Goal: Information Seeking & Learning: Learn about a topic

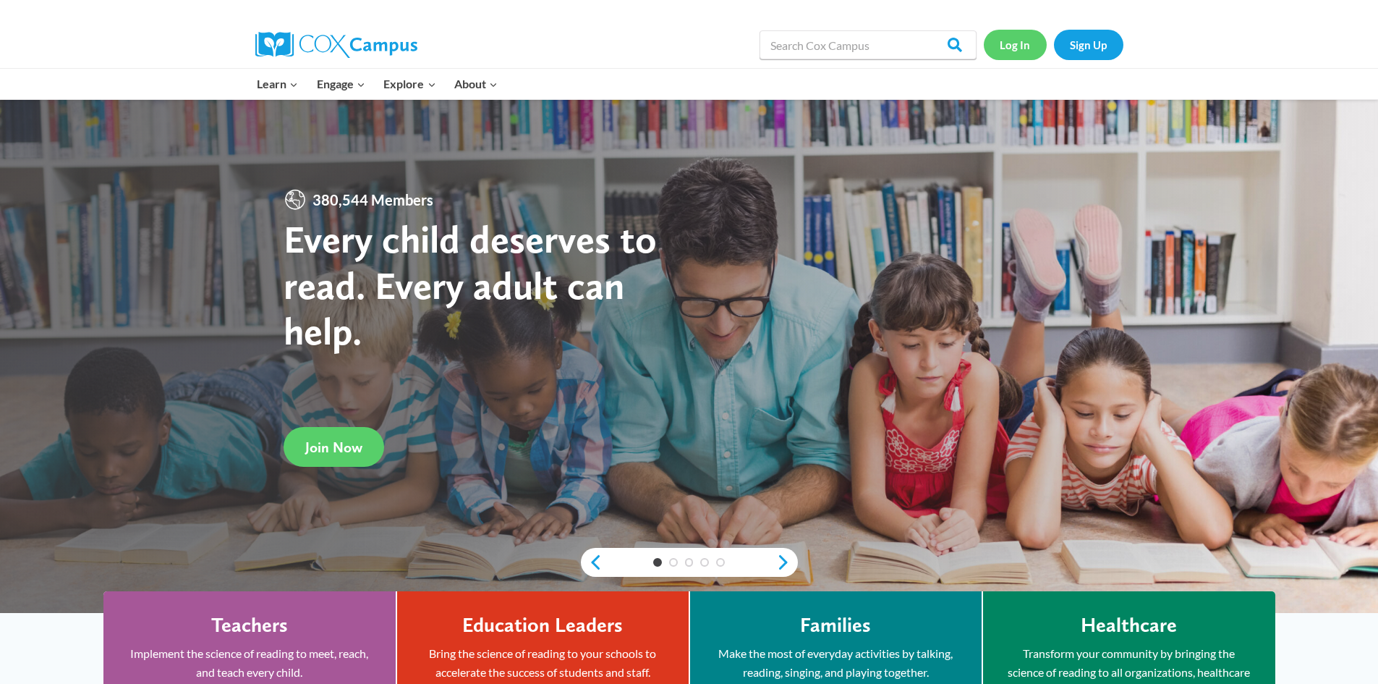
click at [1030, 53] on link "Log In" at bounding box center [1015, 45] width 63 height 30
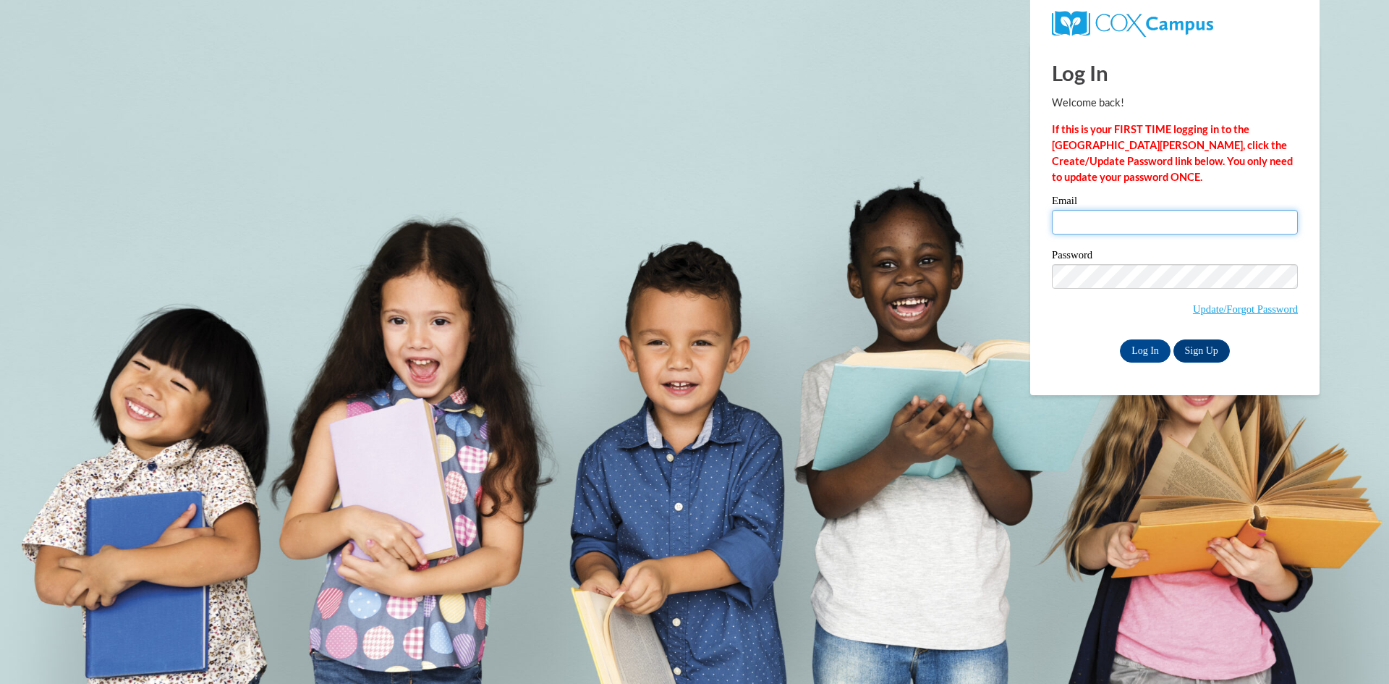
click at [1079, 224] on input "Email" at bounding box center [1175, 222] width 246 height 25
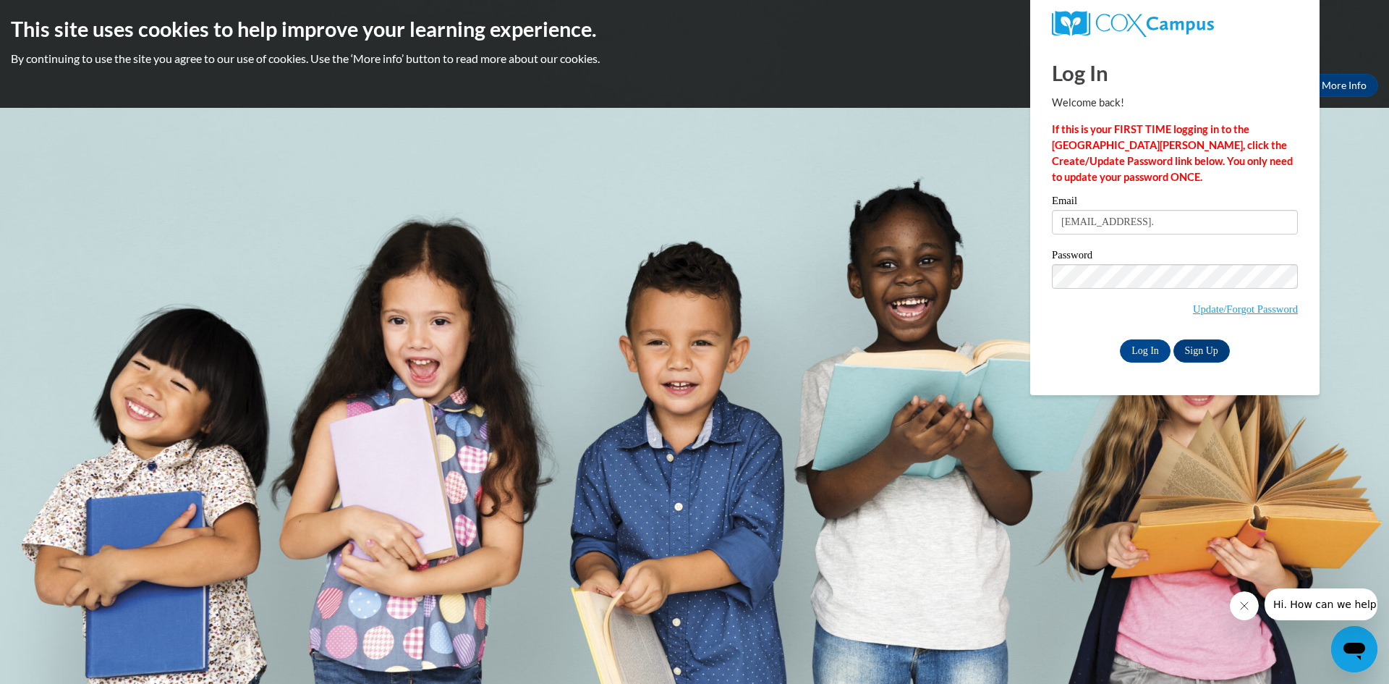
drag, startPoint x: 1208, startPoint y: 218, endPoint x: 604, endPoint y: 229, distance: 604.3
click at [612, 226] on body "This site uses cookies to help improve your learning experience. By continuing …" at bounding box center [694, 342] width 1389 height 684
type input "bt.brighteyes@gmail.com"
click at [578, 229] on body "This site uses cookies to help improve your learning experience. By continuing …" at bounding box center [694, 342] width 1389 height 684
click at [1120, 339] on input "Log In" at bounding box center [1145, 350] width 51 height 23
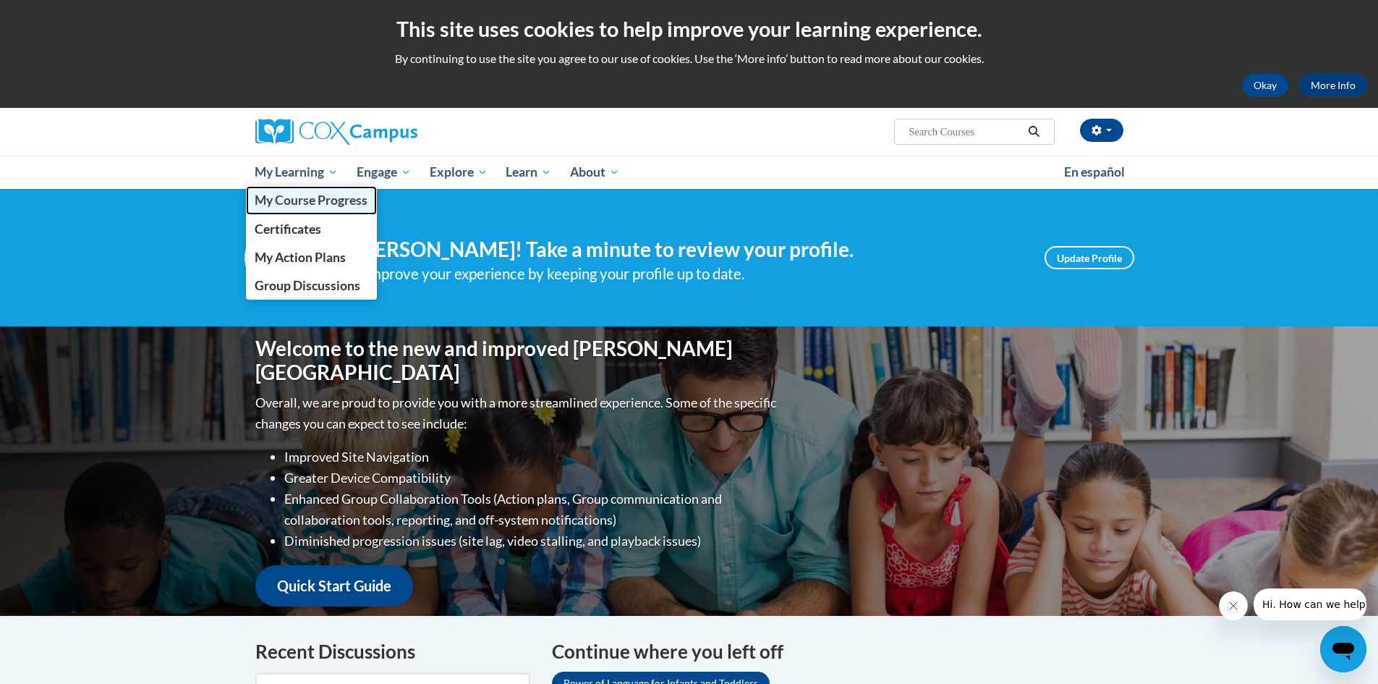
click at [313, 206] on span "My Course Progress" at bounding box center [311, 199] width 113 height 15
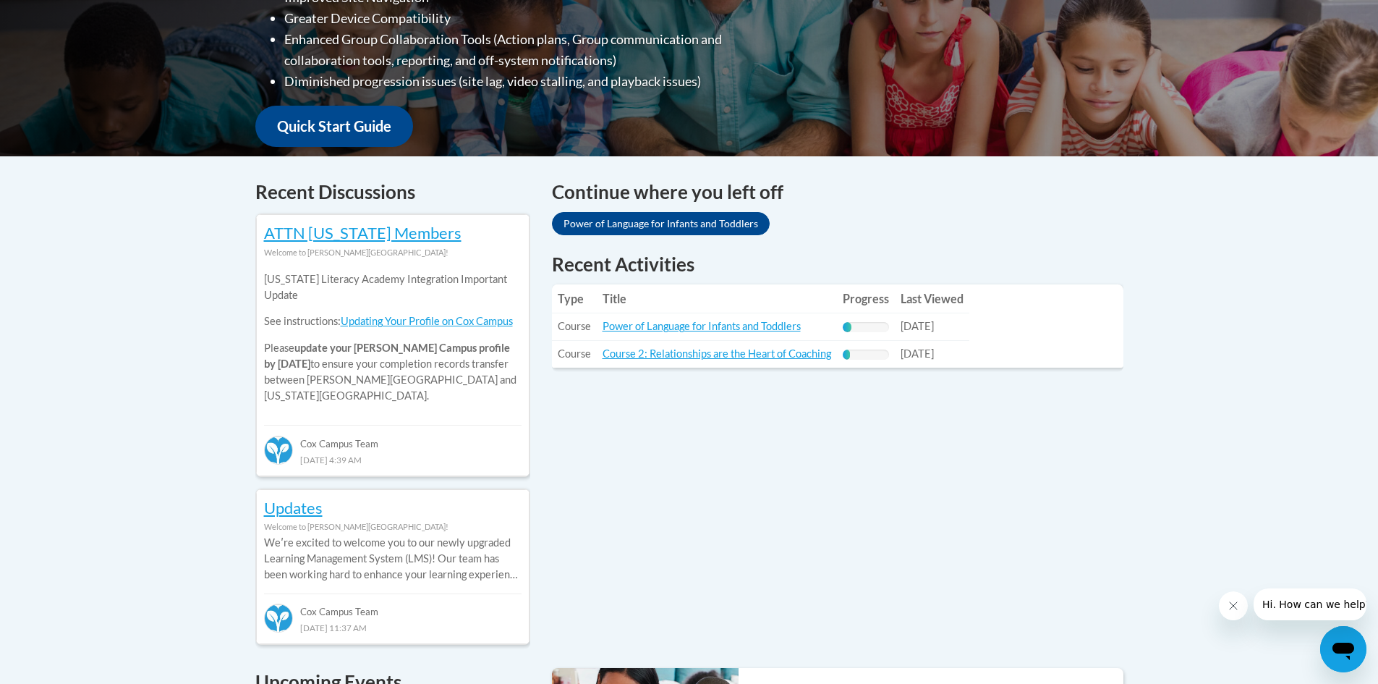
scroll to position [579, 0]
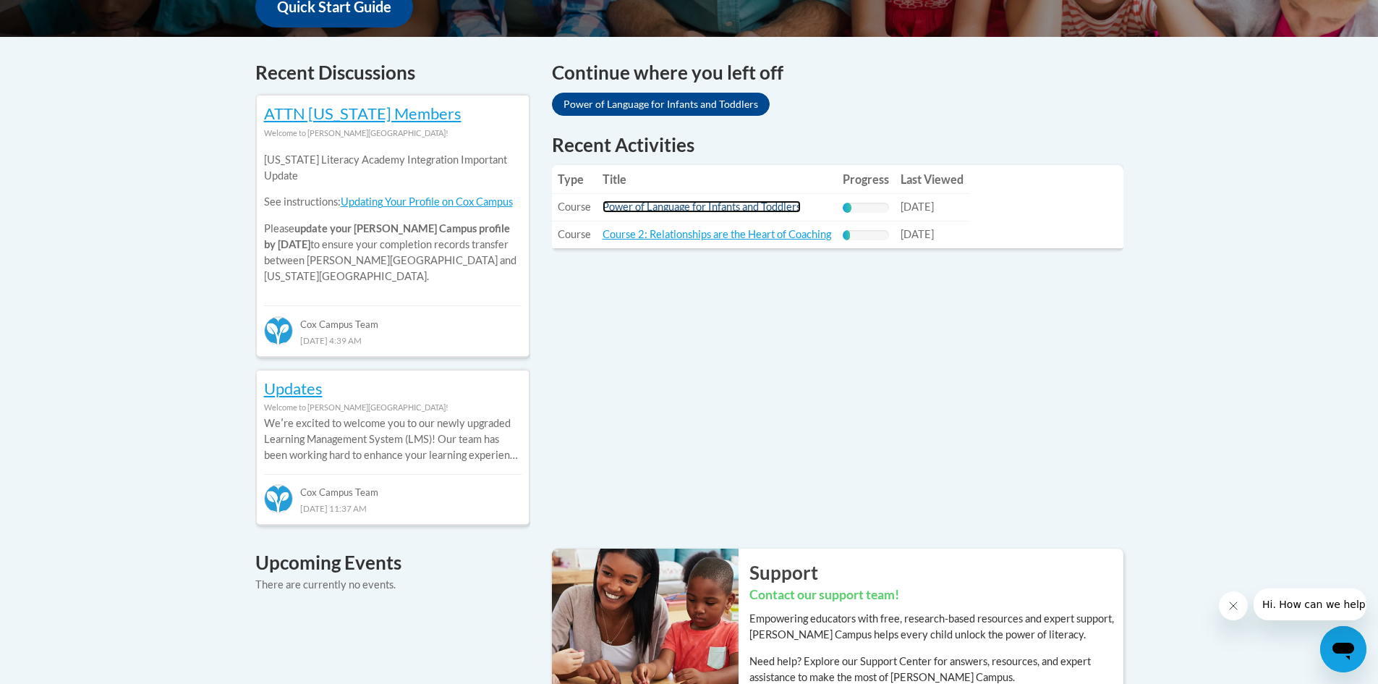
click at [705, 210] on link "Power of Language for Infants and Toddlers" at bounding box center [702, 206] width 198 height 12
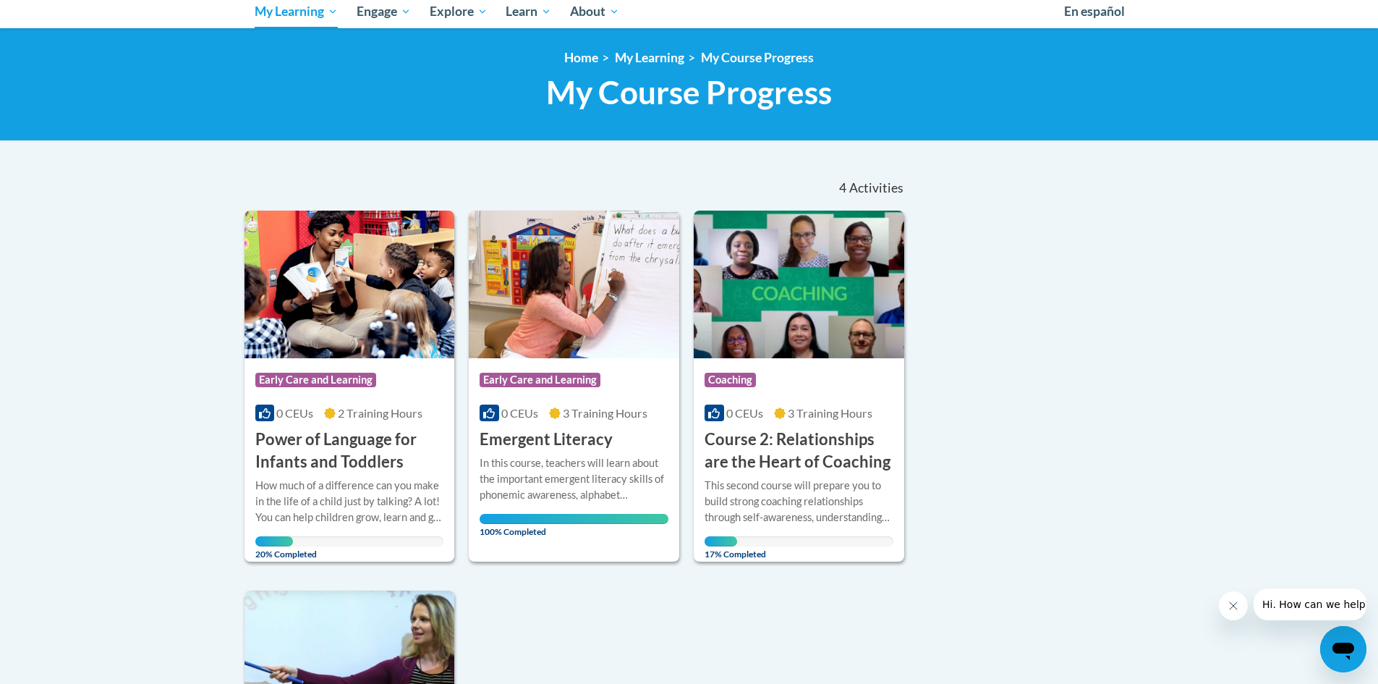
scroll to position [72, 0]
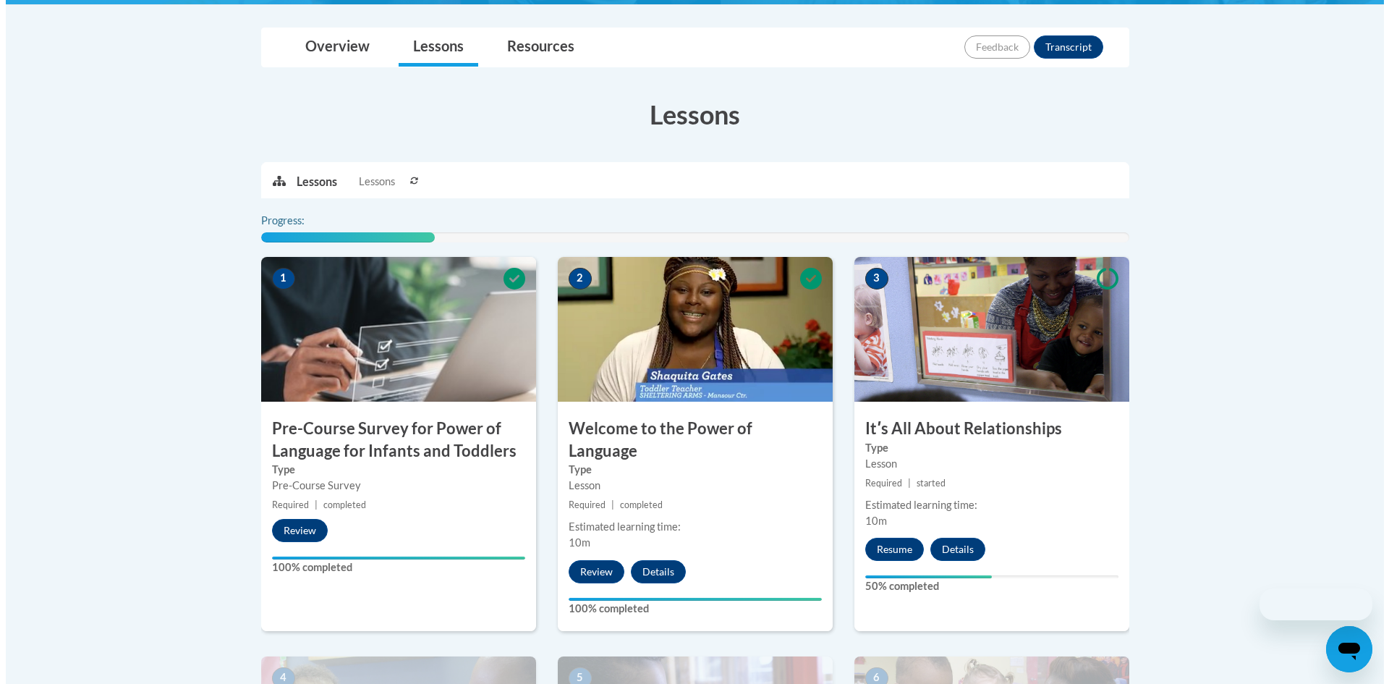
scroll to position [434, 0]
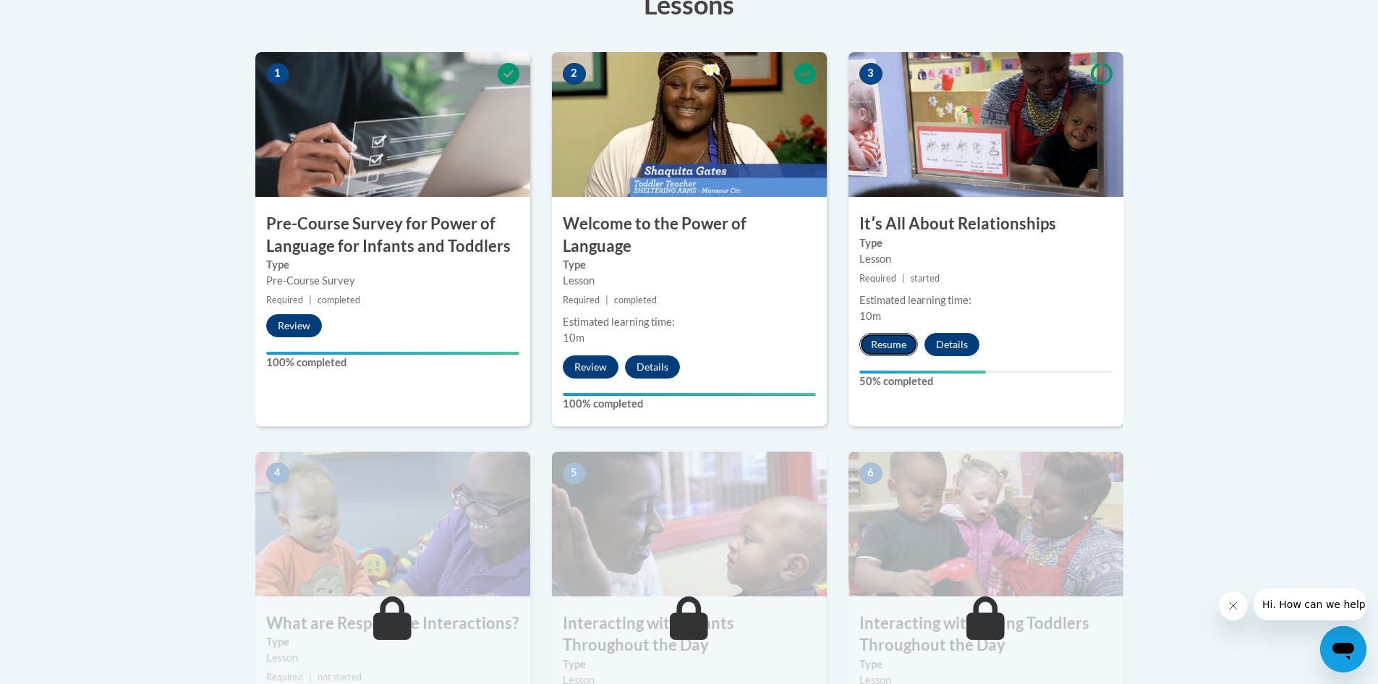
click at [895, 342] on button "Resume" at bounding box center [889, 344] width 59 height 23
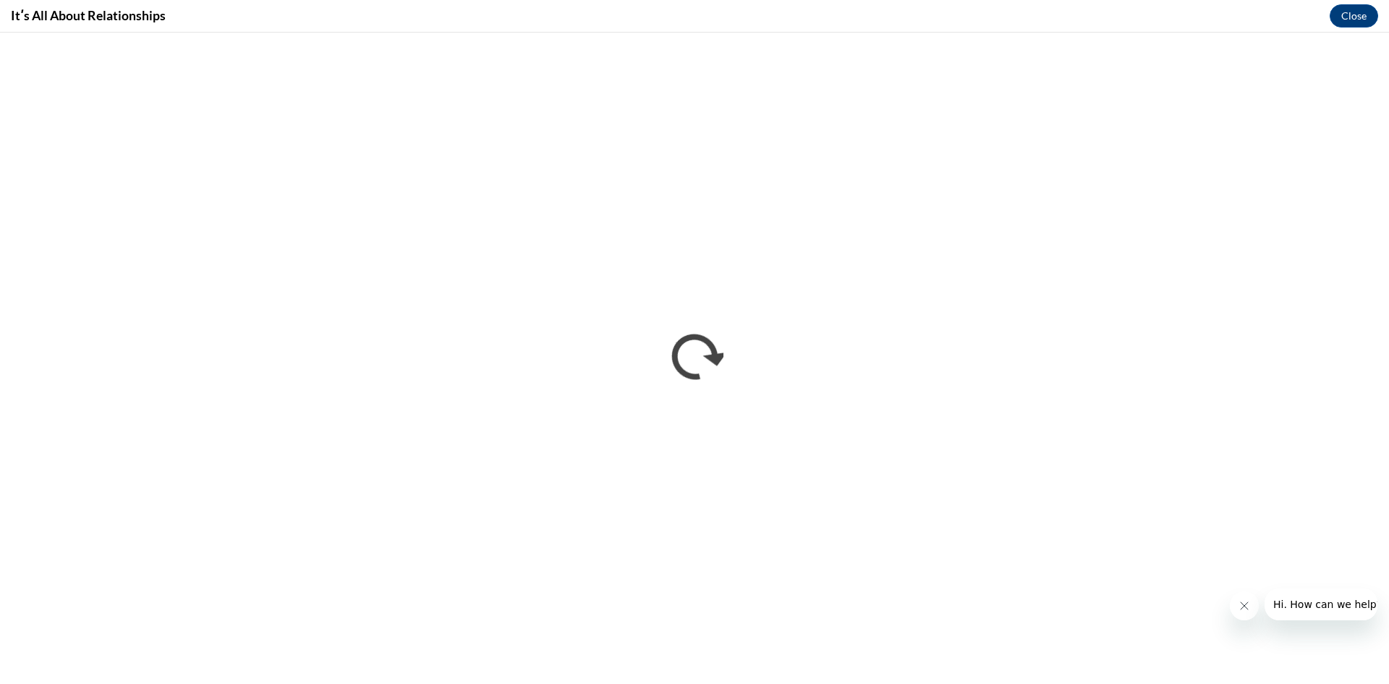
scroll to position [0, 0]
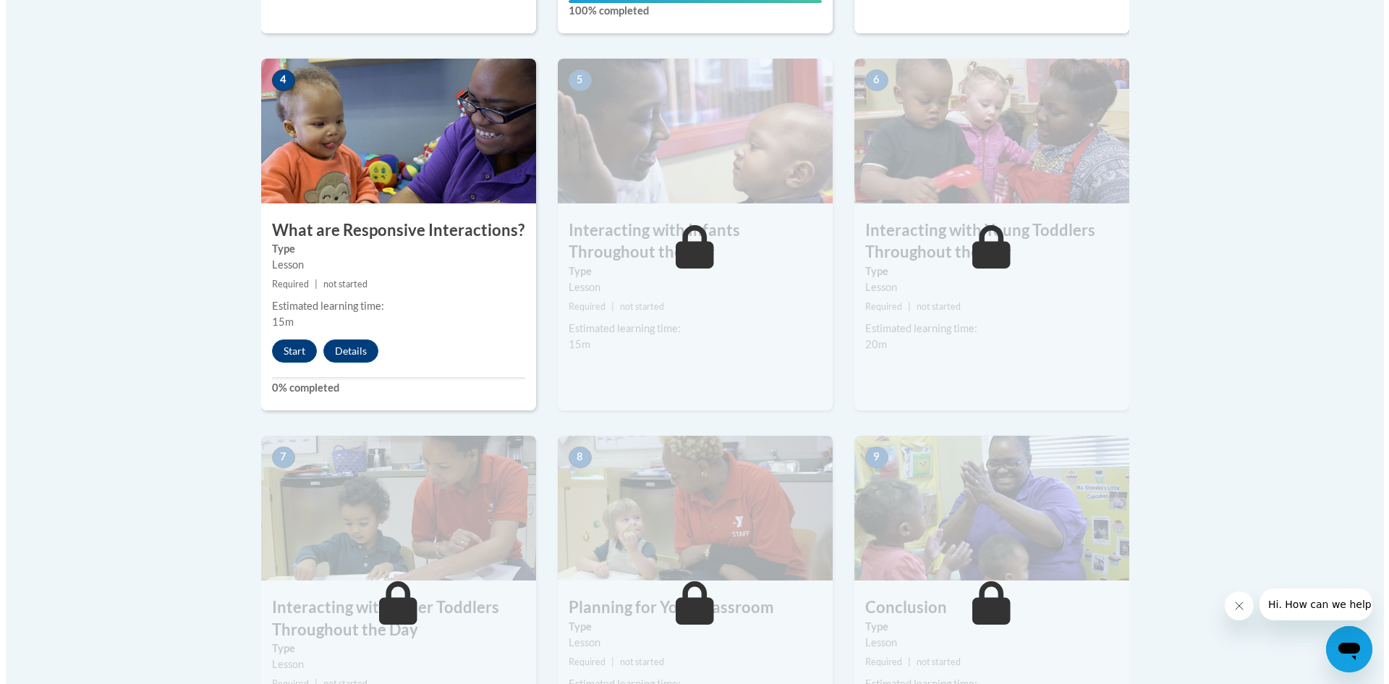
scroll to position [651, 0]
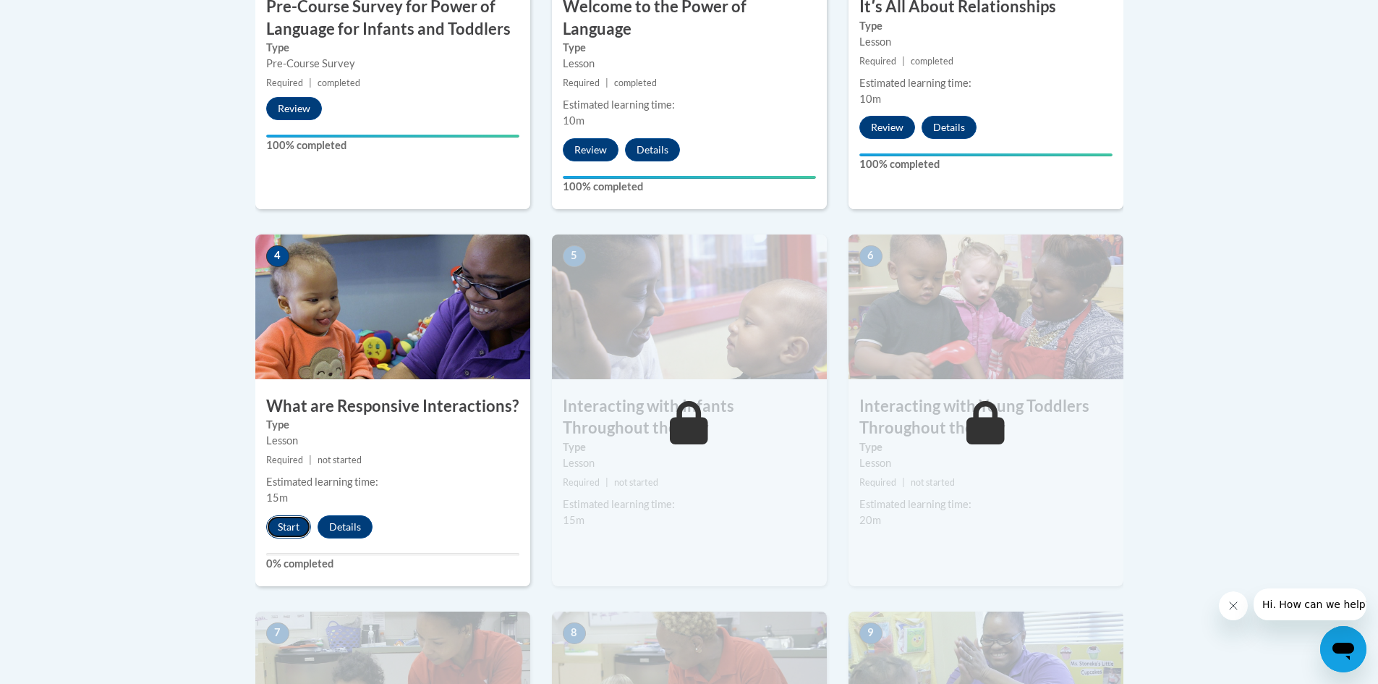
click at [298, 515] on button "Start" at bounding box center [288, 526] width 45 height 23
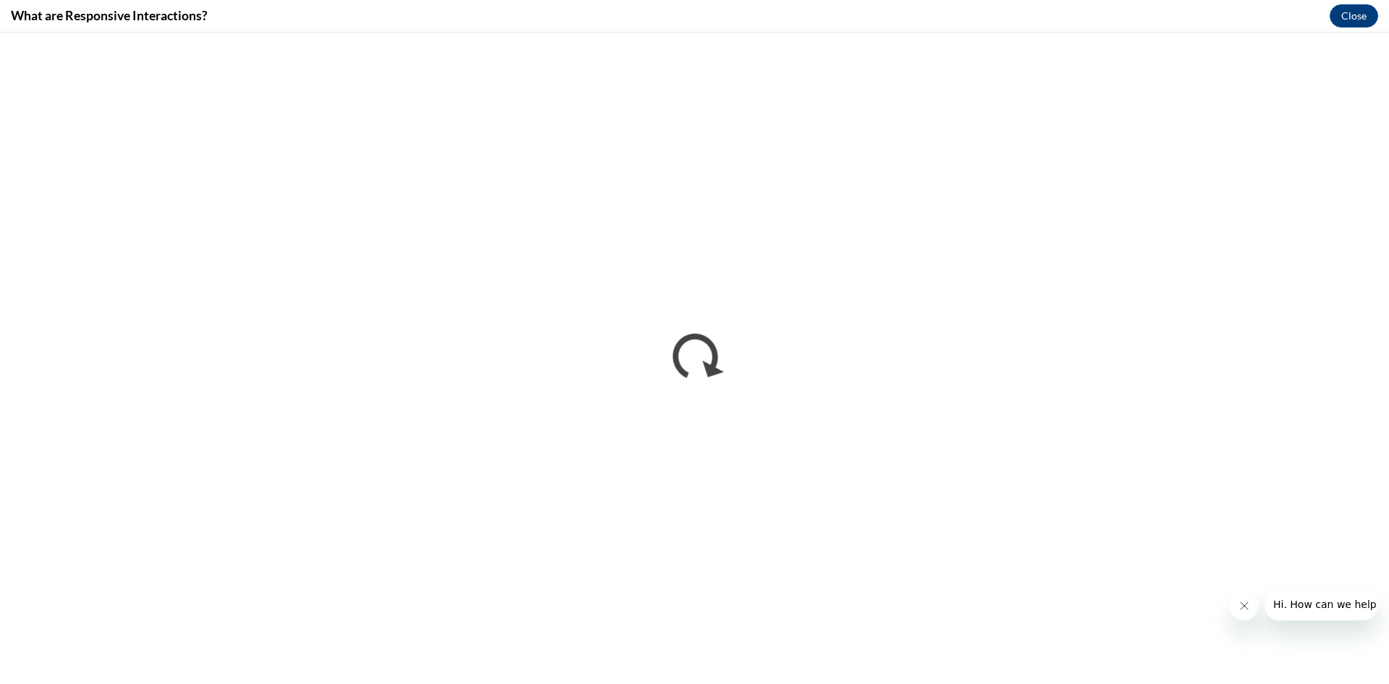
scroll to position [0, 0]
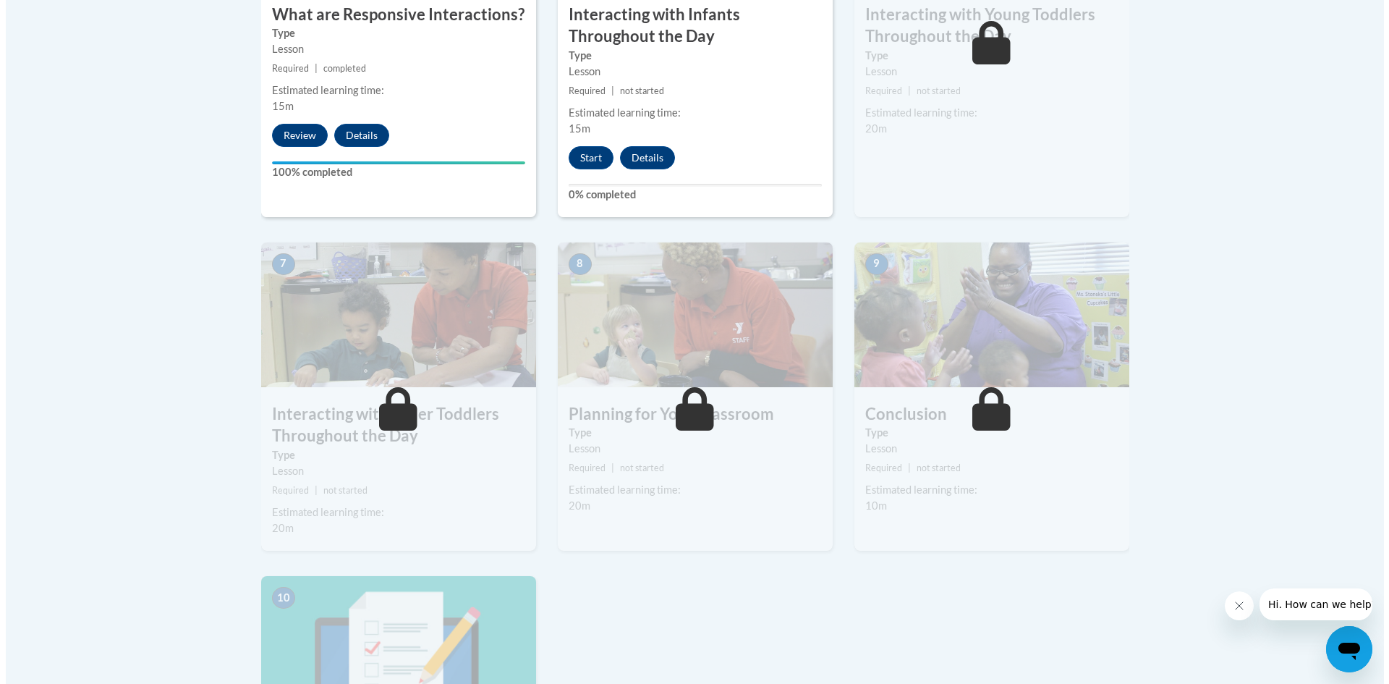
scroll to position [1085, 0]
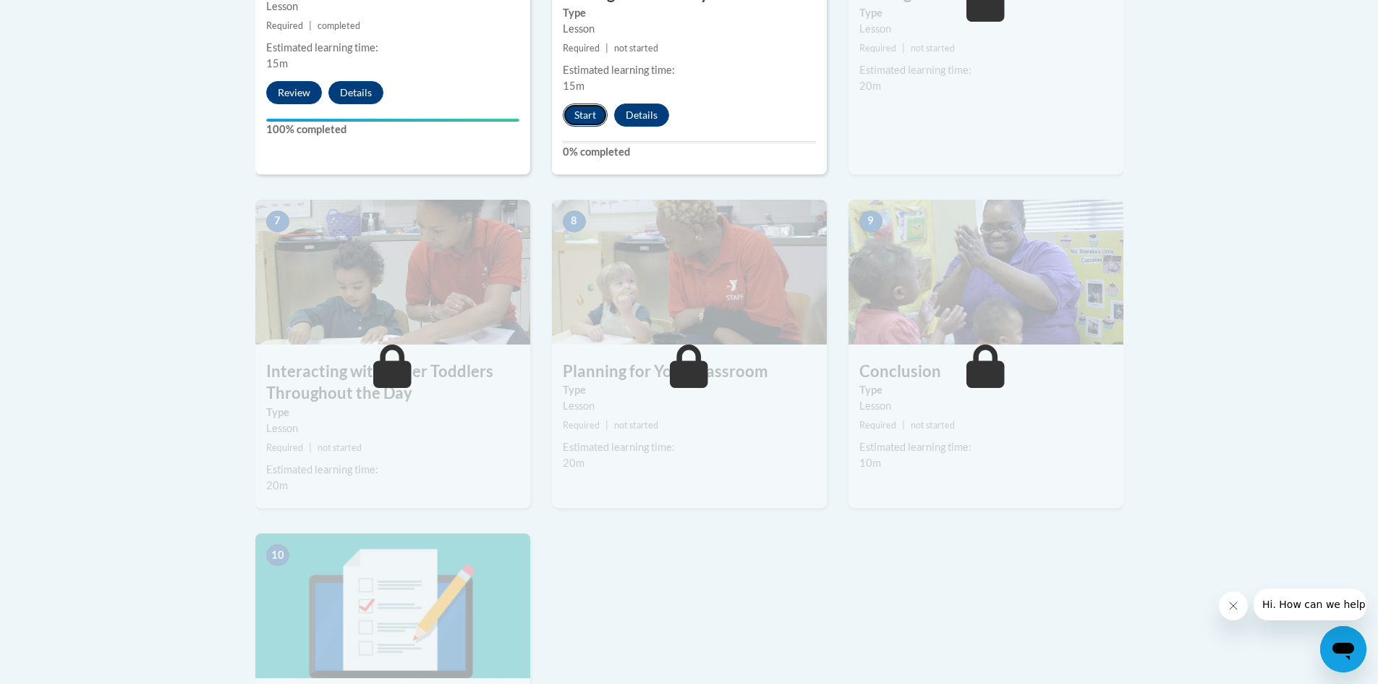
click at [586, 103] on button "Start" at bounding box center [585, 114] width 45 height 23
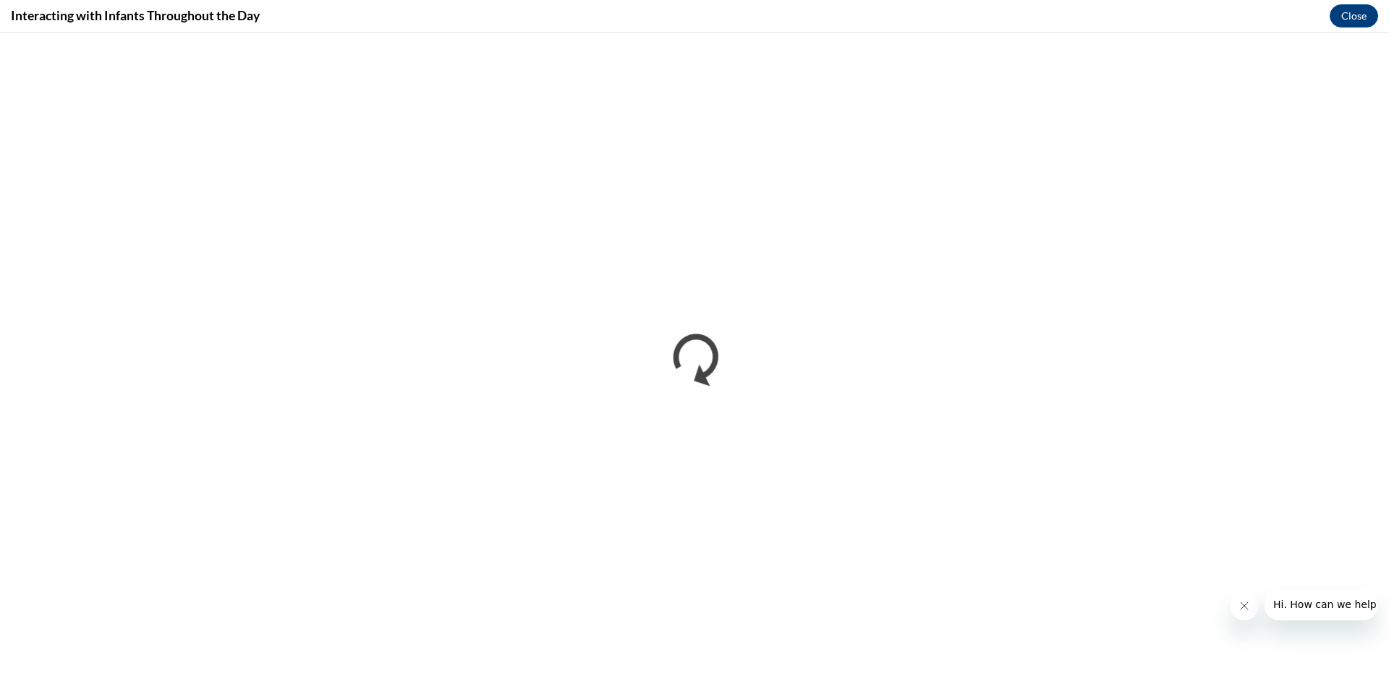
scroll to position [0, 0]
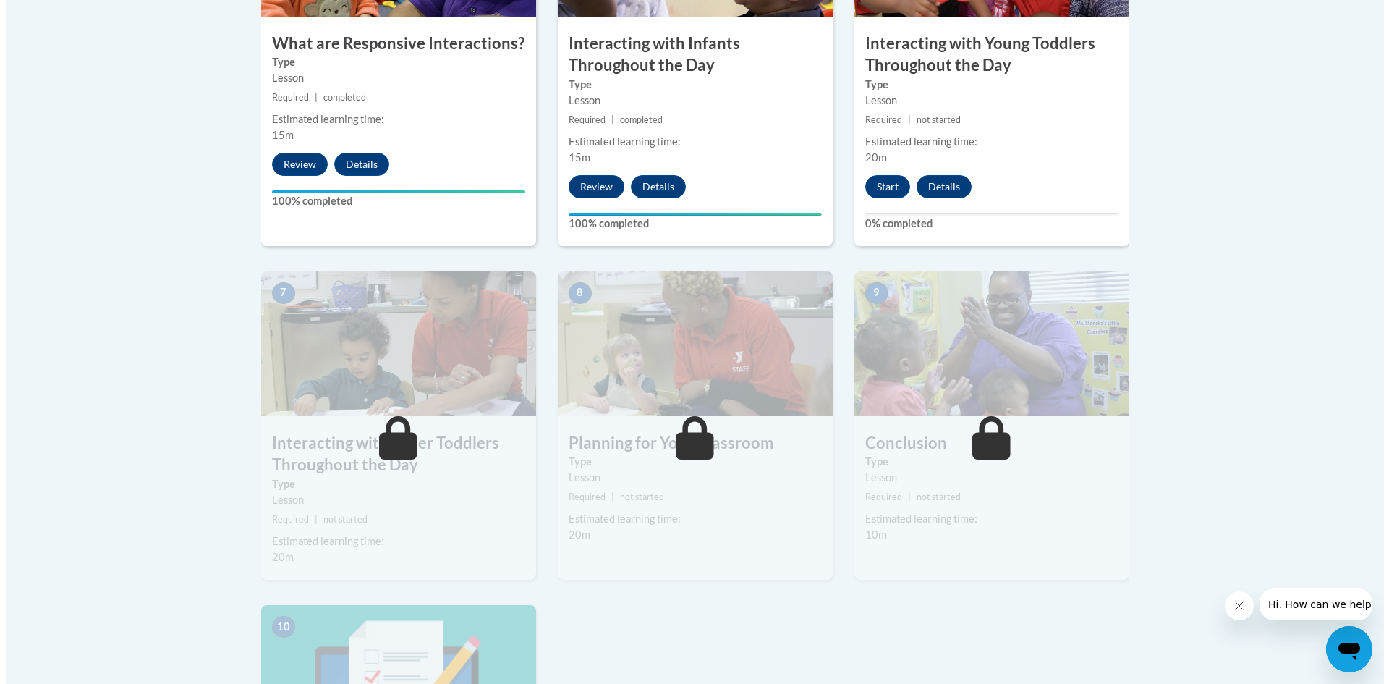
scroll to position [1013, 0]
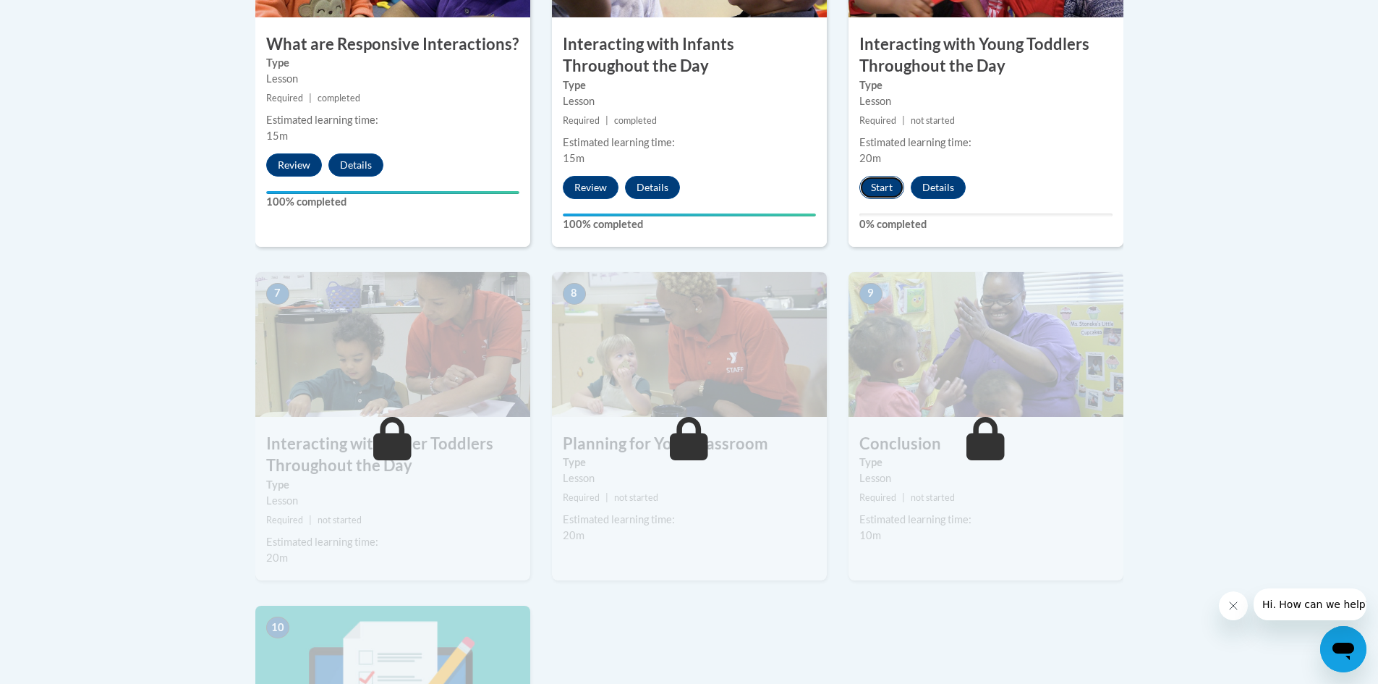
click at [886, 176] on button "Start" at bounding box center [882, 187] width 45 height 23
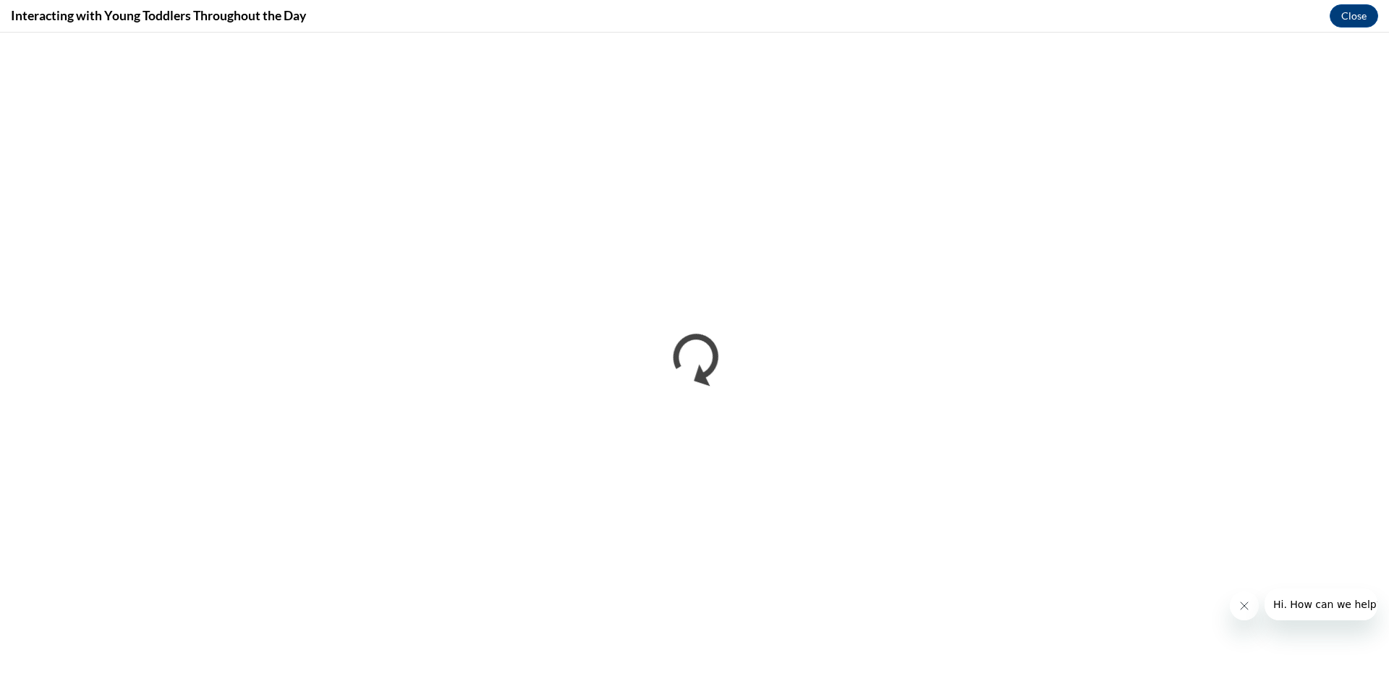
scroll to position [0, 0]
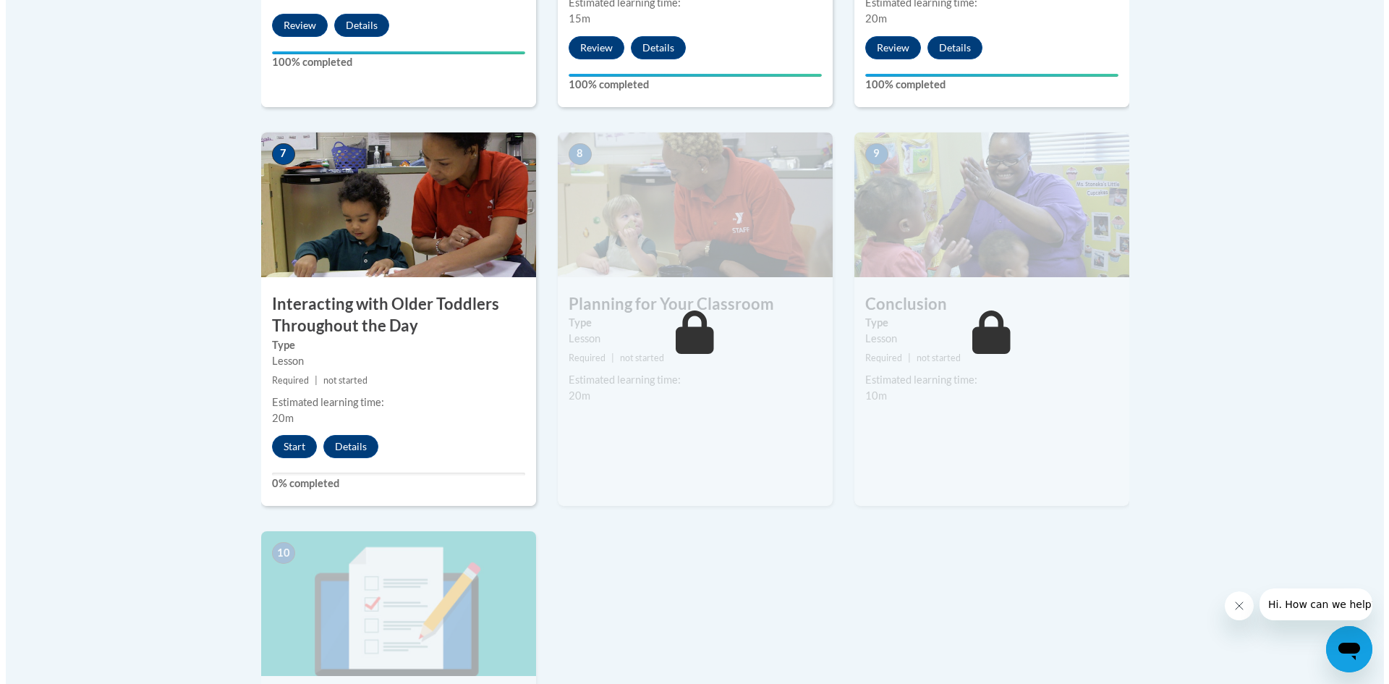
scroll to position [1158, 0]
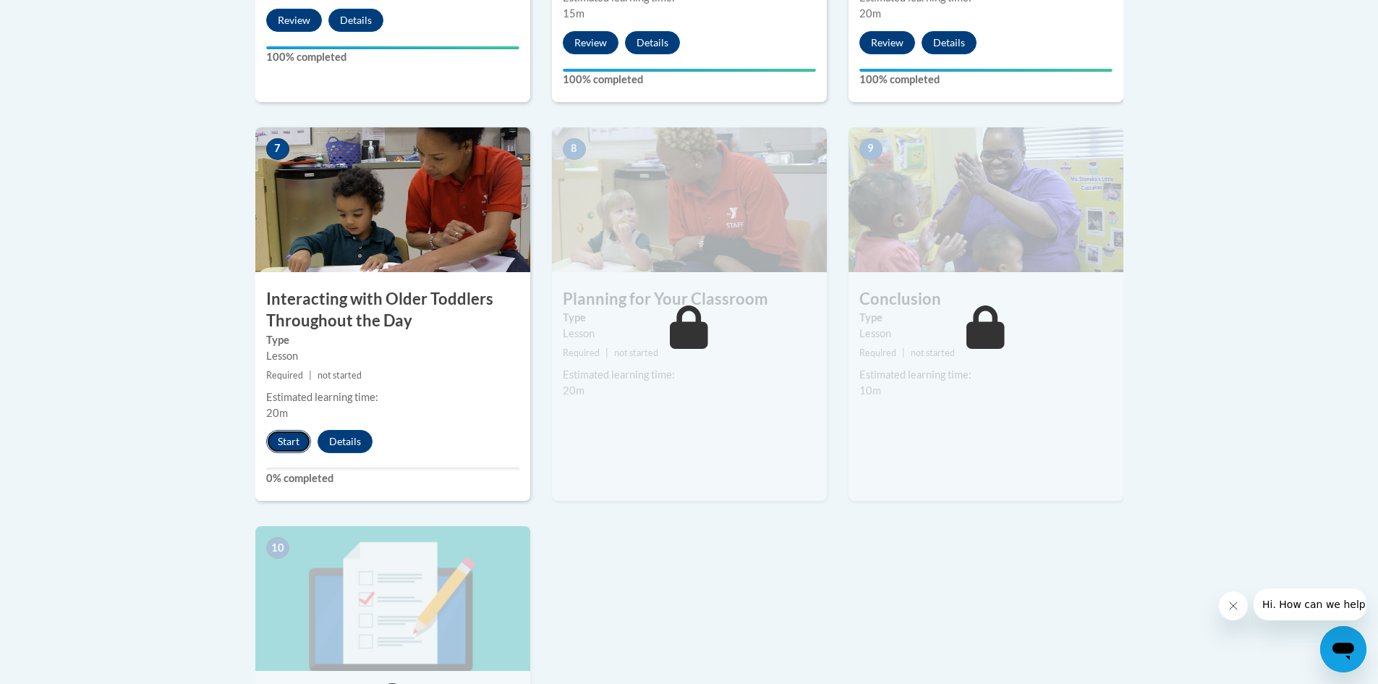
click at [275, 430] on button "Start" at bounding box center [288, 441] width 45 height 23
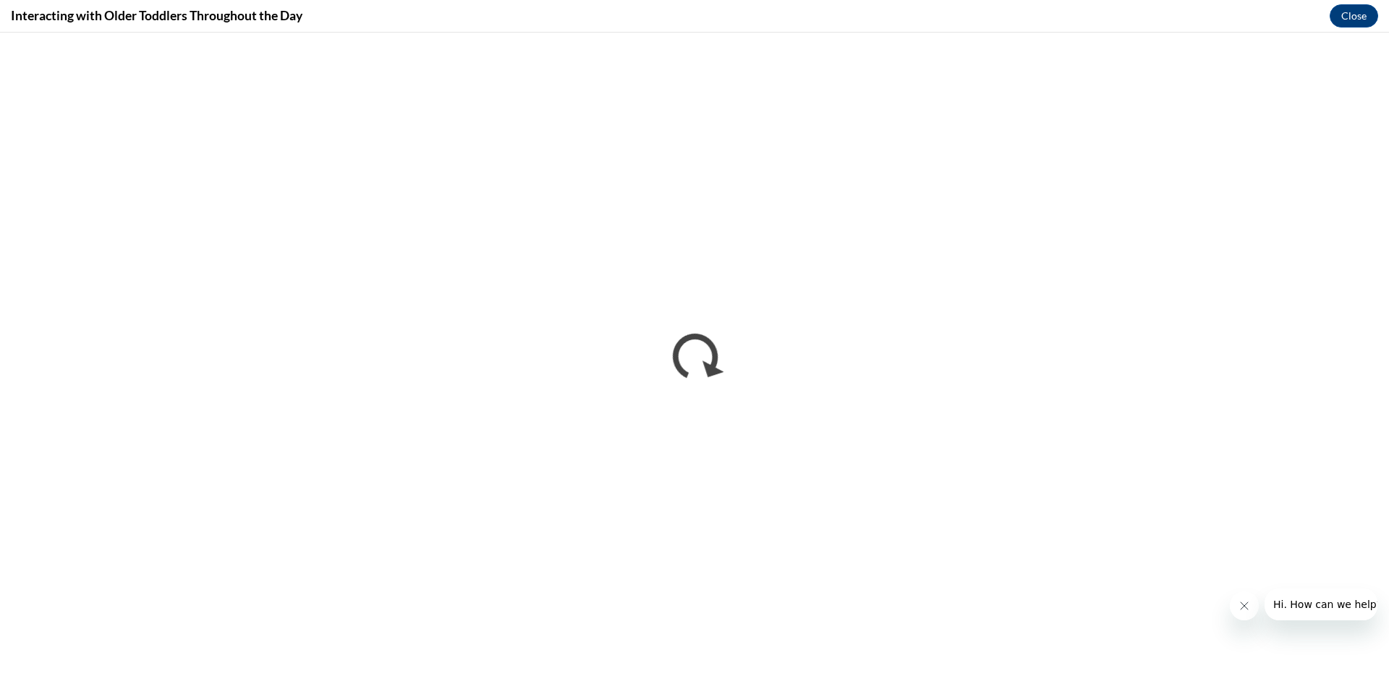
scroll to position [0, 0]
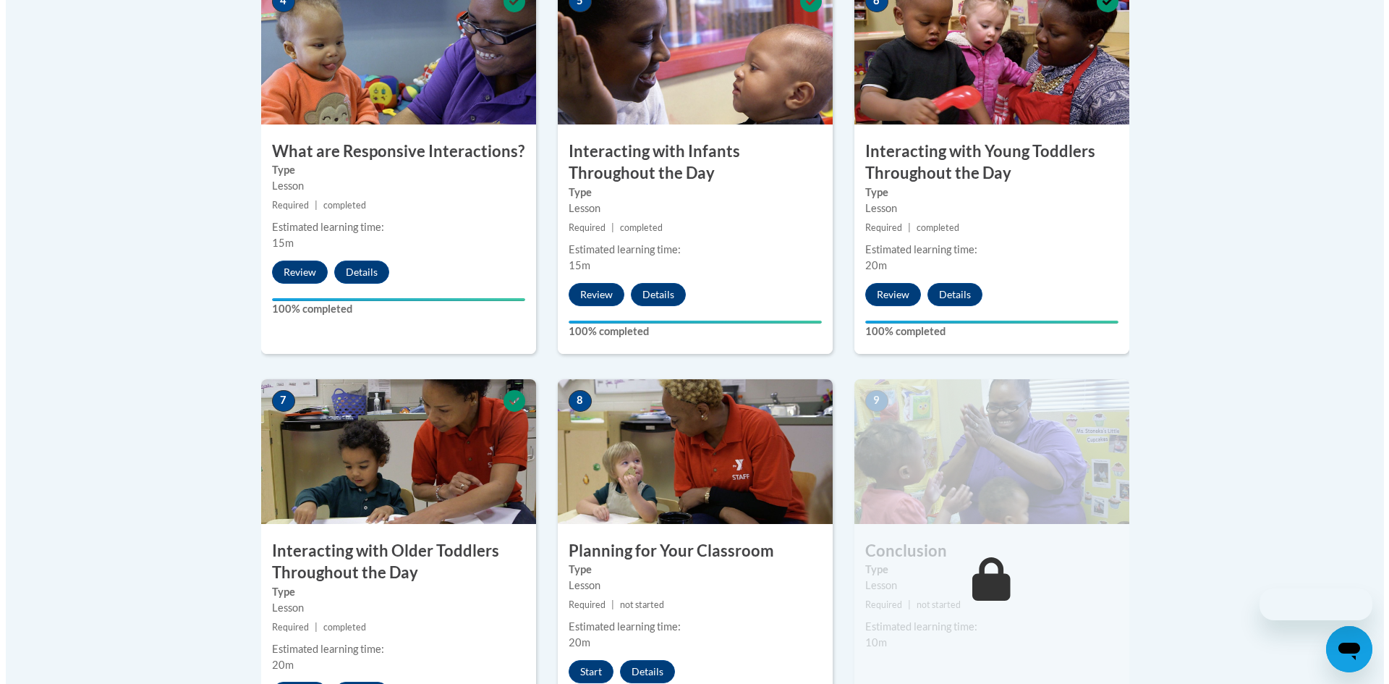
scroll to position [1195, 0]
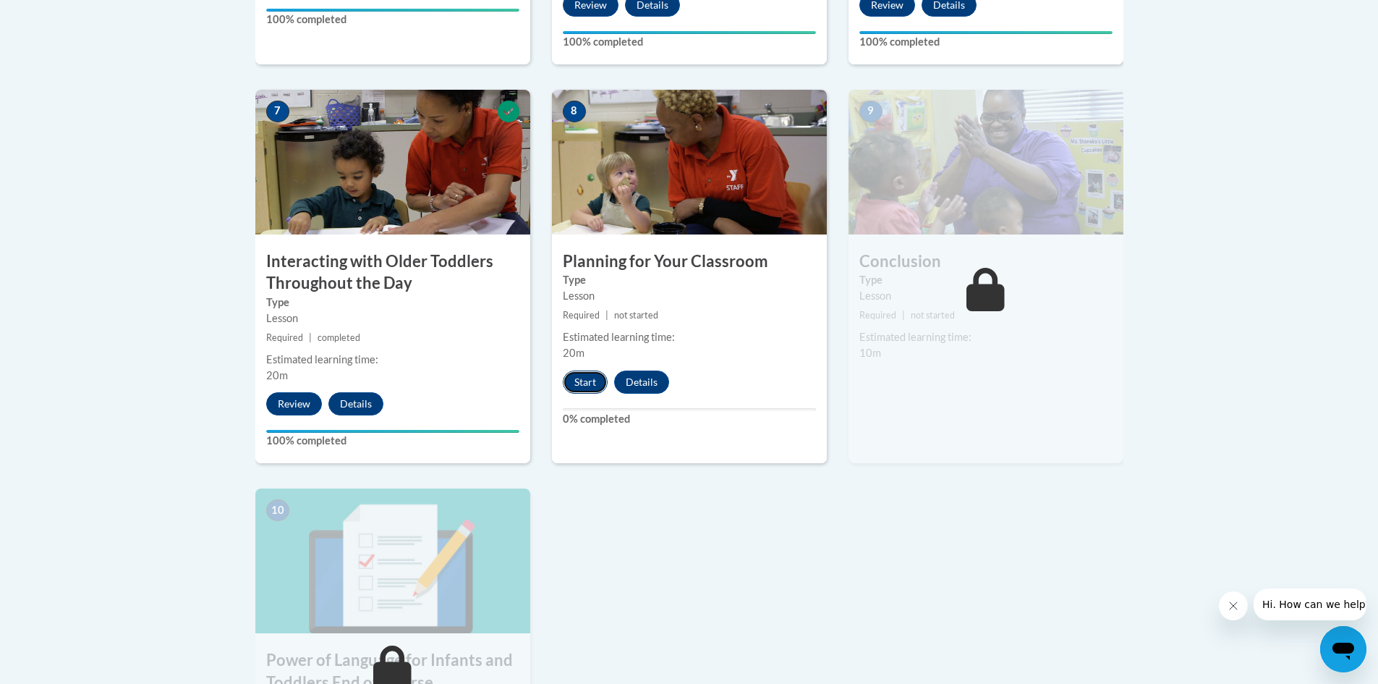
click at [579, 370] on button "Start" at bounding box center [585, 381] width 45 height 23
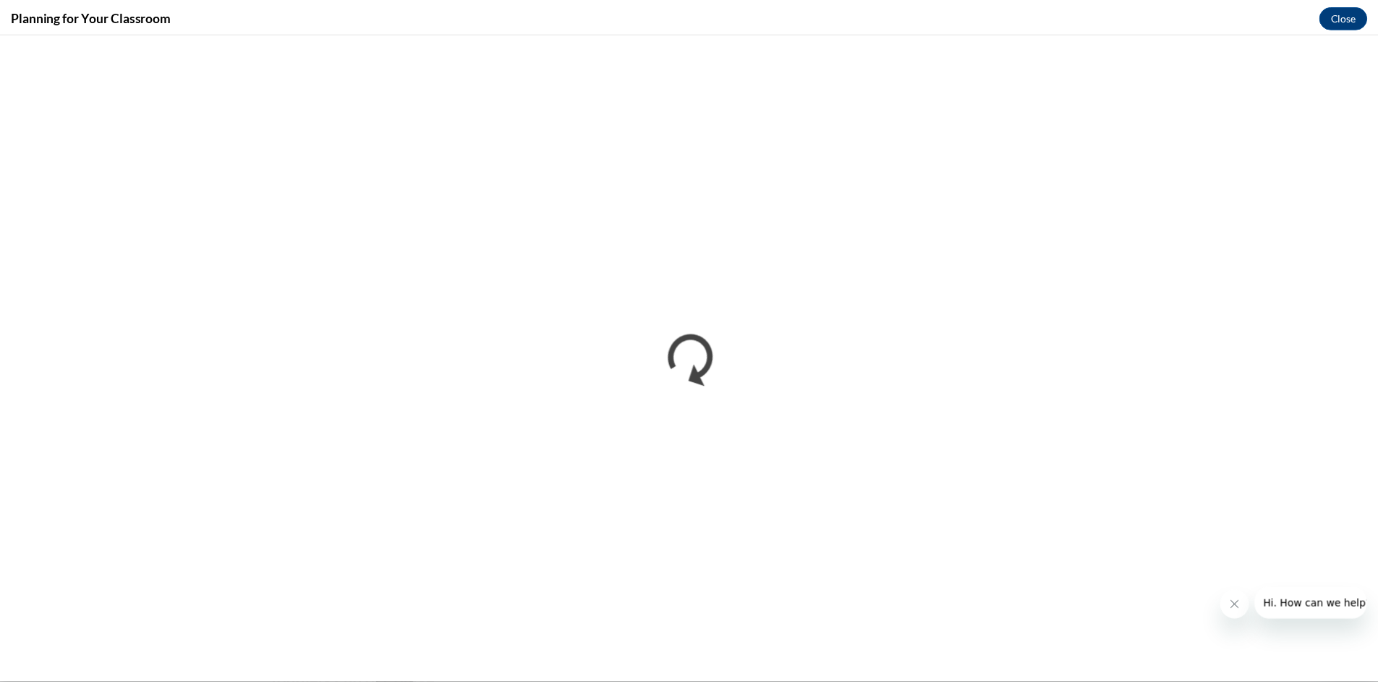
scroll to position [0, 0]
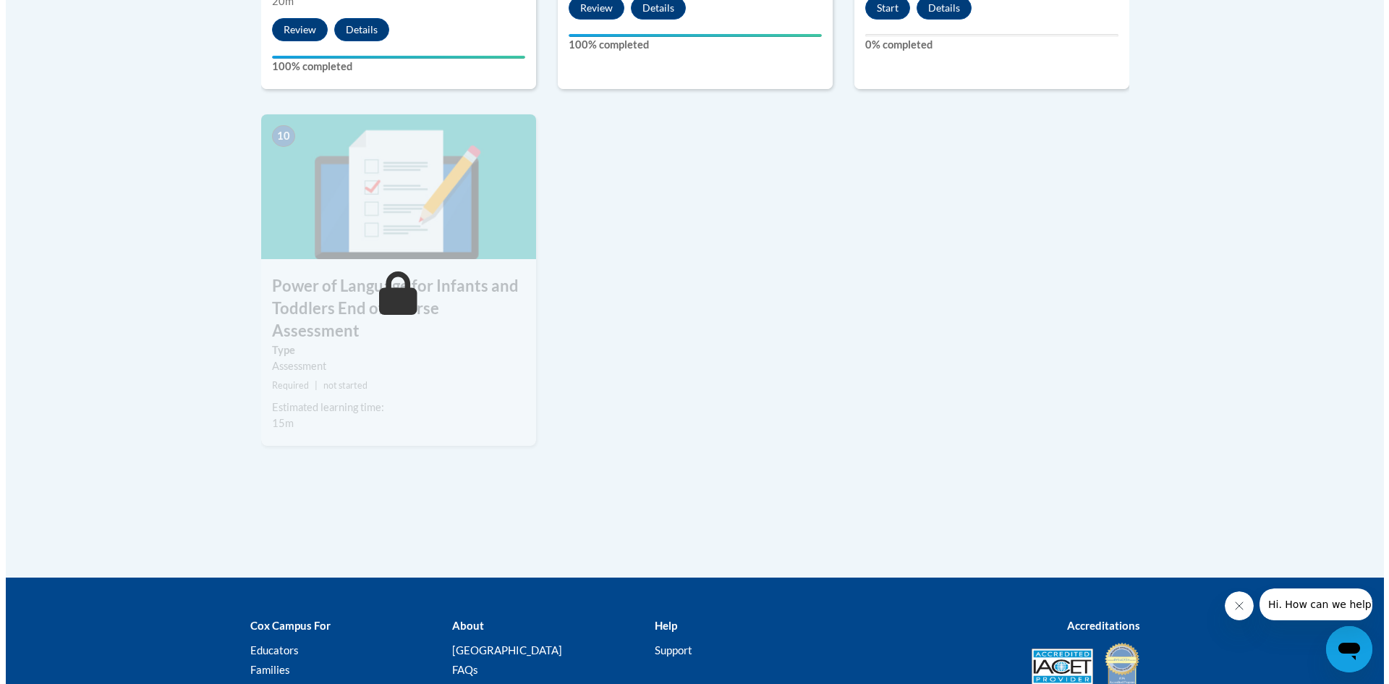
scroll to position [1352, 0]
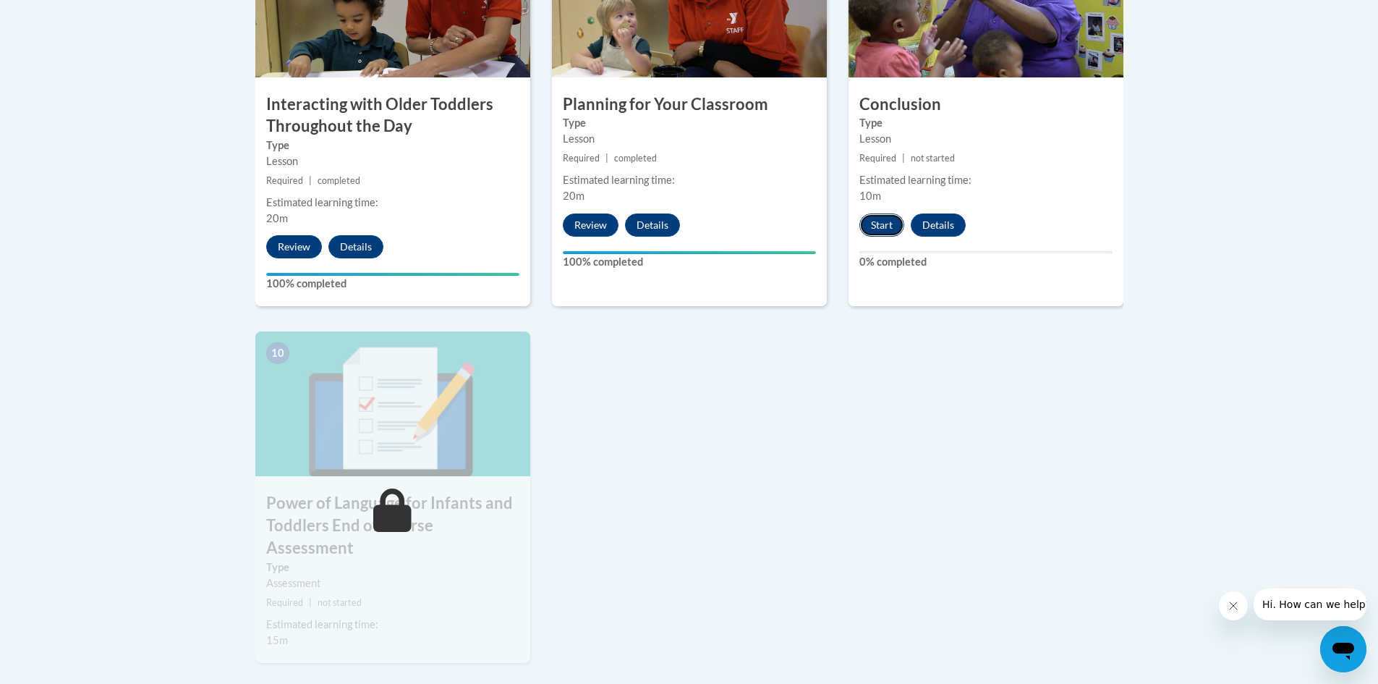
click at [889, 213] on button "Start" at bounding box center [882, 224] width 45 height 23
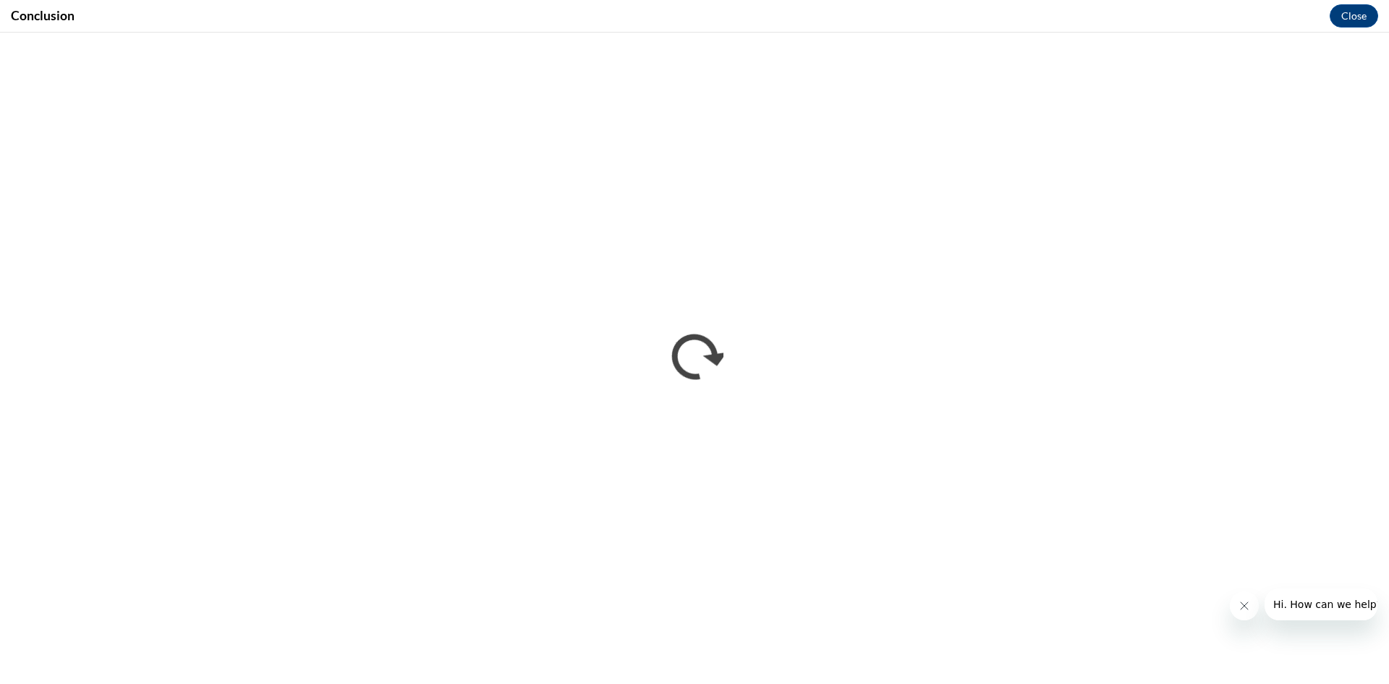
scroll to position [0, 0]
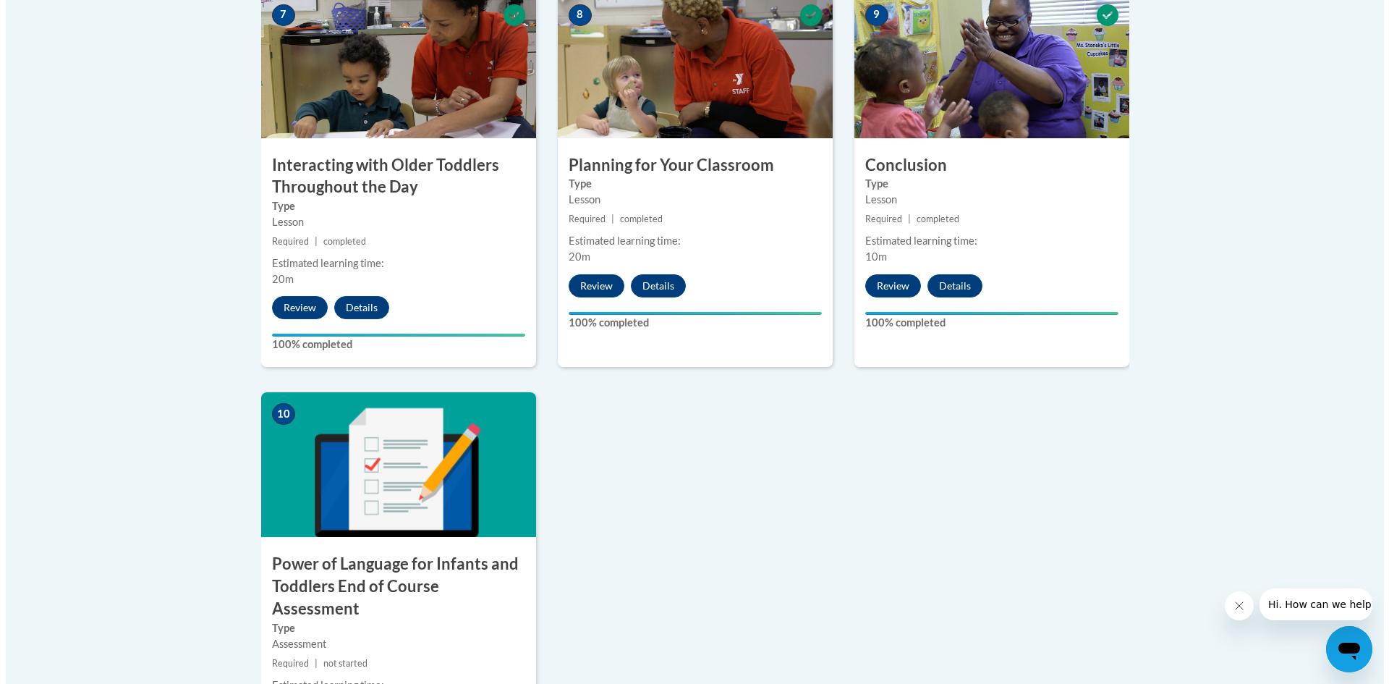
scroll to position [1375, 0]
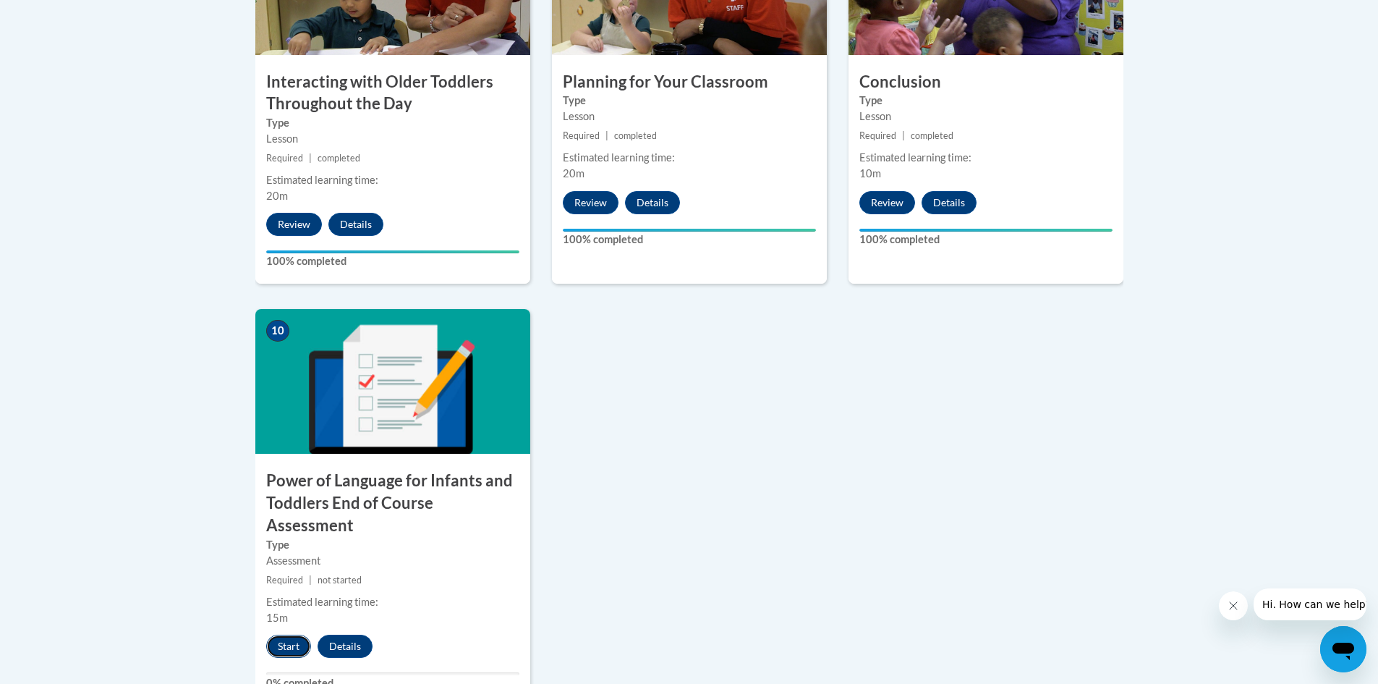
click at [284, 635] on button "Start" at bounding box center [288, 646] width 45 height 23
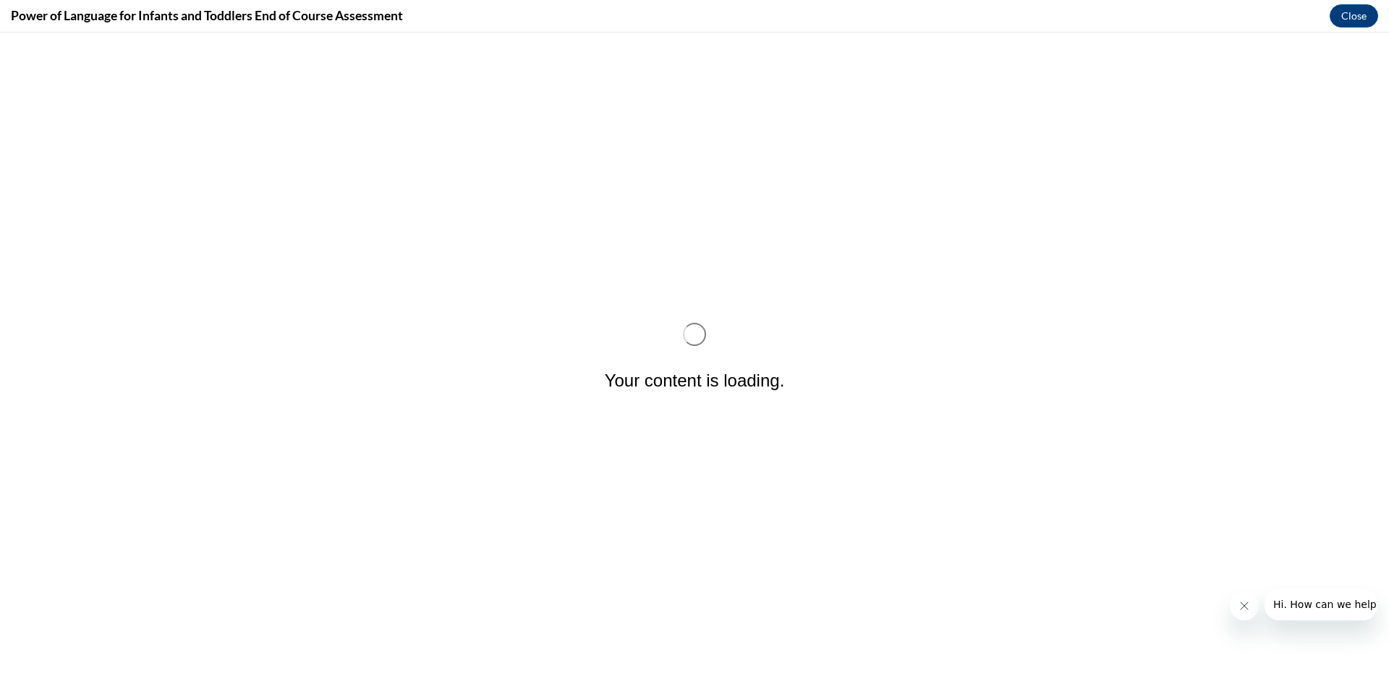
scroll to position [0, 0]
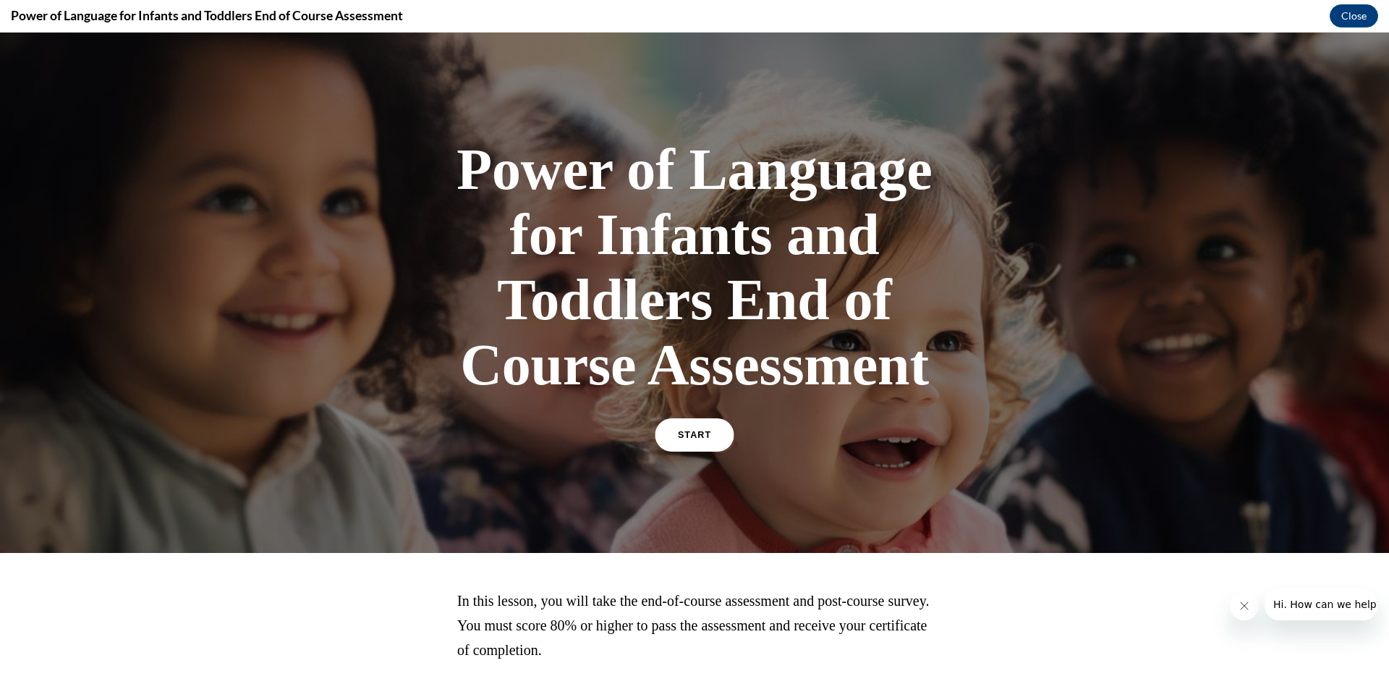
click at [721, 445] on link "START" at bounding box center [694, 434] width 79 height 33
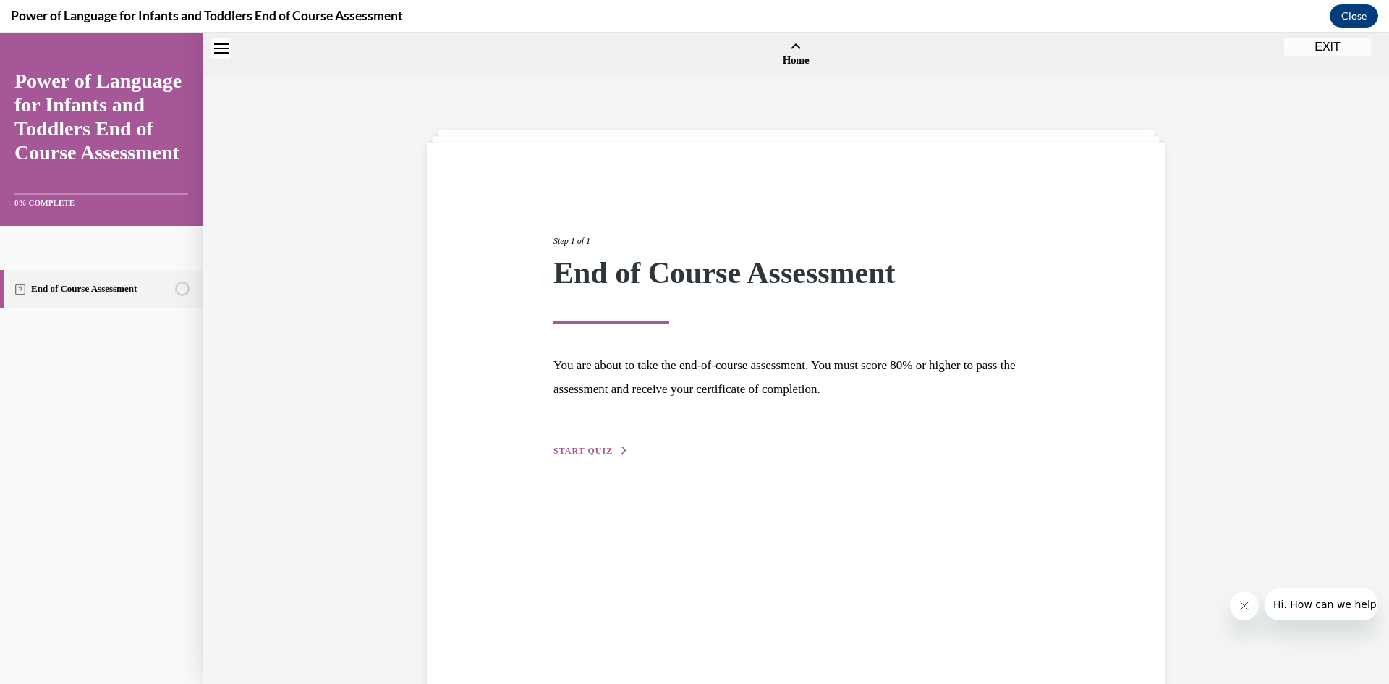
scroll to position [45, 0]
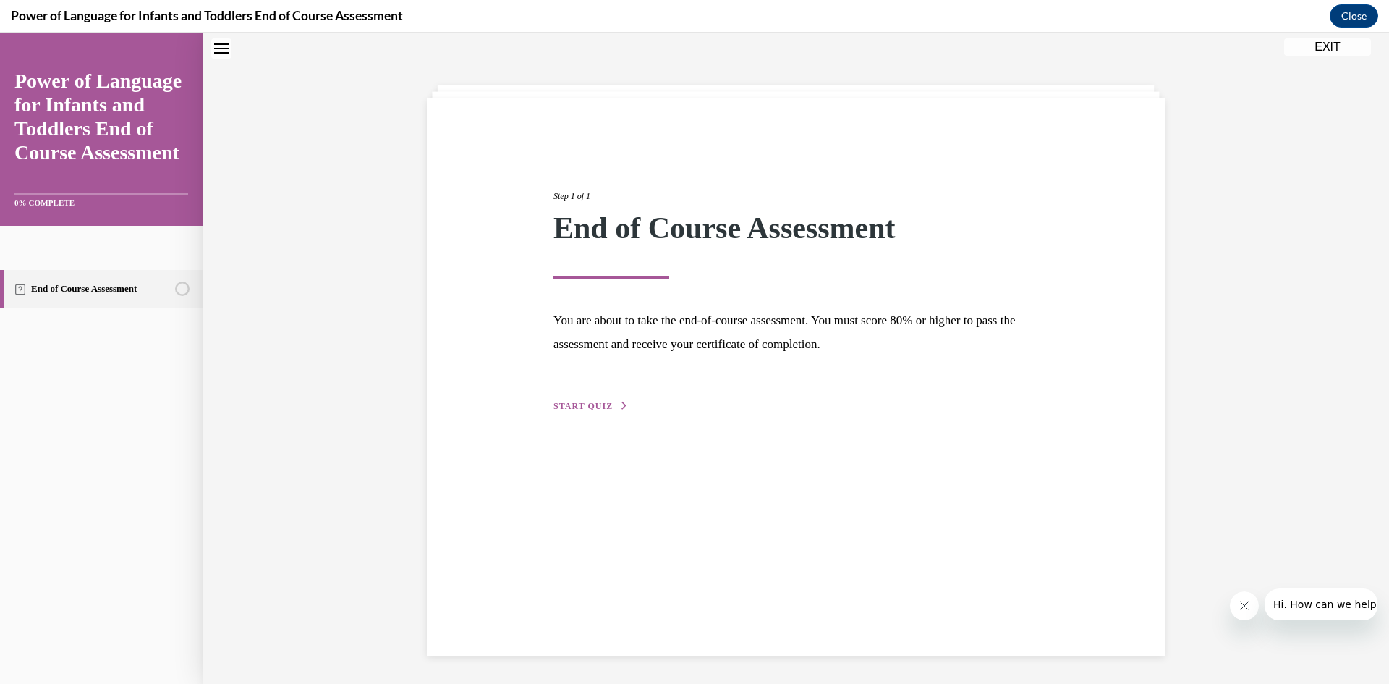
click at [609, 409] on button "START QUIZ" at bounding box center [591, 405] width 75 height 13
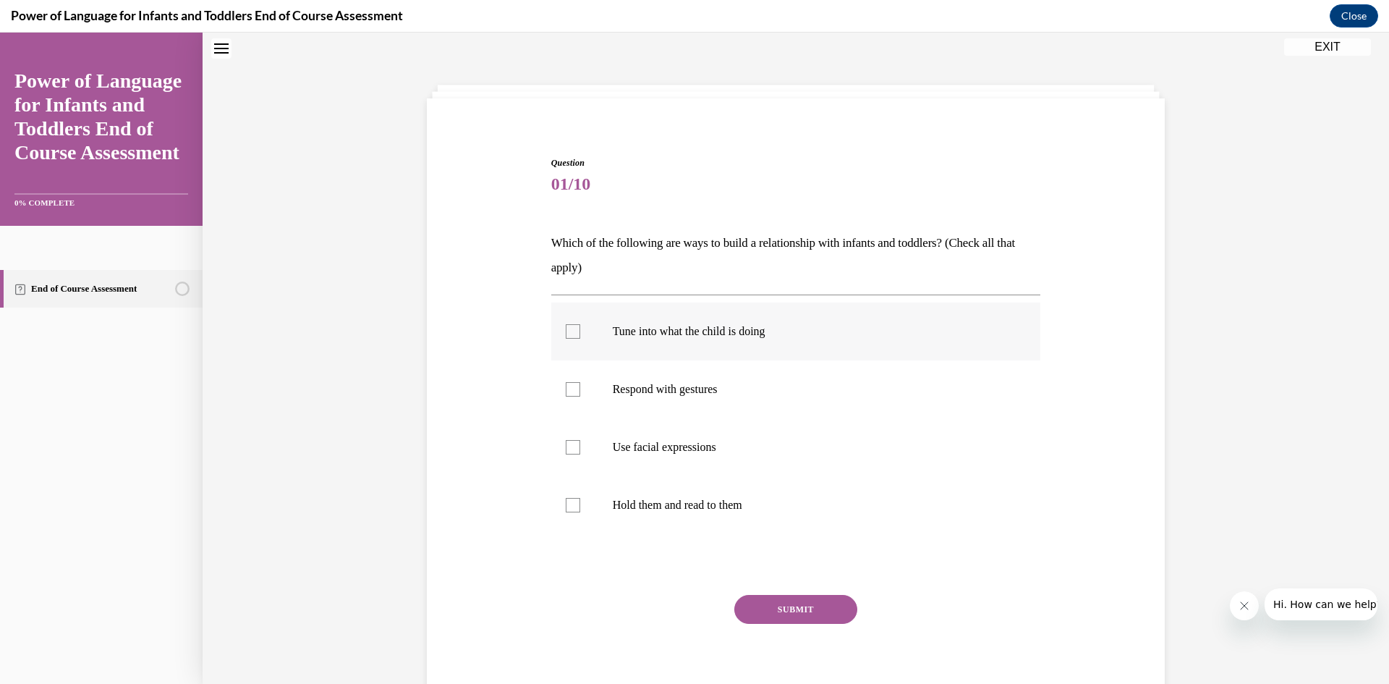
click at [763, 340] on label "Tune into what the child is doing" at bounding box center [796, 331] width 490 height 58
click at [580, 339] on input "Tune into what the child is doing" at bounding box center [573, 331] width 14 height 14
checkbox input "true"
click at [758, 381] on label "Respond with gestures" at bounding box center [796, 389] width 490 height 58
click at [580, 382] on input "Respond with gestures" at bounding box center [573, 389] width 14 height 14
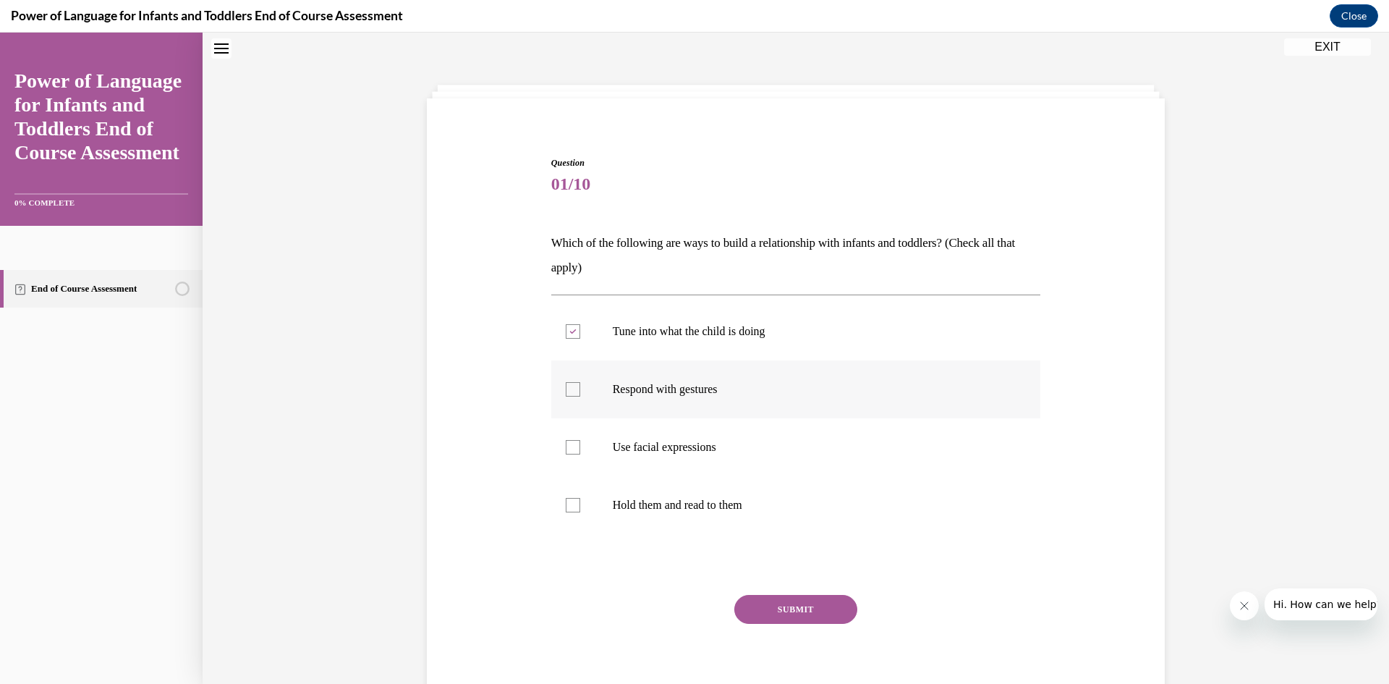
checkbox input "true"
click at [758, 423] on label "Use facial expressions" at bounding box center [796, 447] width 490 height 58
click at [580, 440] on input "Use facial expressions" at bounding box center [573, 447] width 14 height 14
checkbox input "true"
click at [728, 525] on label "Hold them and read to them" at bounding box center [796, 505] width 490 height 58
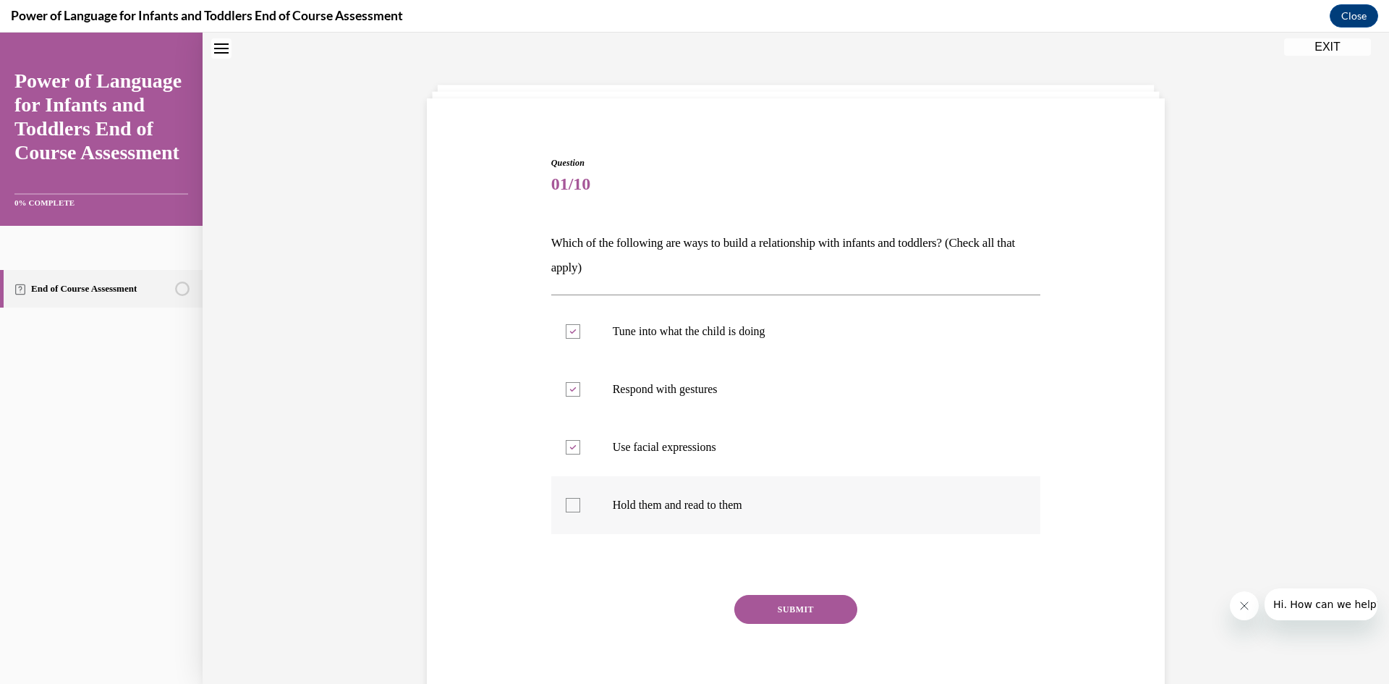
click at [580, 512] on input "Hold them and read to them" at bounding box center [573, 505] width 14 height 14
checkbox input "true"
click at [755, 606] on button "SUBMIT" at bounding box center [795, 609] width 123 height 29
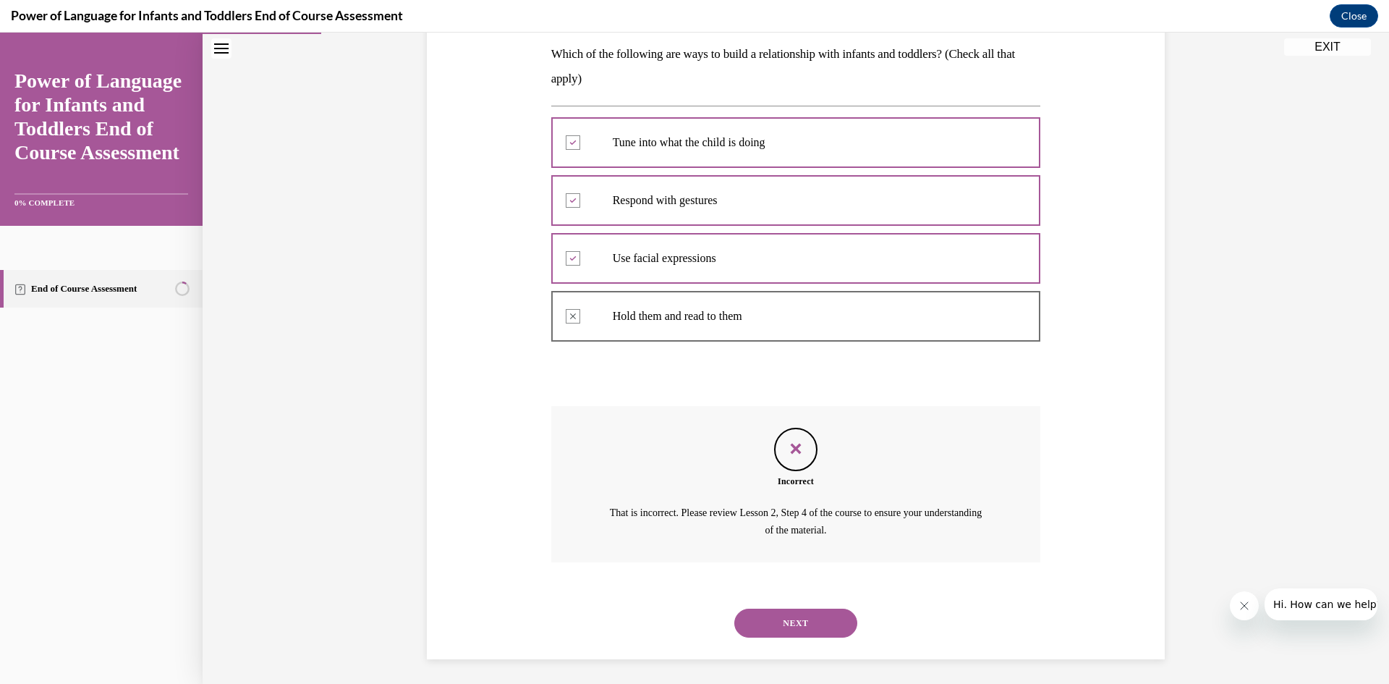
scroll to position [238, 0]
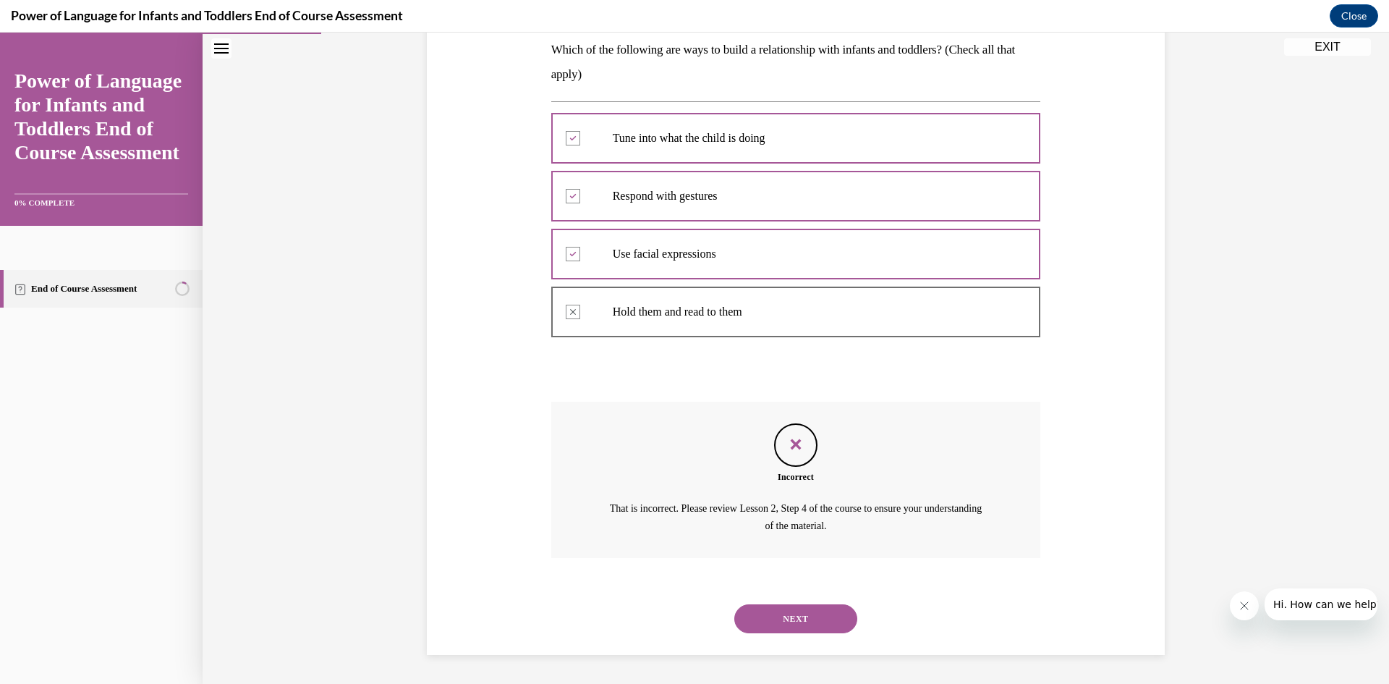
click at [777, 614] on button "NEXT" at bounding box center [795, 618] width 123 height 29
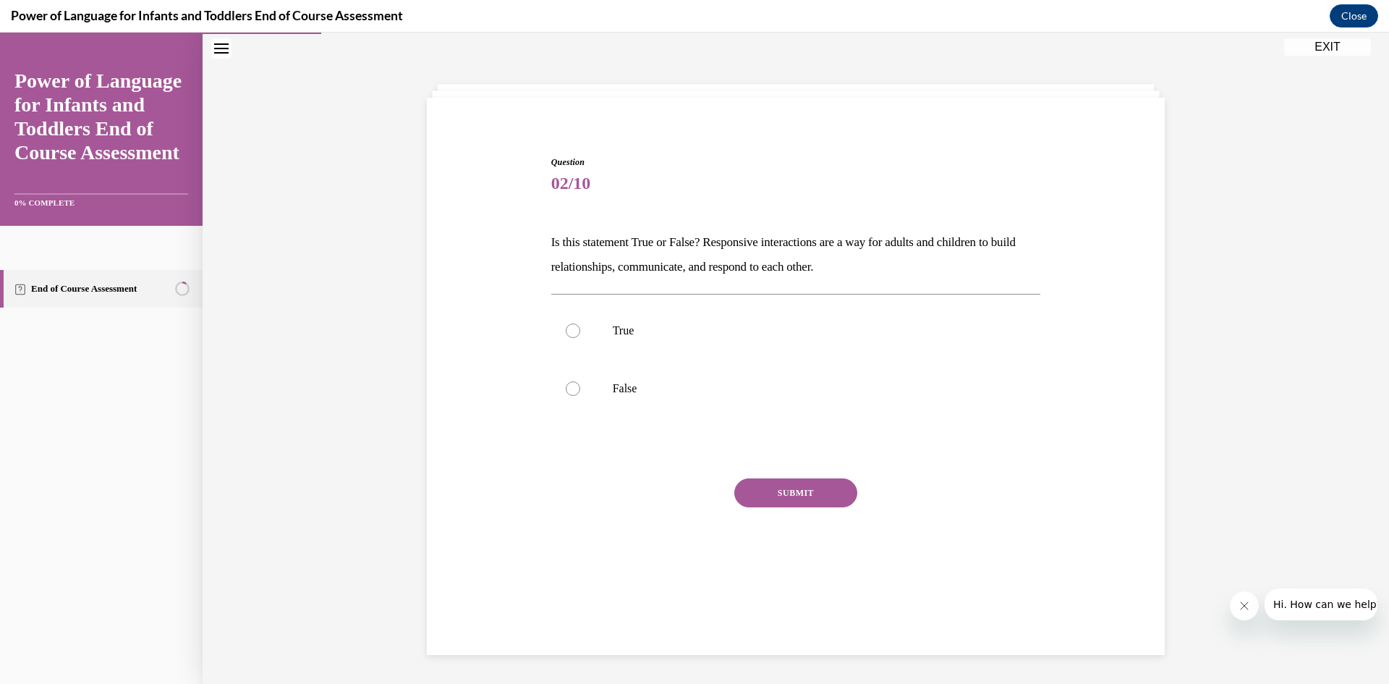
scroll to position [46, 0]
click at [680, 334] on p "True" at bounding box center [809, 330] width 392 height 14
click at [580, 334] on input "True" at bounding box center [573, 330] width 14 height 14
radio input "true"
click at [786, 511] on div "SUBMIT" at bounding box center [796, 514] width 490 height 72
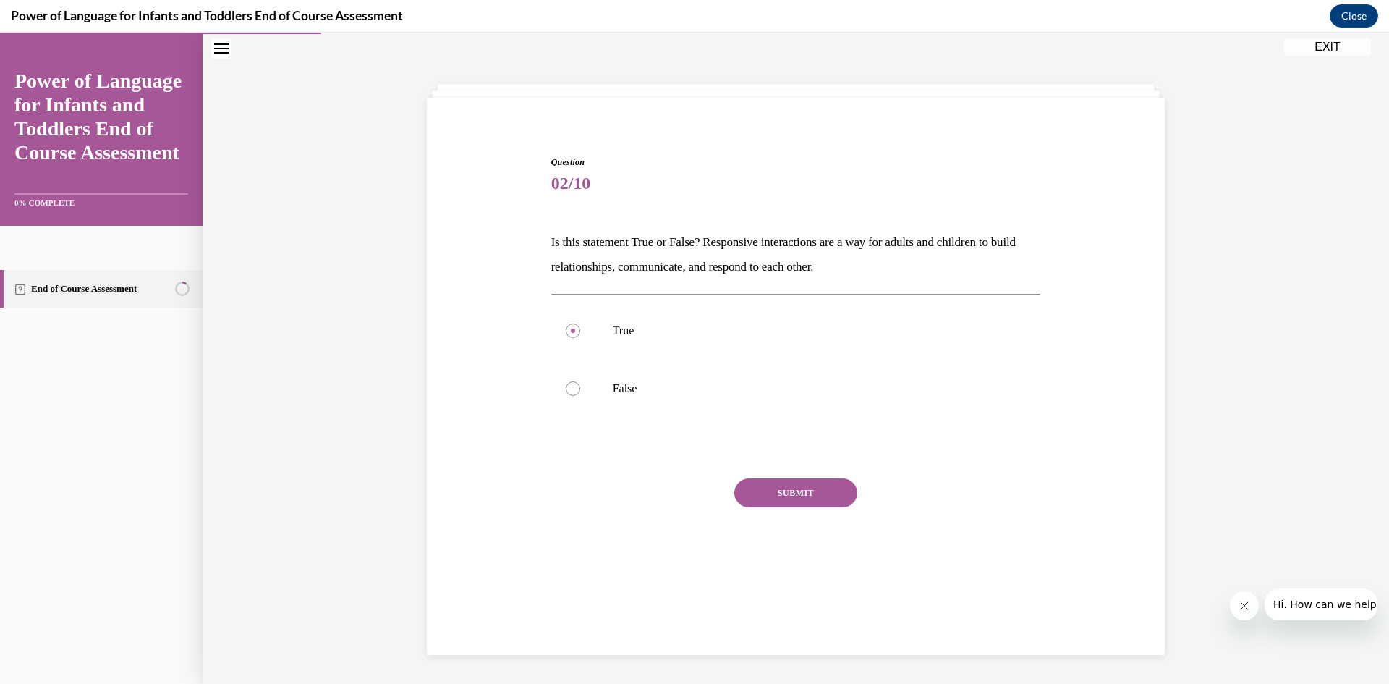
click at [790, 501] on button "SUBMIT" at bounding box center [795, 492] width 123 height 29
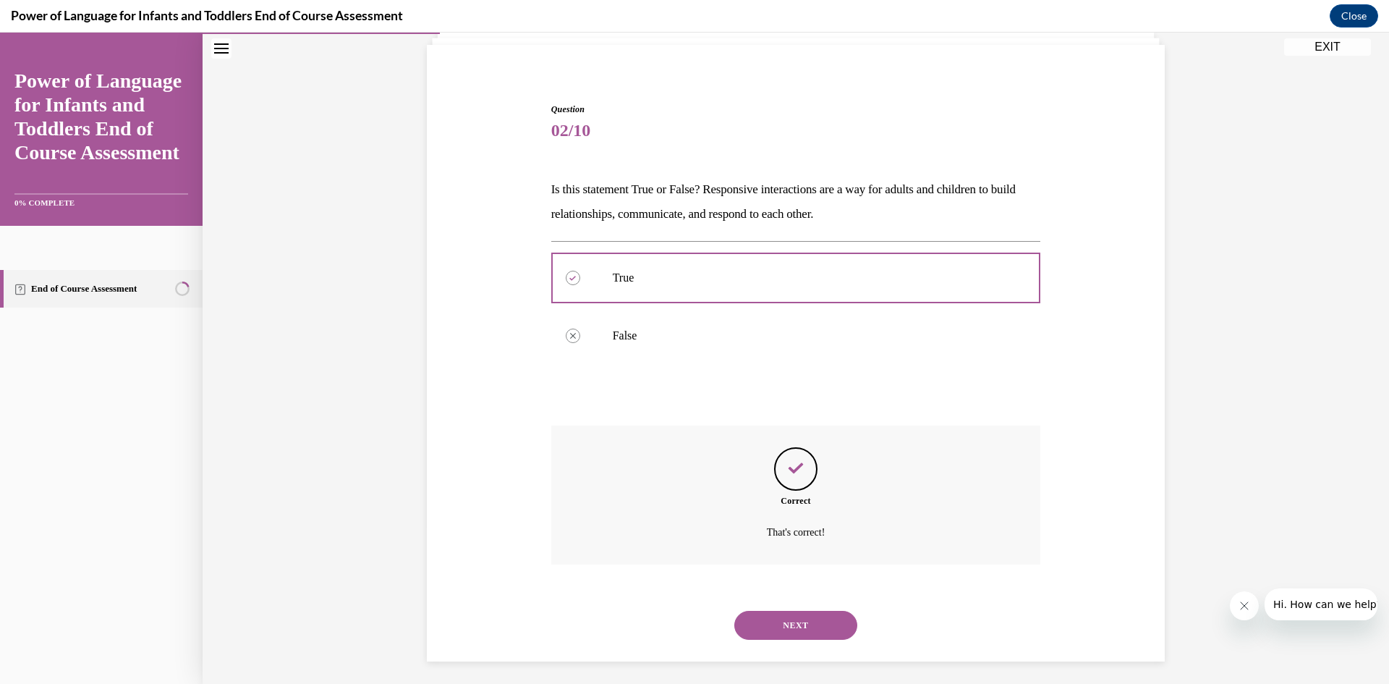
scroll to position [105, 0]
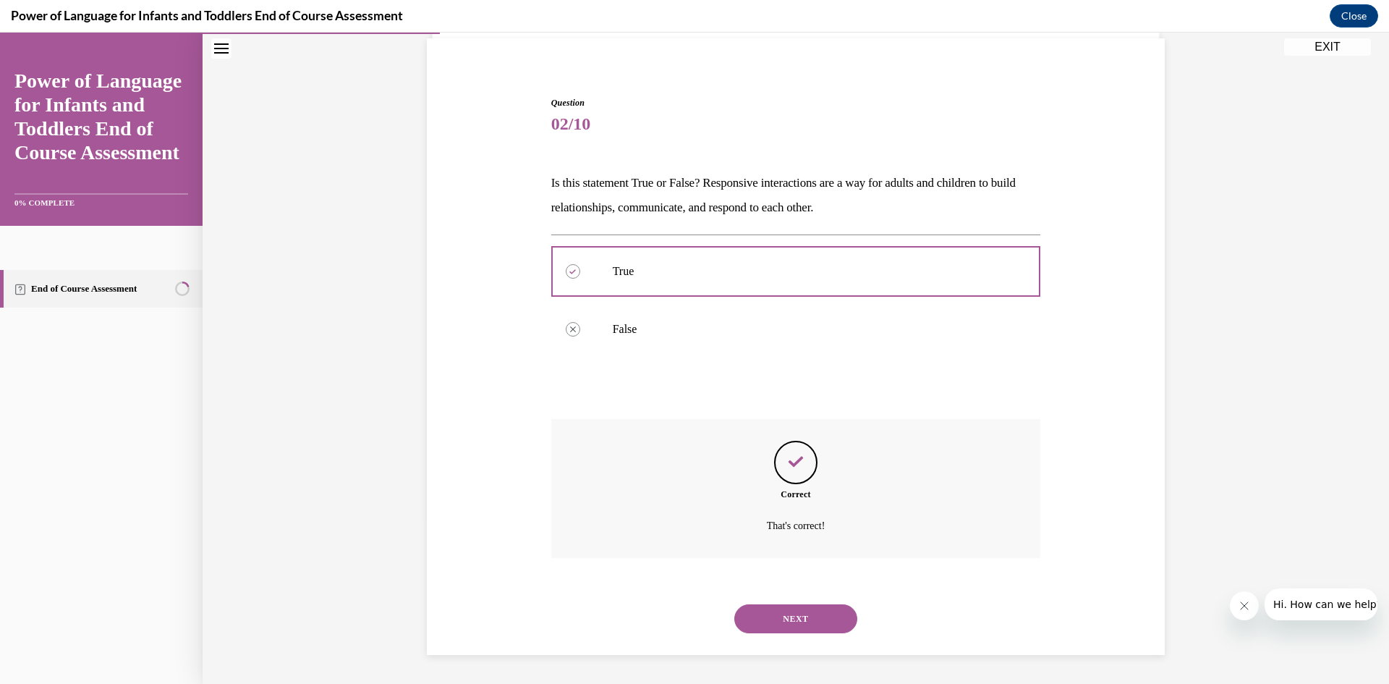
click at [823, 616] on button "NEXT" at bounding box center [795, 618] width 123 height 29
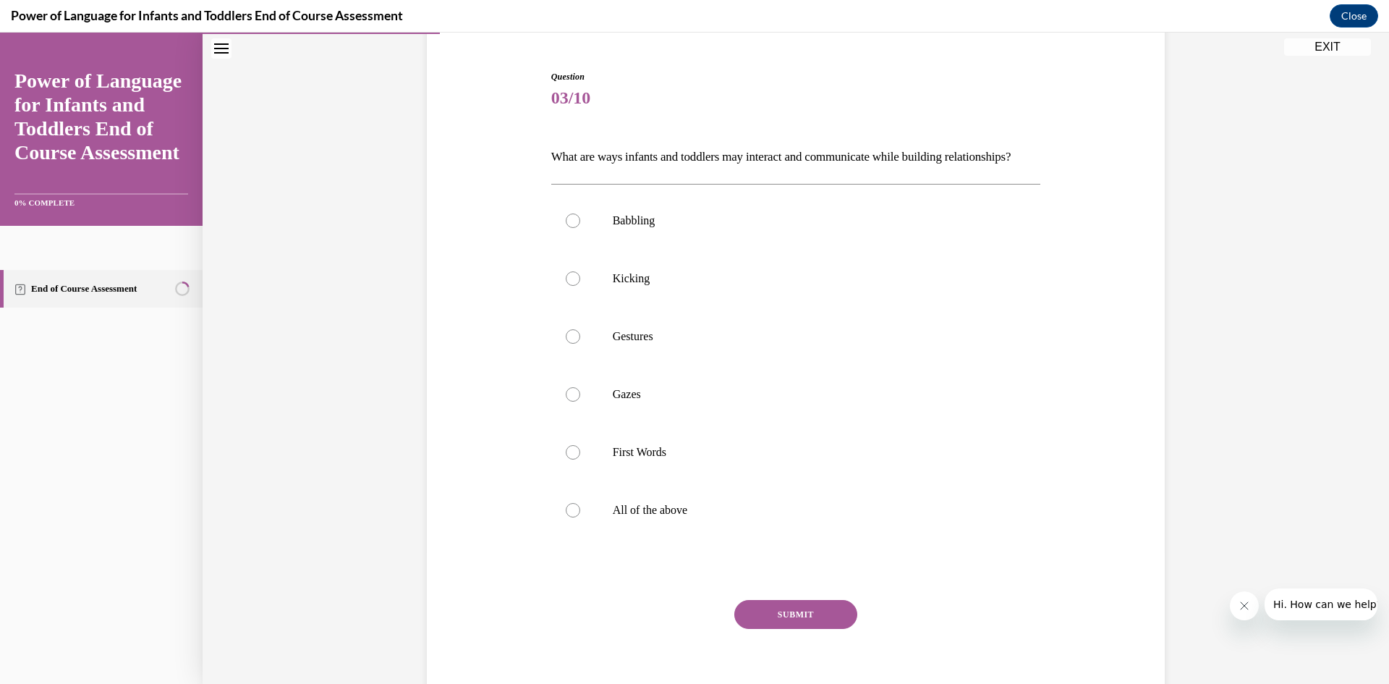
scroll to position [145, 0]
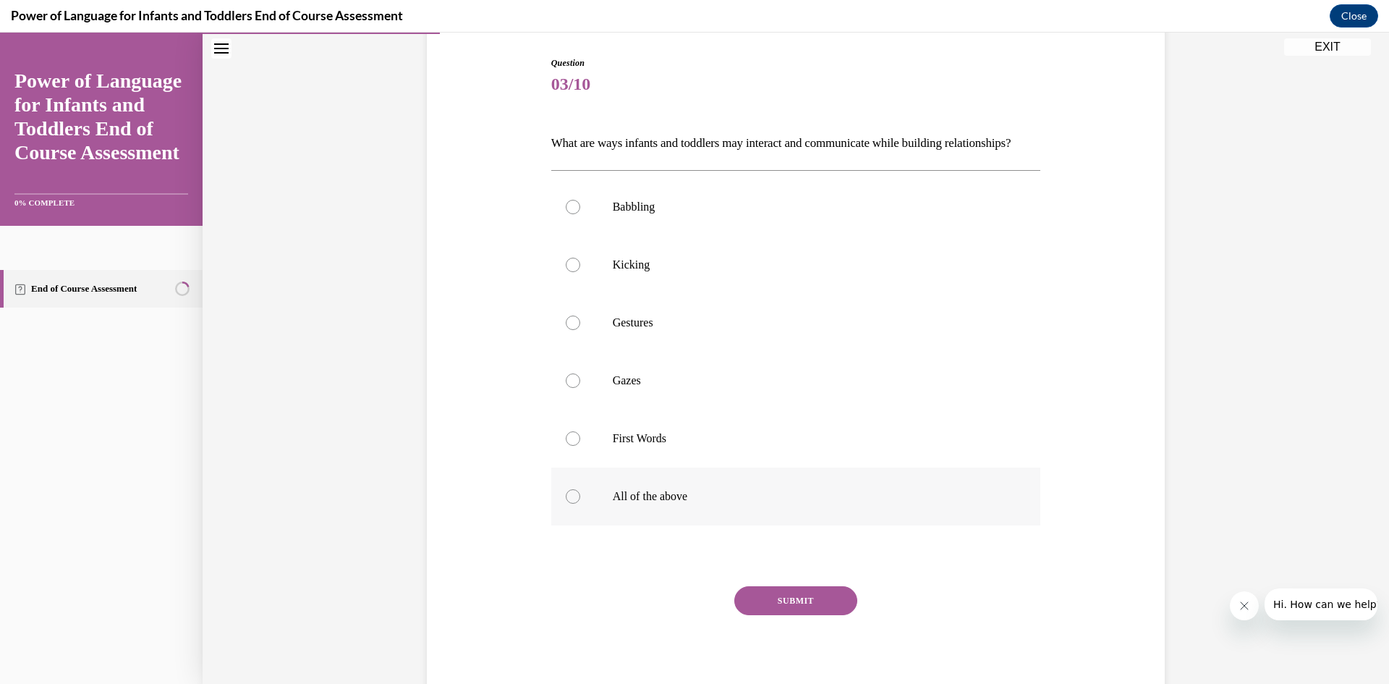
click at [702, 525] on label "All of the above" at bounding box center [796, 496] width 490 height 58
click at [580, 504] on input "All of the above" at bounding box center [573, 496] width 14 height 14
radio input "true"
click at [812, 615] on button "SUBMIT" at bounding box center [795, 600] width 123 height 29
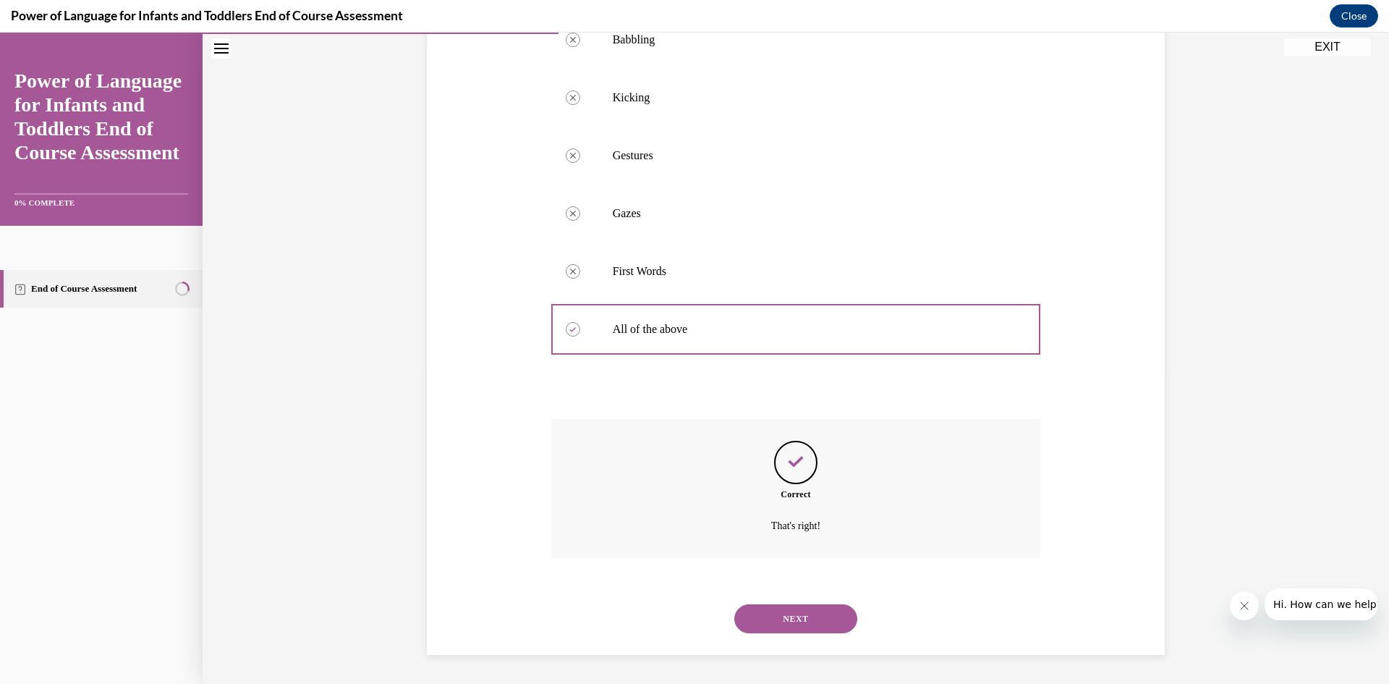
scroll to position [336, 0]
click at [813, 622] on button "NEXT" at bounding box center [795, 618] width 123 height 29
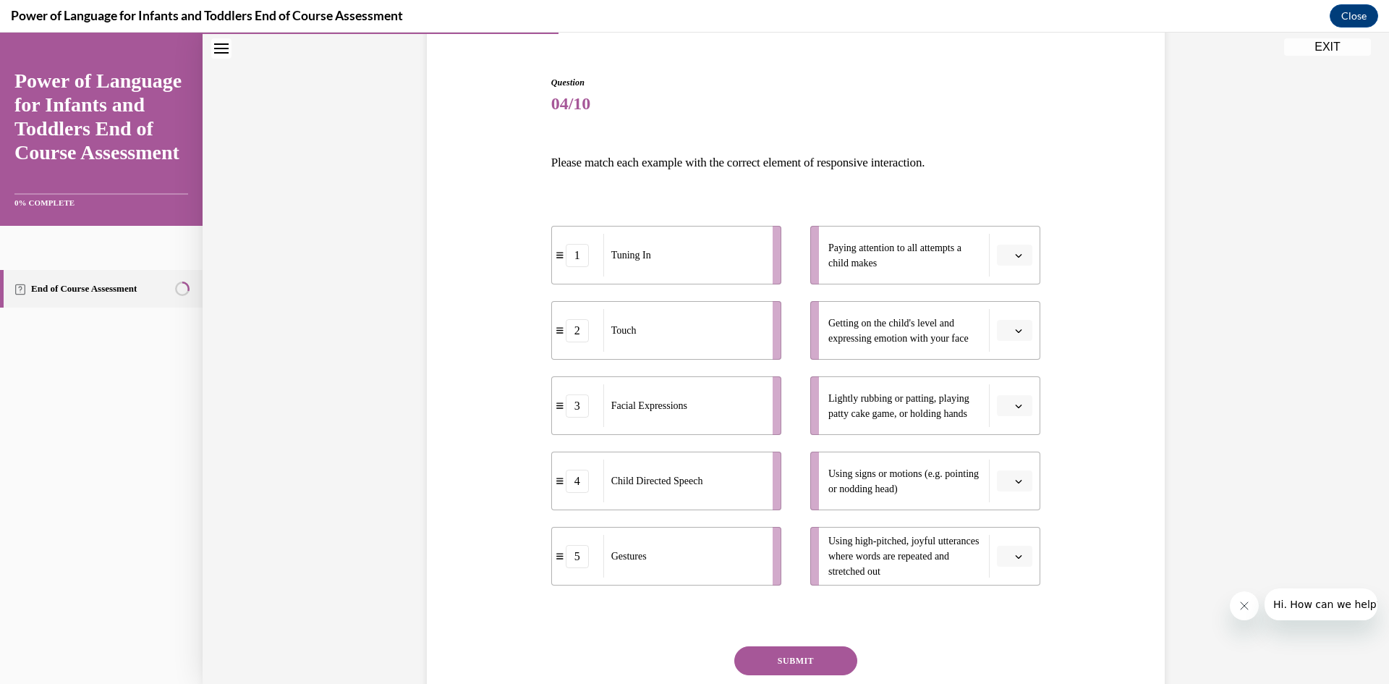
scroll to position [217, 0]
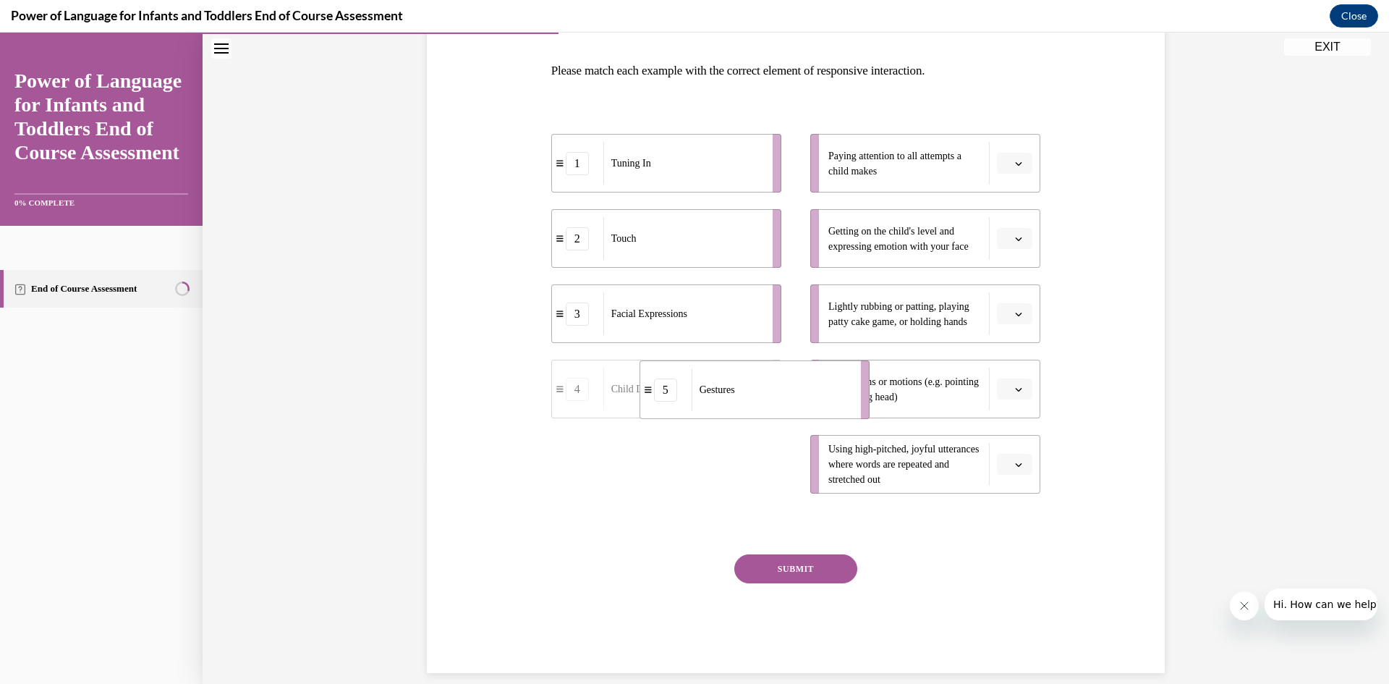
drag, startPoint x: 758, startPoint y: 488, endPoint x: 847, endPoint y: 414, distance: 115.5
click at [847, 414] on li "5 Gestures" at bounding box center [755, 389] width 230 height 59
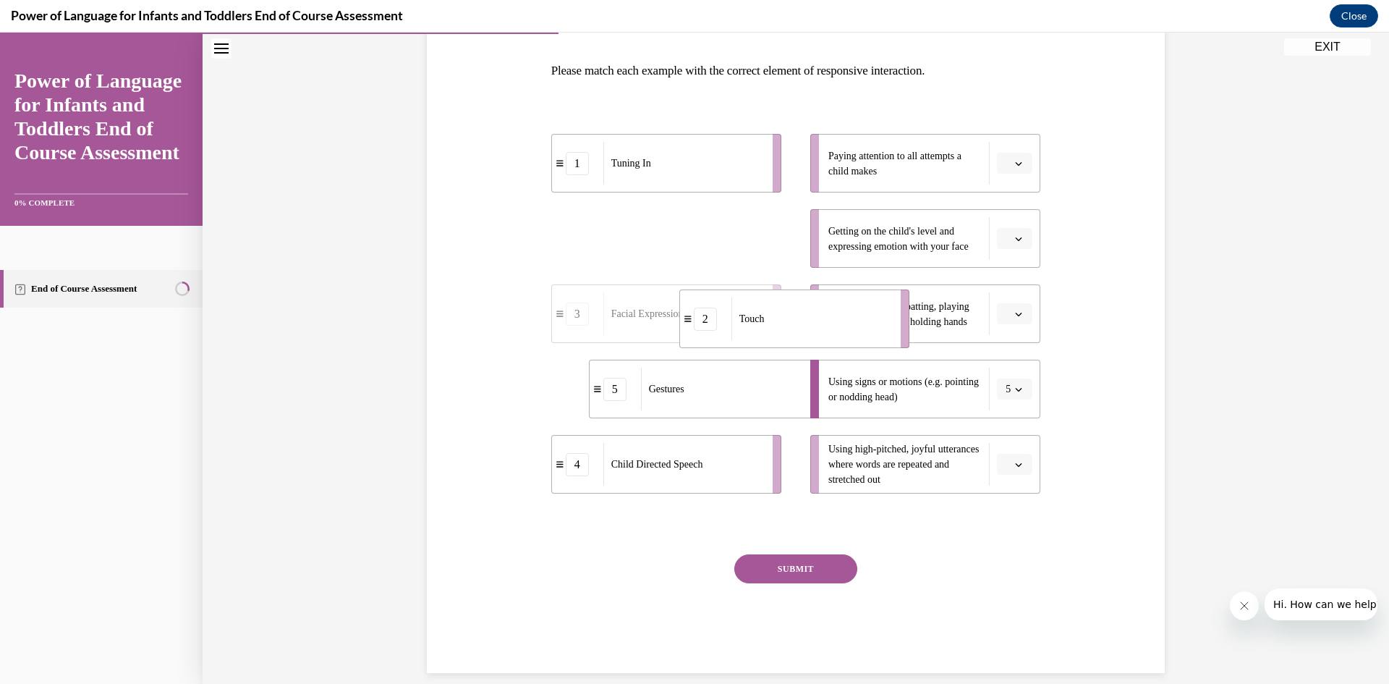
drag, startPoint x: 711, startPoint y: 253, endPoint x: 839, endPoint y: 333, distance: 151.2
click at [714, 250] on div "Facial Expressions" at bounding box center [686, 238] width 160 height 43
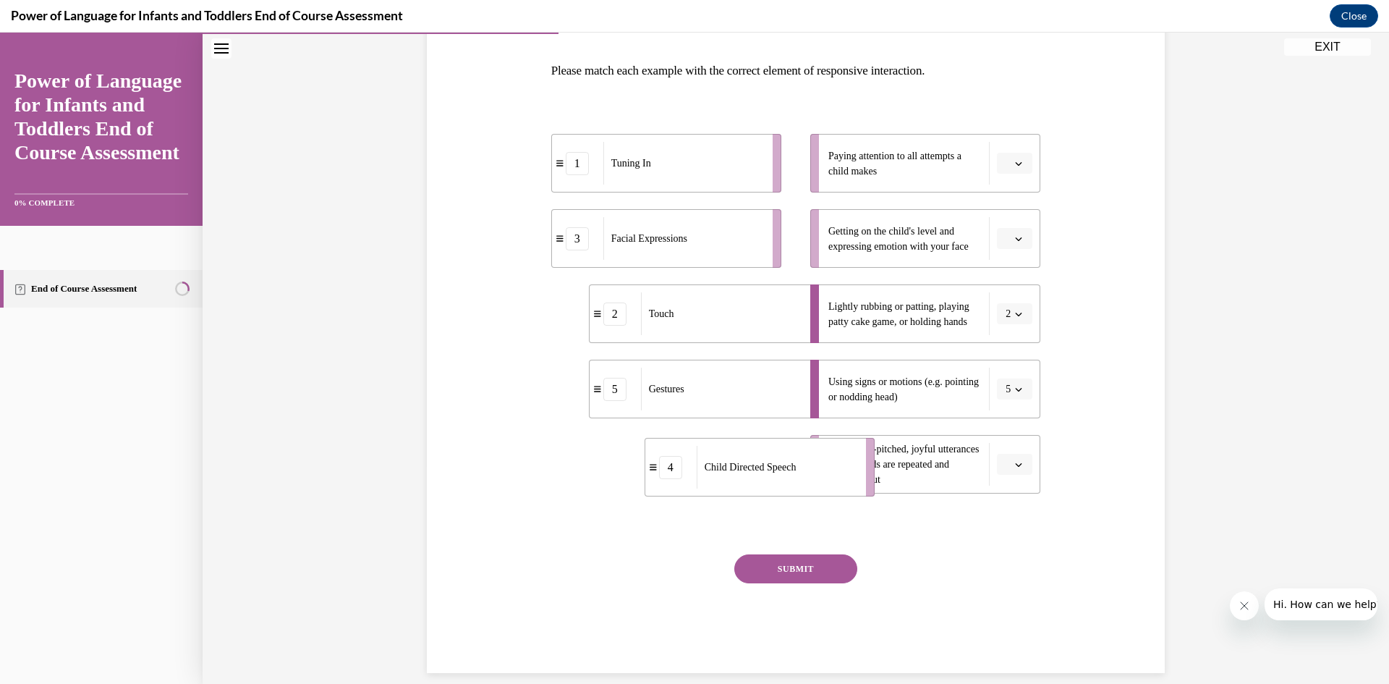
drag, startPoint x: 720, startPoint y: 485, endPoint x: 813, endPoint y: 488, distance: 93.4
click at [813, 488] on div "Child Directed Speech" at bounding box center [777, 467] width 160 height 43
drag, startPoint x: 726, startPoint y: 241, endPoint x: 774, endPoint y: 236, distance: 48.0
click at [774, 236] on div "Facial Expressions" at bounding box center [728, 233] width 160 height 43
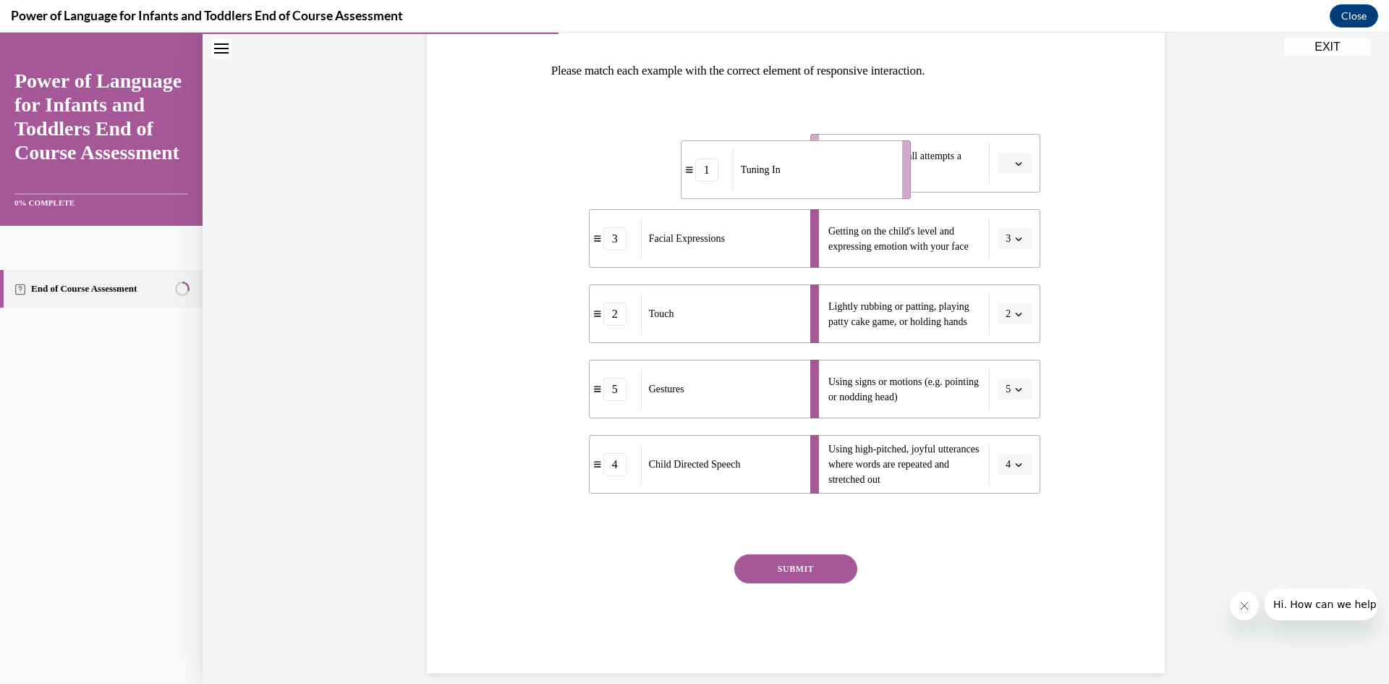
drag, startPoint x: 705, startPoint y: 178, endPoint x: 827, endPoint y: 184, distance: 122.4
click at [831, 185] on div "Tuning In" at bounding box center [813, 169] width 160 height 43
click at [784, 564] on button "SUBMIT" at bounding box center [795, 568] width 123 height 29
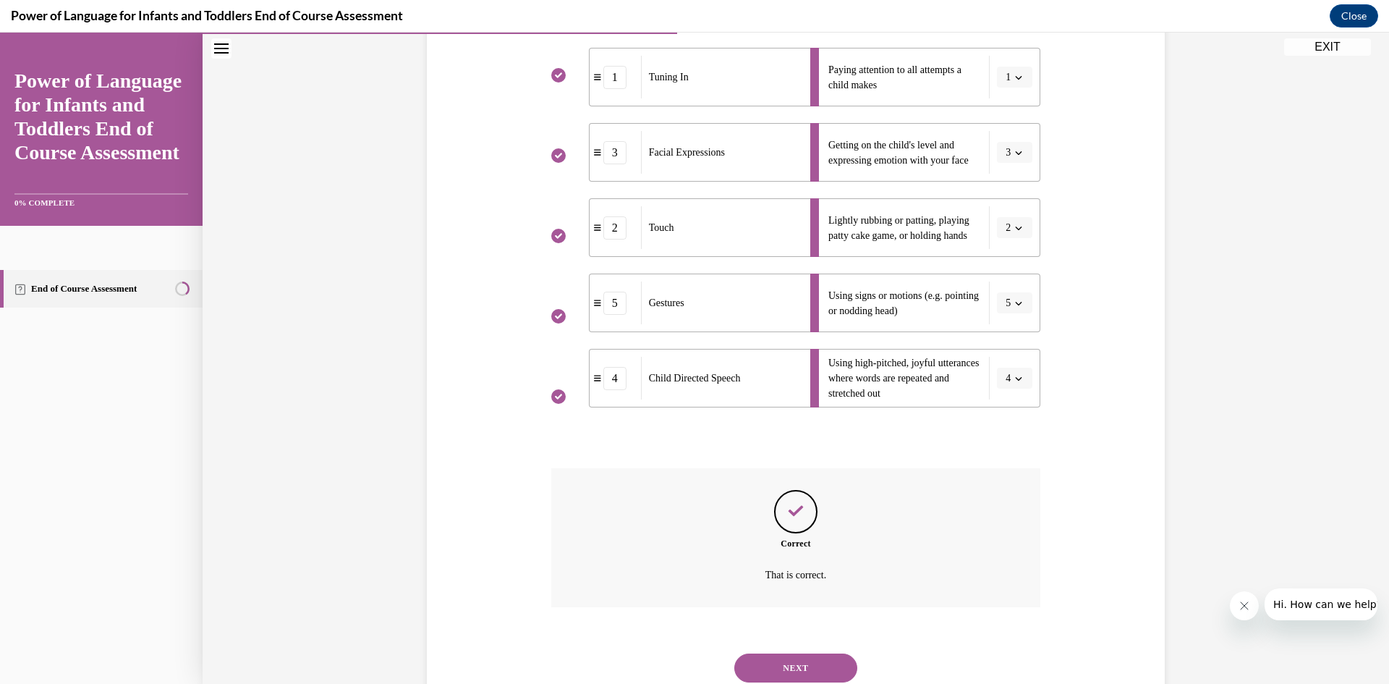
scroll to position [352, 0]
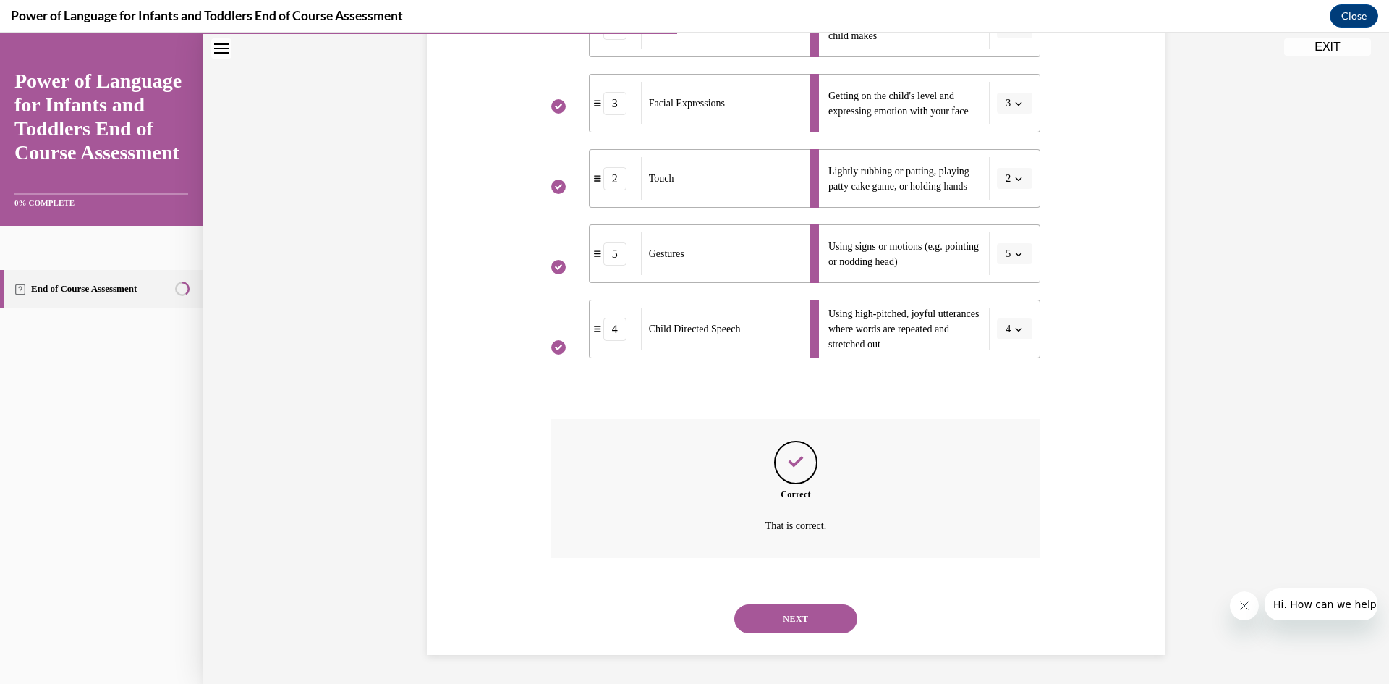
click at [782, 640] on div "NEXT" at bounding box center [796, 619] width 490 height 58
click at [785, 628] on button "NEXT" at bounding box center [795, 618] width 123 height 29
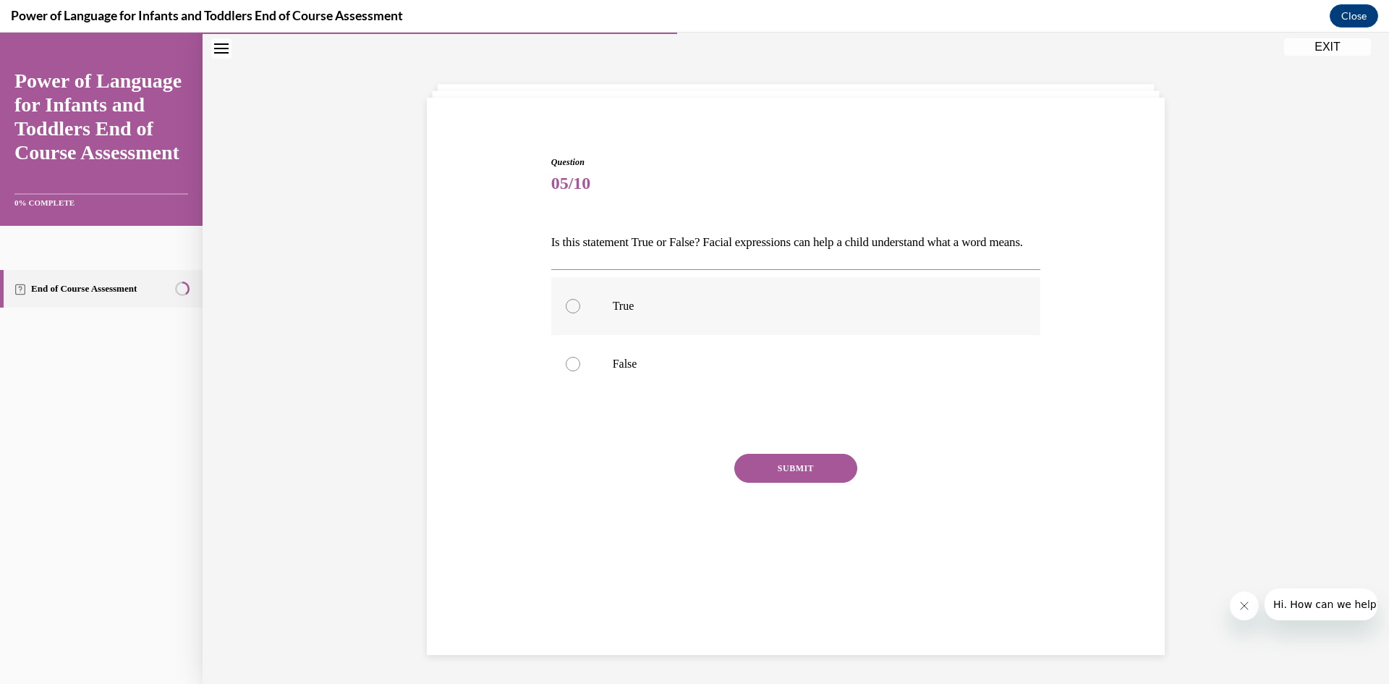
click at [656, 313] on p "True" at bounding box center [809, 306] width 392 height 14
click at [580, 313] on input "True" at bounding box center [573, 306] width 14 height 14
radio input "true"
click at [763, 483] on button "SUBMIT" at bounding box center [795, 468] width 123 height 29
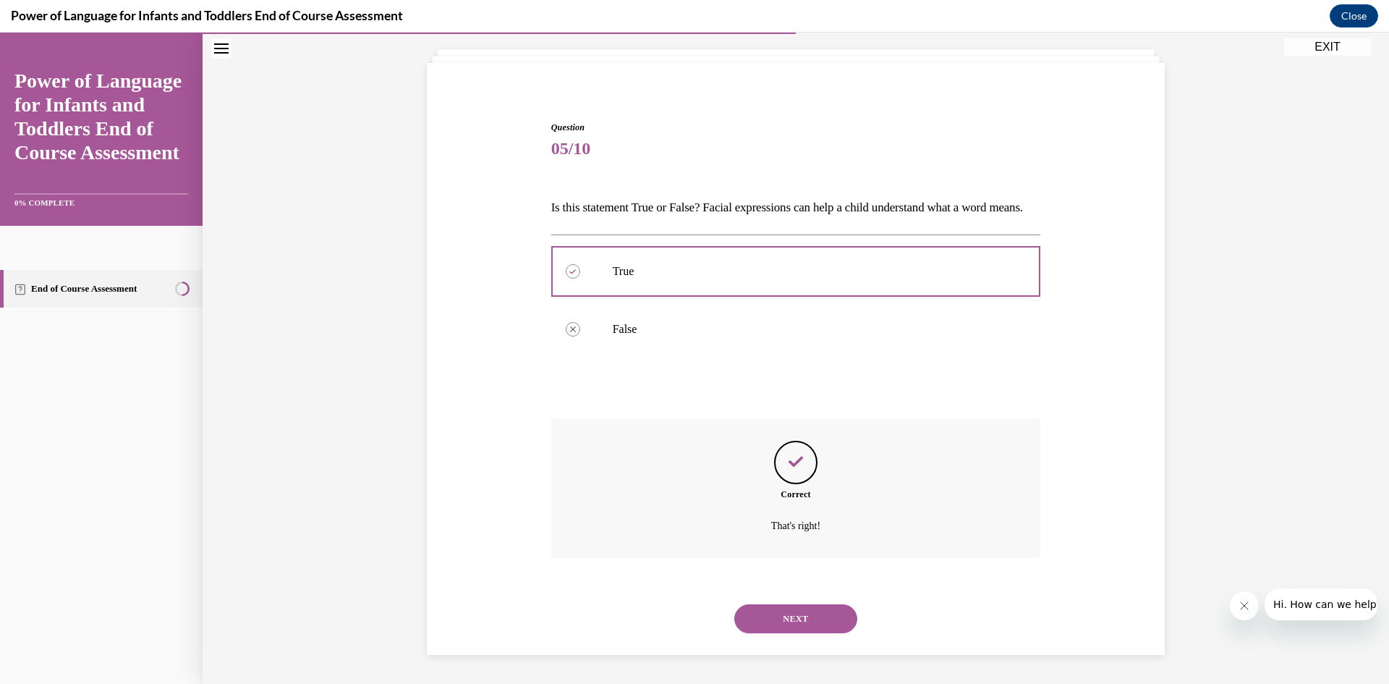
scroll to position [105, 0]
click at [771, 621] on button "NEXT" at bounding box center [795, 618] width 123 height 29
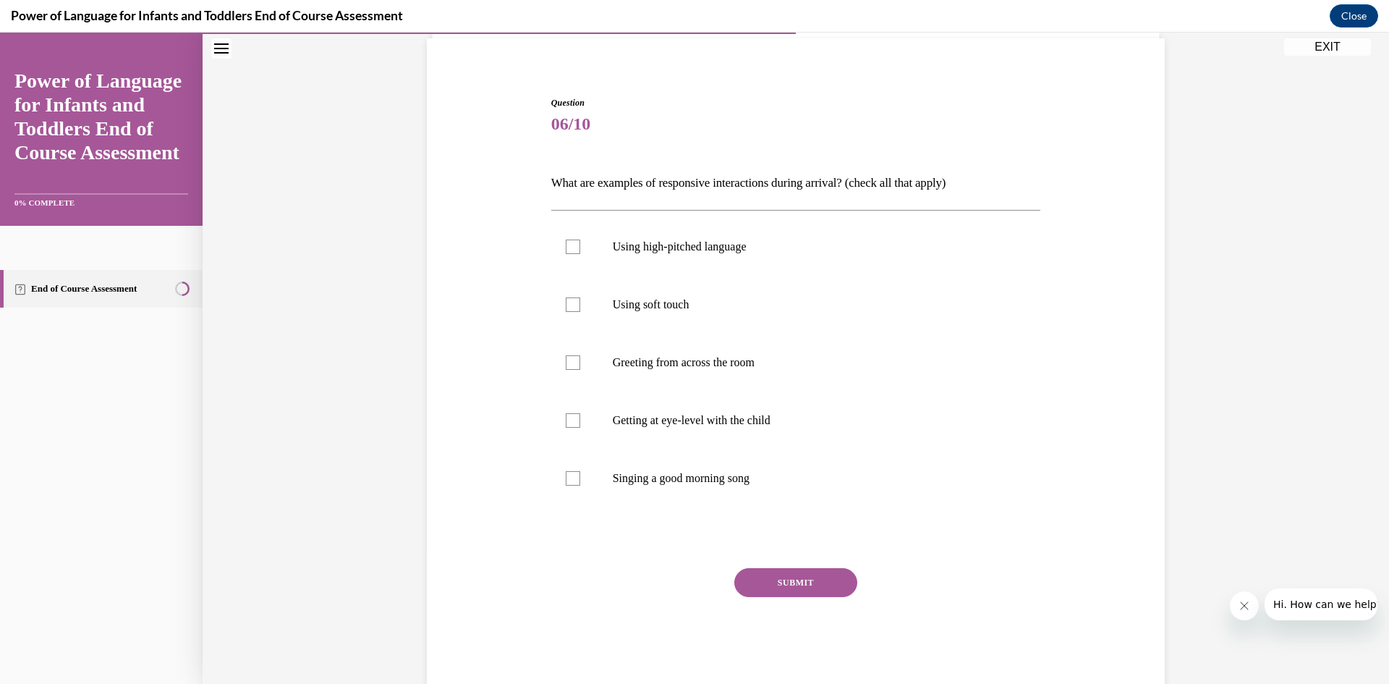
scroll to position [76, 0]
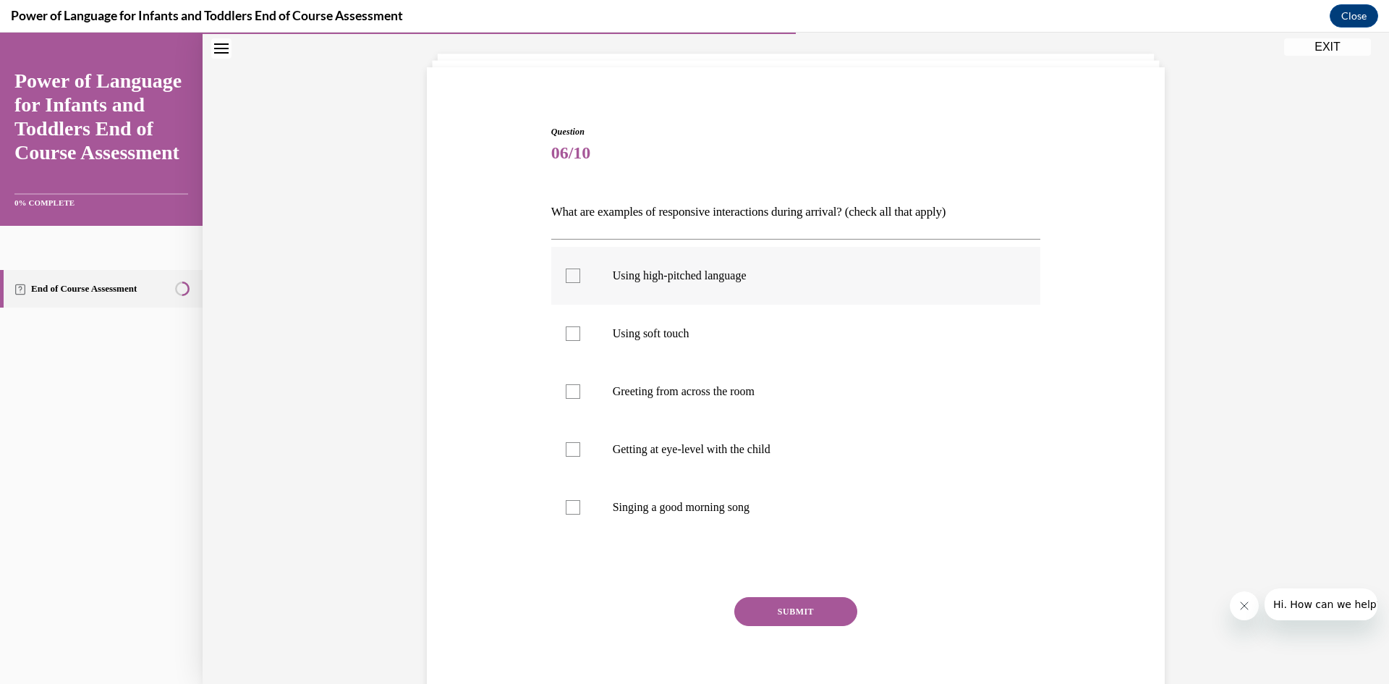
click at [719, 272] on p "Using high-pitched language" at bounding box center [809, 275] width 392 height 14
click at [580, 272] on input "Using high-pitched language" at bounding box center [573, 275] width 14 height 14
checkbox input "true"
click at [716, 331] on p "Using soft touch" at bounding box center [809, 333] width 392 height 14
click at [580, 331] on input "Using soft touch" at bounding box center [573, 333] width 14 height 14
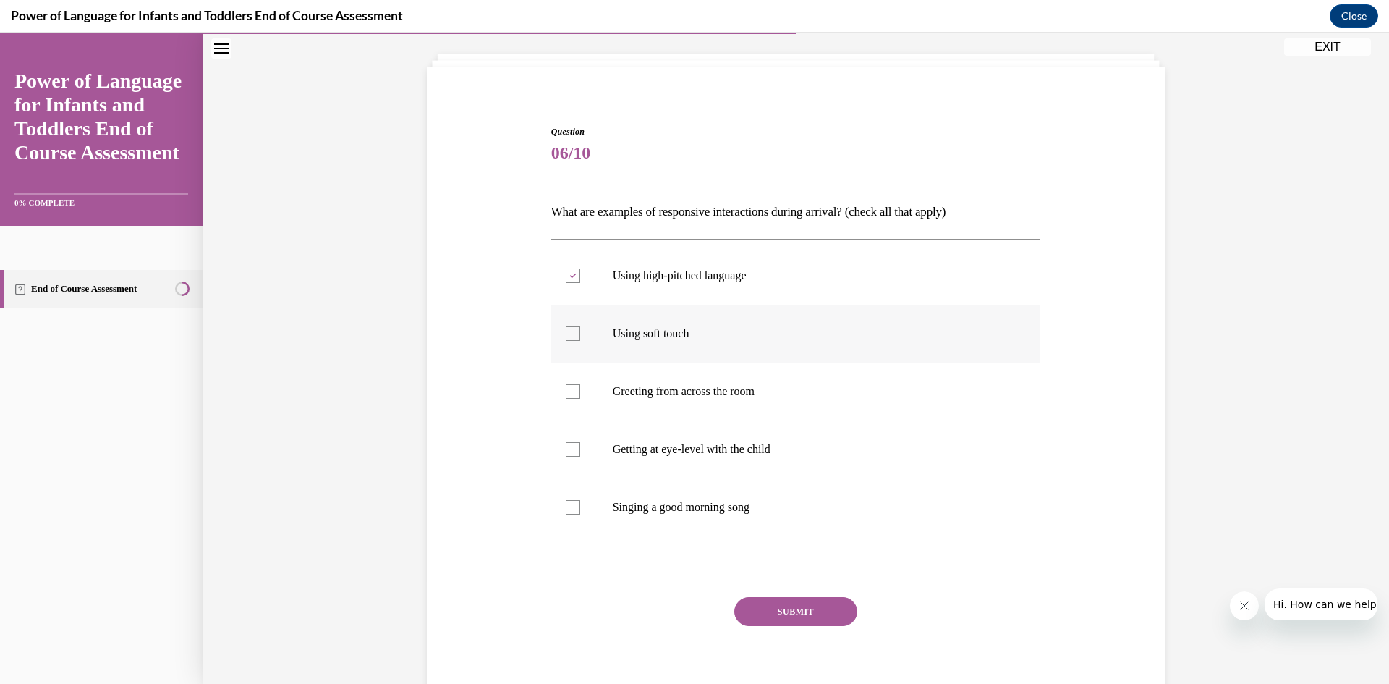
checkbox input "true"
click at [708, 442] on p "Getting at eye-level with the child" at bounding box center [809, 449] width 392 height 14
click at [580, 442] on input "Getting at eye-level with the child" at bounding box center [573, 449] width 14 height 14
checkbox input "true"
click at [710, 517] on label "Singing a good morning song" at bounding box center [796, 507] width 490 height 58
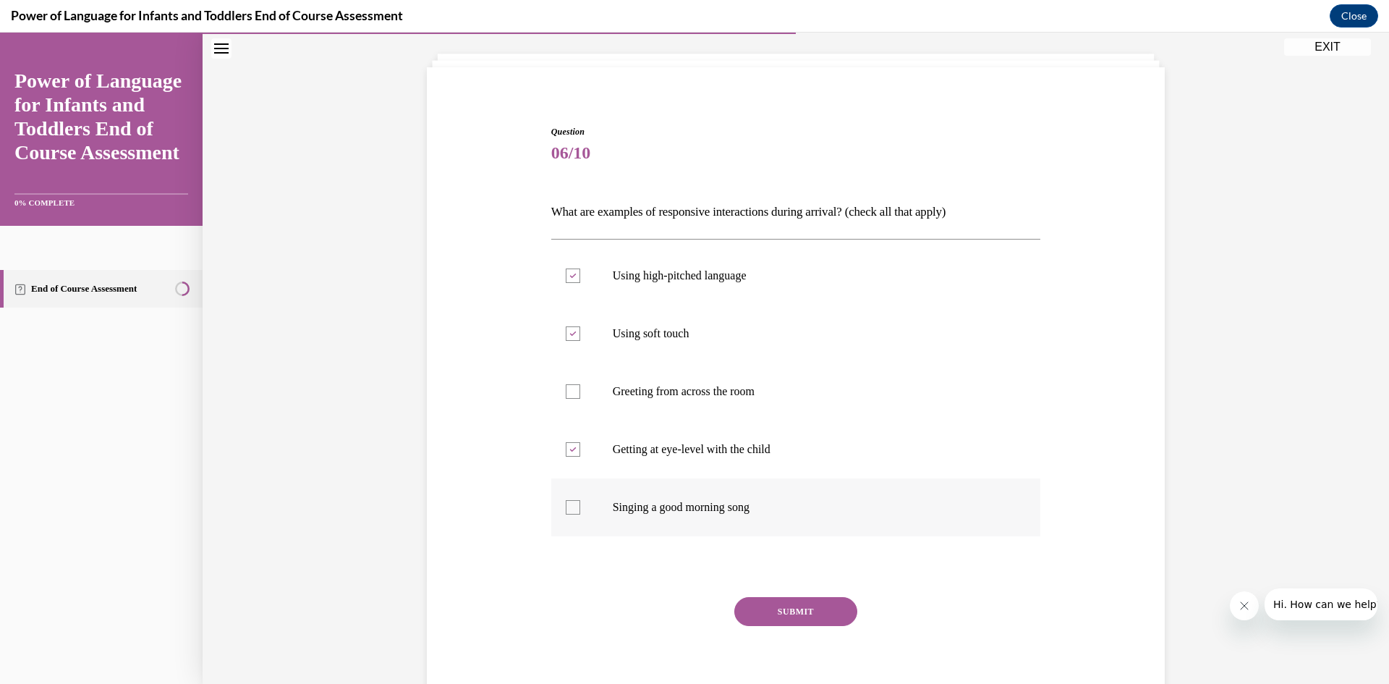
click at [580, 514] on input "Singing a good morning song" at bounding box center [573, 507] width 14 height 14
checkbox input "true"
click at [774, 618] on button "SUBMIT" at bounding box center [795, 611] width 123 height 29
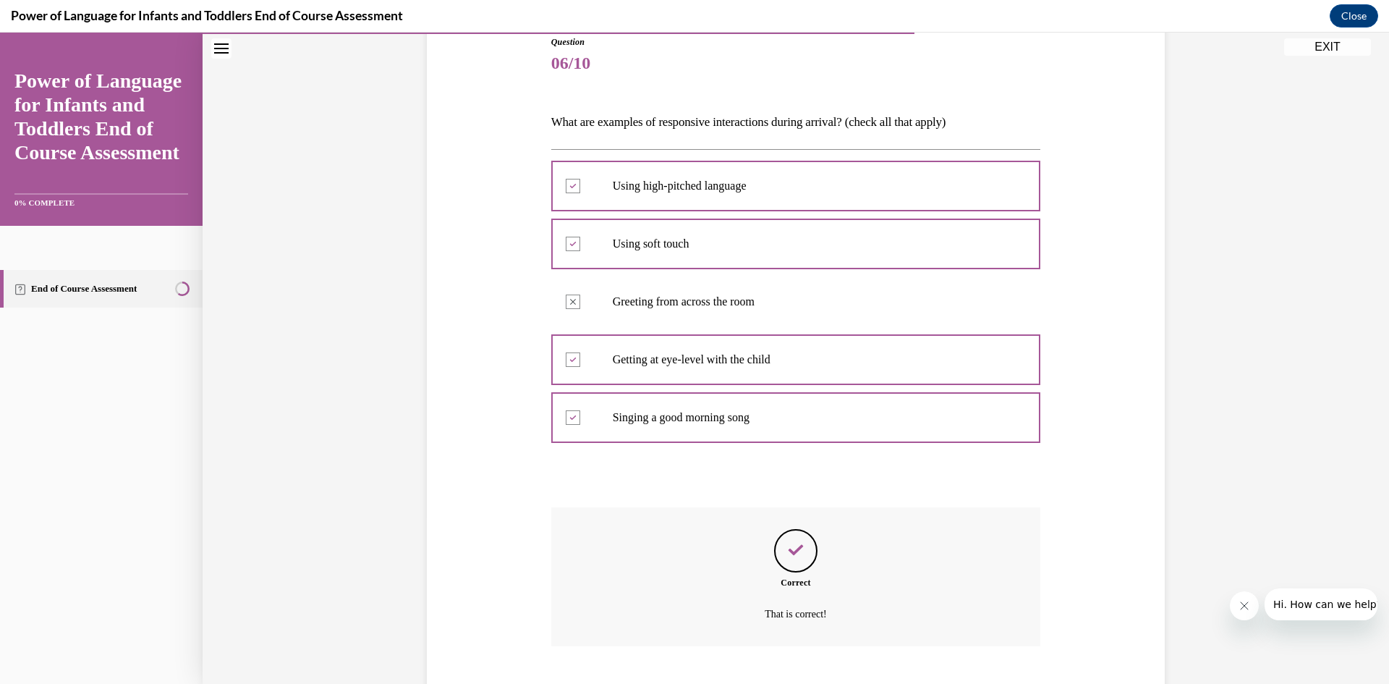
scroll to position [254, 0]
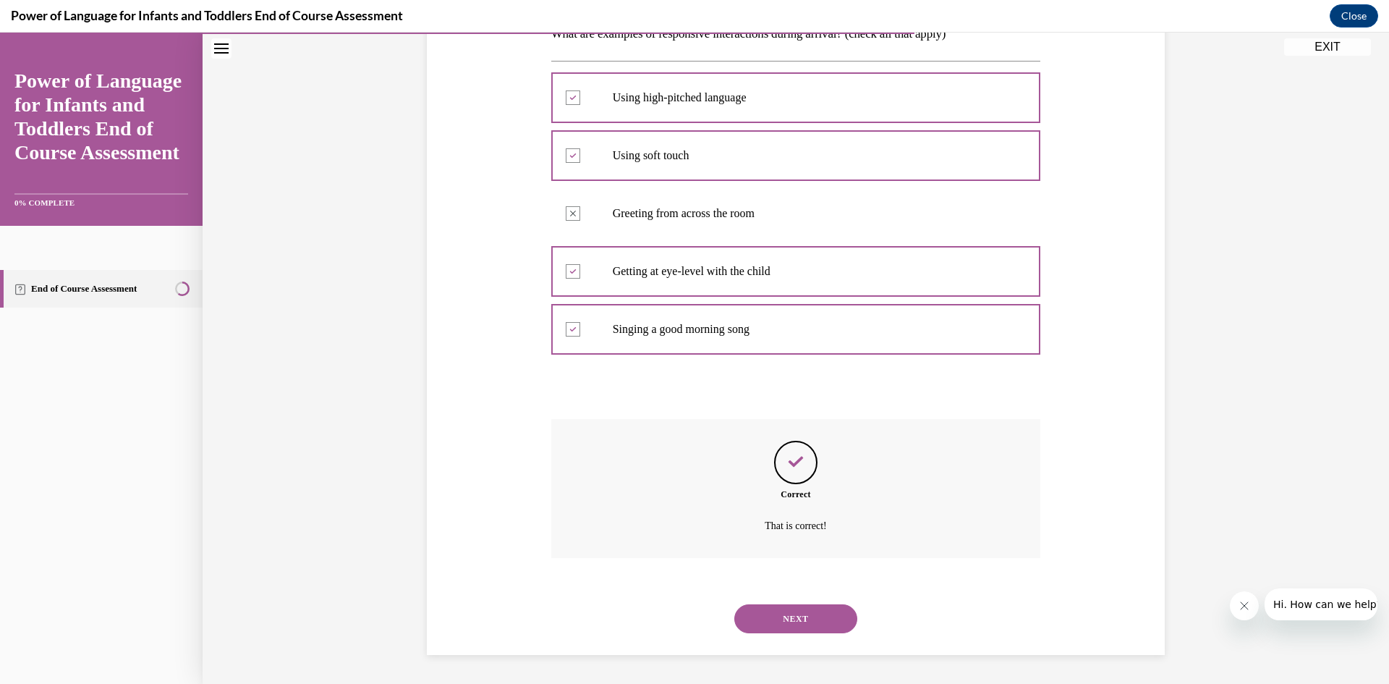
click at [786, 602] on div "NEXT" at bounding box center [796, 619] width 490 height 58
click at [787, 613] on button "NEXT" at bounding box center [795, 618] width 123 height 29
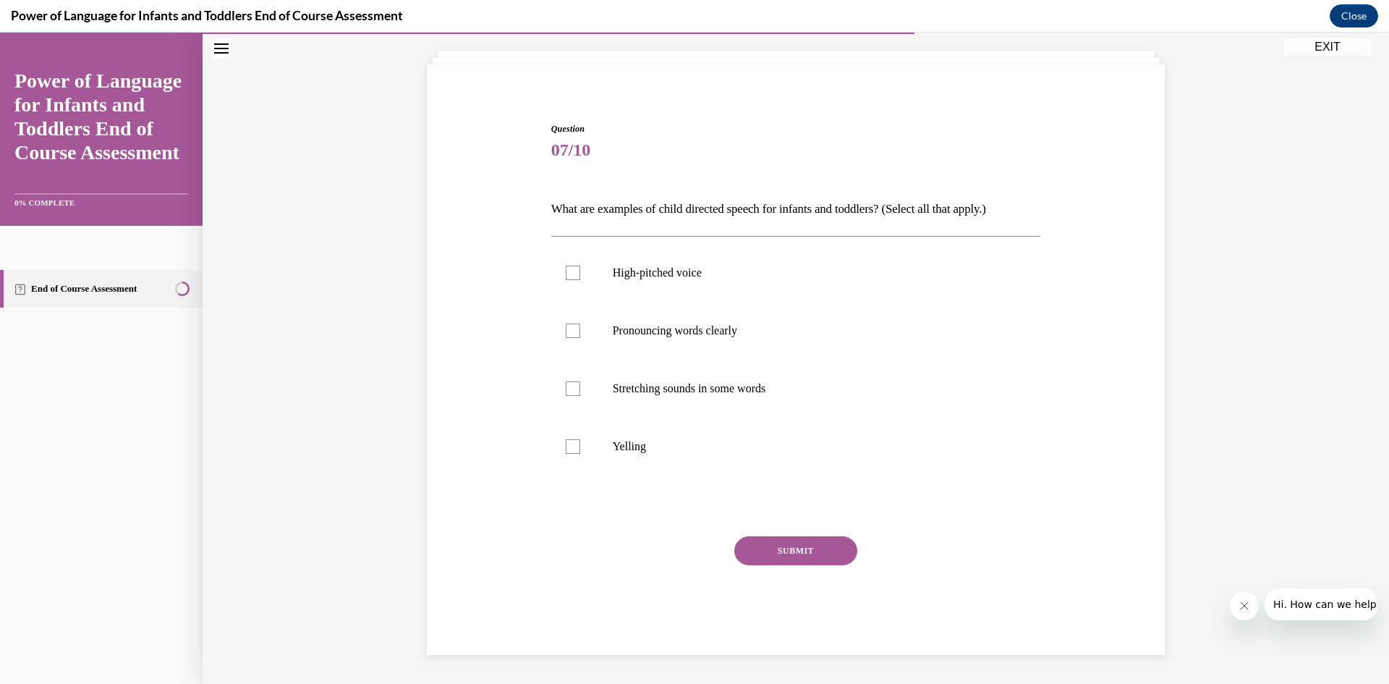
scroll to position [79, 0]
click at [698, 268] on p "High-pitched voice" at bounding box center [809, 273] width 392 height 14
click at [580, 268] on input "High-pitched voice" at bounding box center [573, 273] width 14 height 14
checkbox input "true"
click at [708, 339] on label "Pronouncing words clearly" at bounding box center [796, 331] width 490 height 58
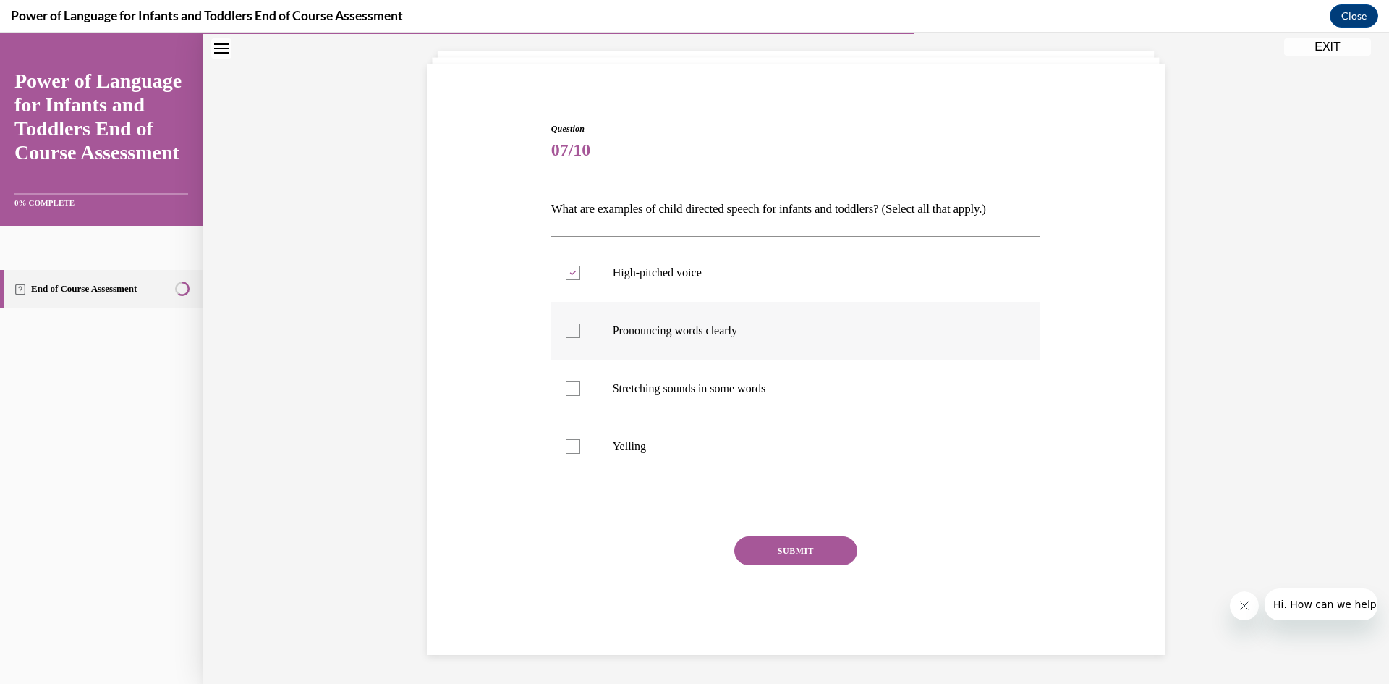
click at [580, 338] on input "Pronouncing words clearly" at bounding box center [573, 330] width 14 height 14
checkbox input "true"
click at [714, 405] on label "Stretching sounds in some words" at bounding box center [796, 389] width 490 height 58
click at [580, 396] on input "Stretching sounds in some words" at bounding box center [573, 388] width 14 height 14
checkbox input "true"
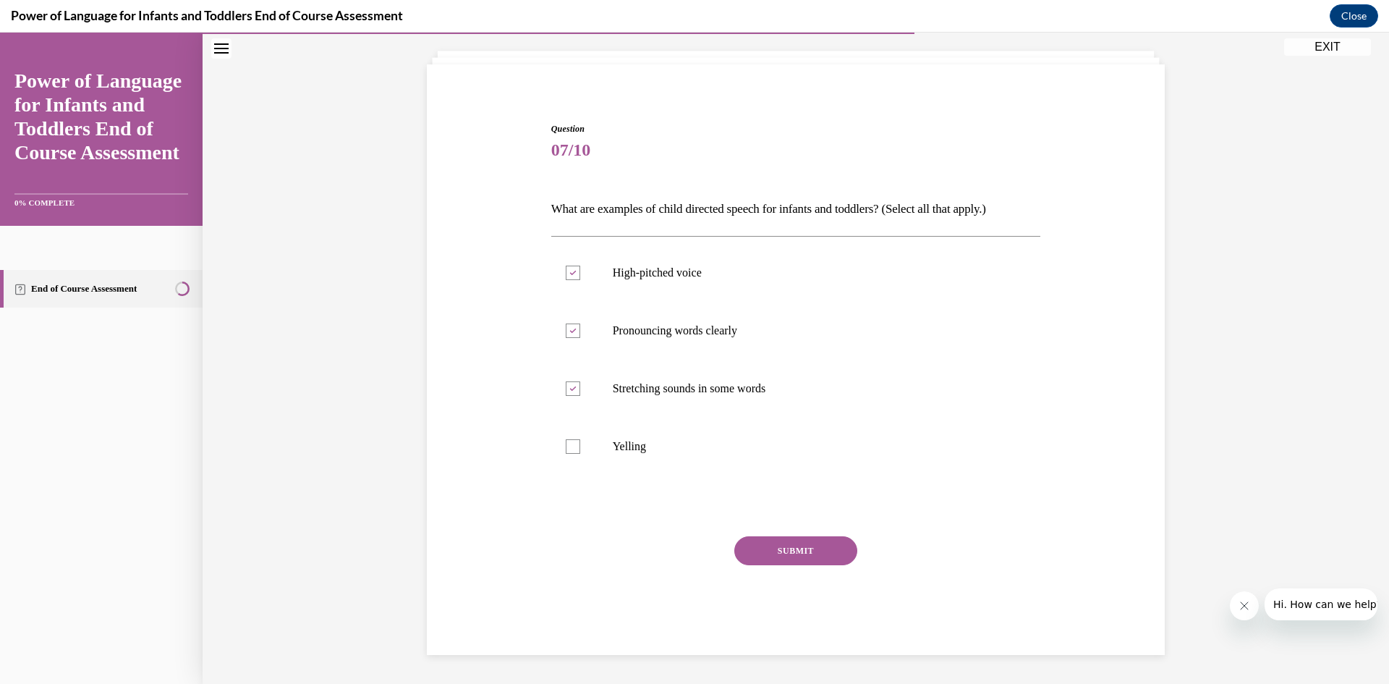
click at [767, 556] on button "SUBMIT" at bounding box center [795, 550] width 123 height 29
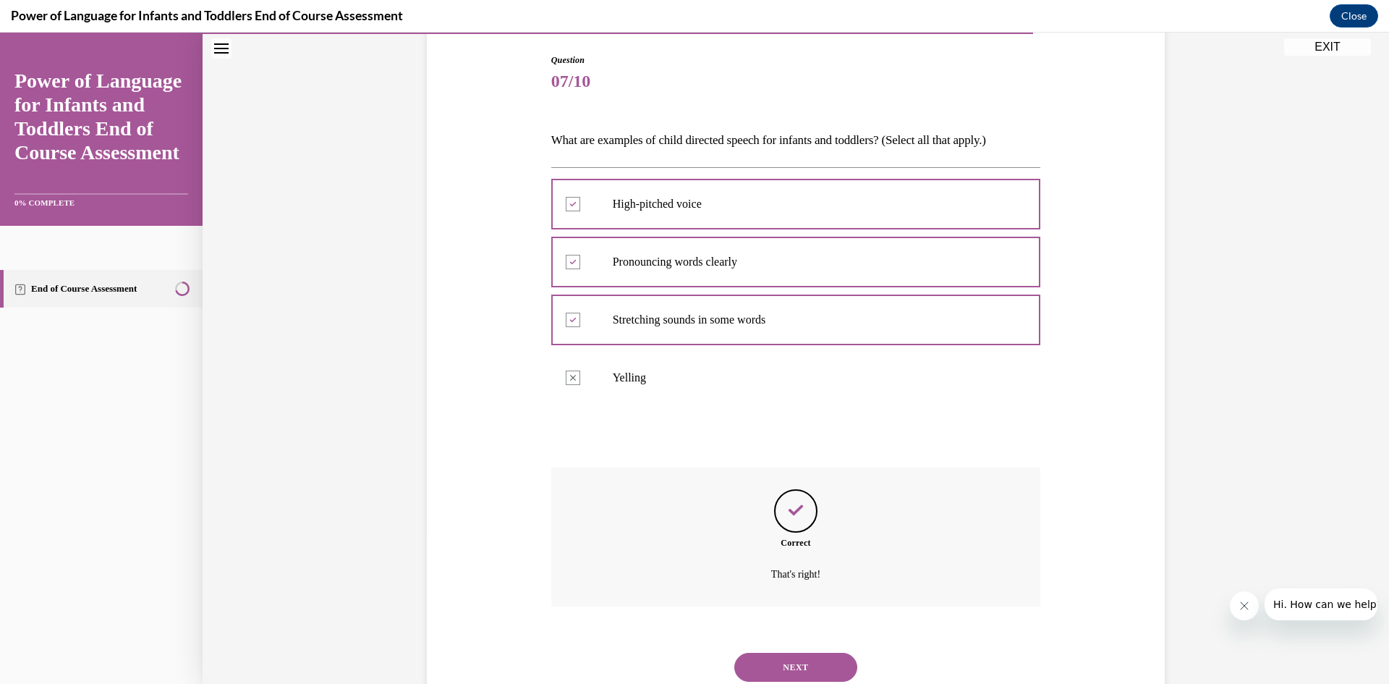
scroll to position [196, 0]
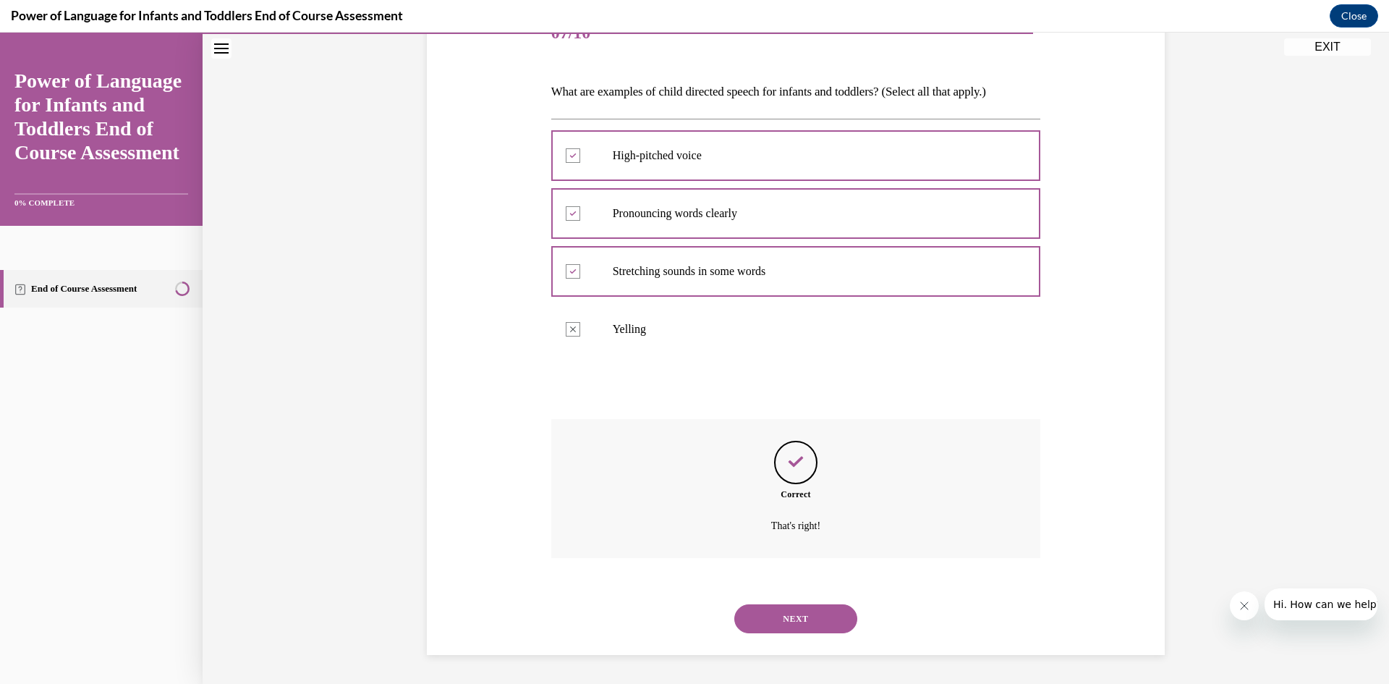
click at [776, 633] on div "NEXT" at bounding box center [796, 619] width 490 height 58
click at [777, 626] on button "NEXT" at bounding box center [795, 618] width 123 height 29
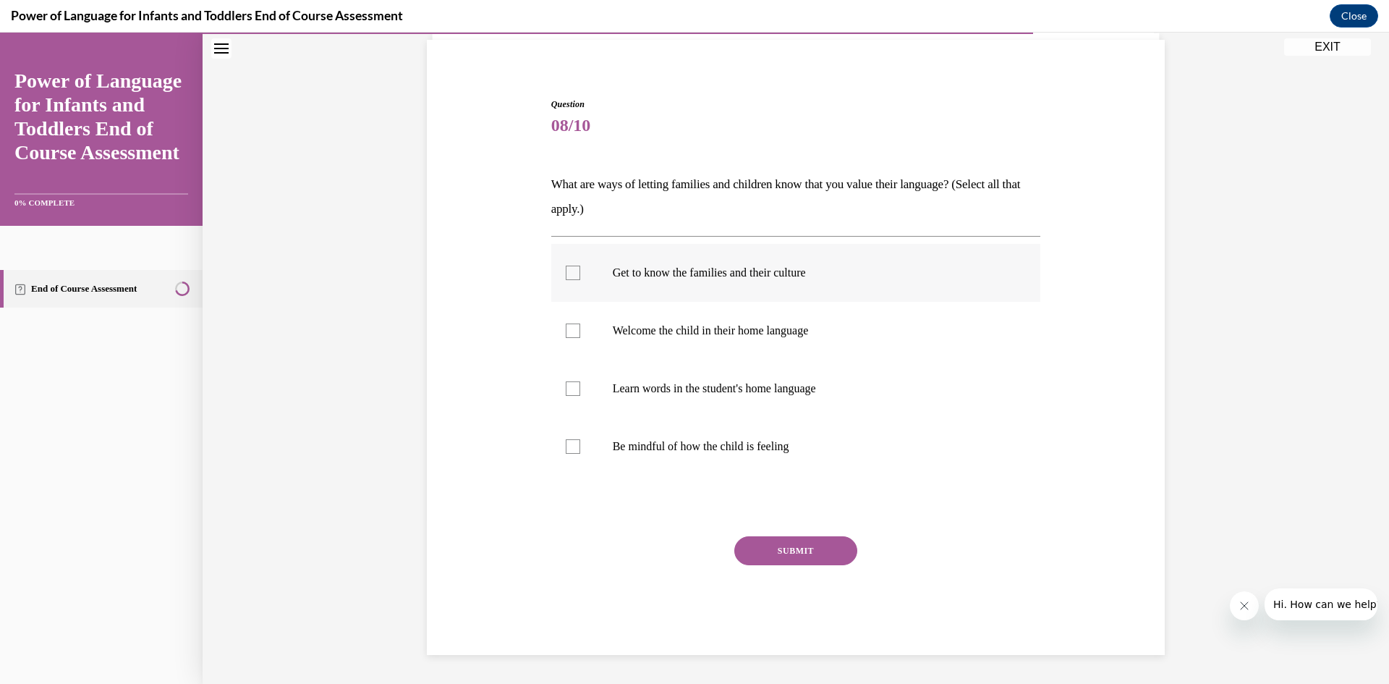
click at [716, 273] on p "Get to know the families and their culture" at bounding box center [809, 273] width 392 height 14
click at [580, 273] on input "Get to know the families and their culture" at bounding box center [573, 273] width 14 height 14
checkbox input "true"
click at [733, 321] on label "Welcome the child in their home language" at bounding box center [796, 331] width 490 height 58
click at [580, 323] on input "Welcome the child in their home language" at bounding box center [573, 330] width 14 height 14
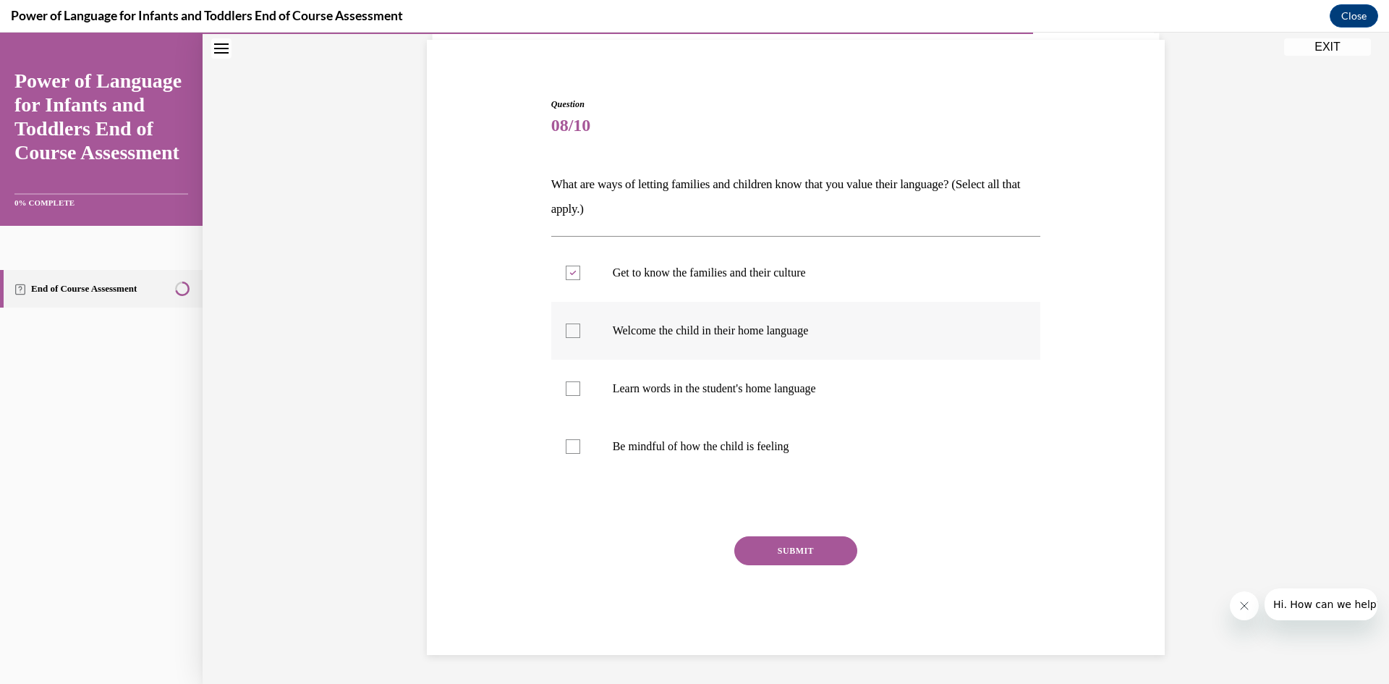
checkbox input "true"
click at [737, 370] on label "Learn words in the student's home language" at bounding box center [796, 389] width 490 height 58
click at [580, 381] on input "Learn words in the student's home language" at bounding box center [573, 388] width 14 height 14
checkbox input "true"
click at [730, 461] on label "Be mindful of how the child is feeling" at bounding box center [796, 447] width 490 height 58
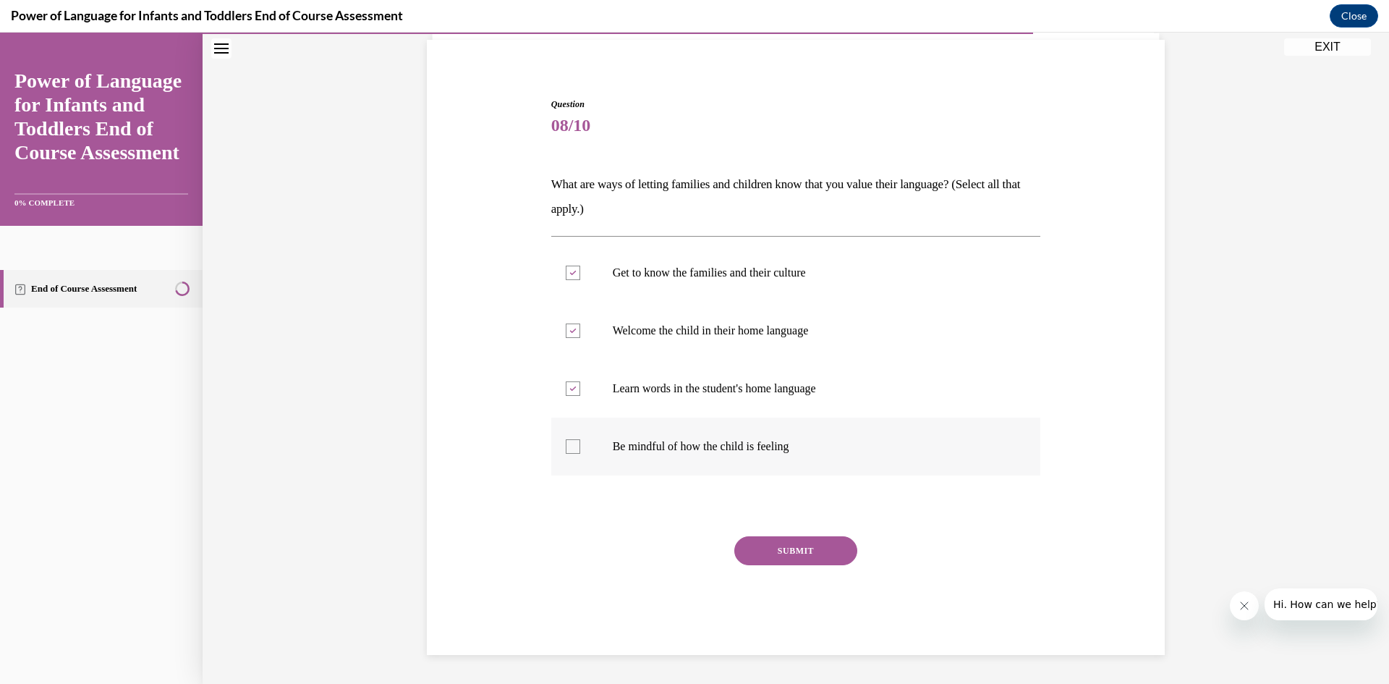
click at [580, 454] on input "Be mindful of how the child is feeling" at bounding box center [573, 446] width 14 height 14
checkbox input "true"
click at [755, 555] on button "SUBMIT" at bounding box center [795, 550] width 123 height 29
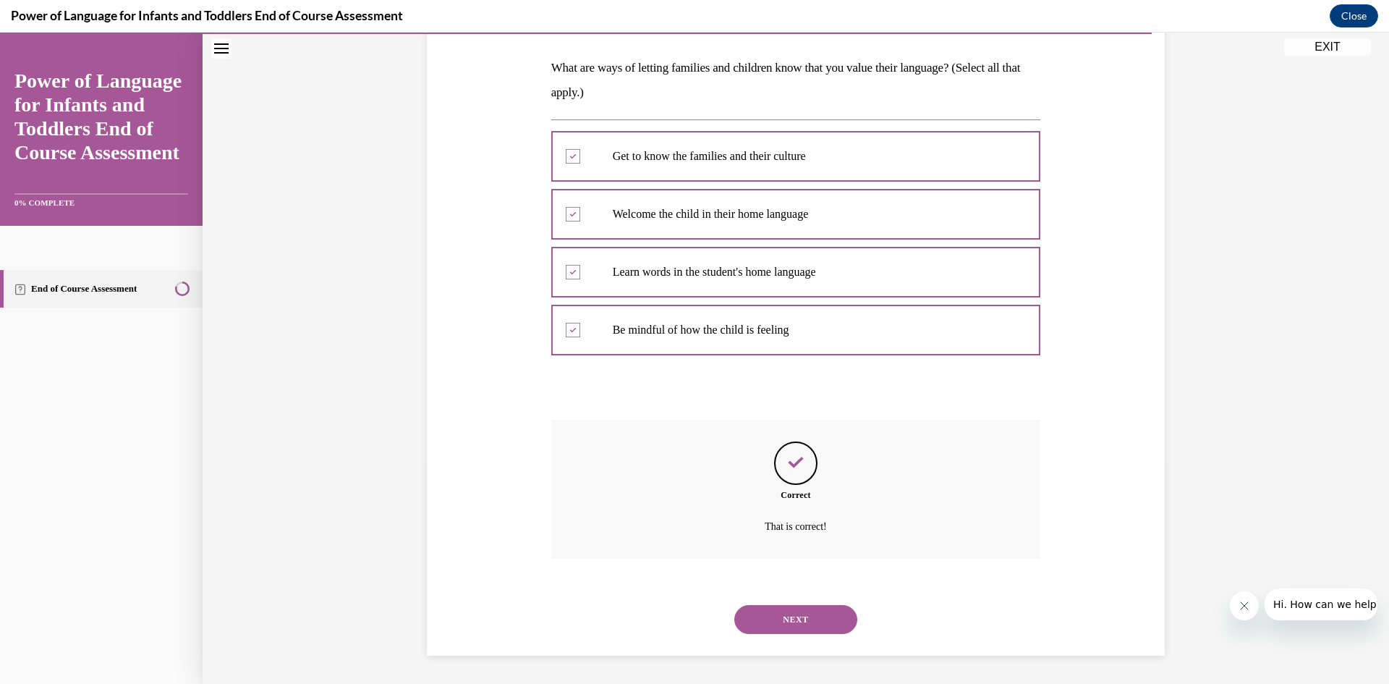
scroll to position [221, 0]
click at [785, 616] on button "NEXT" at bounding box center [795, 618] width 123 height 29
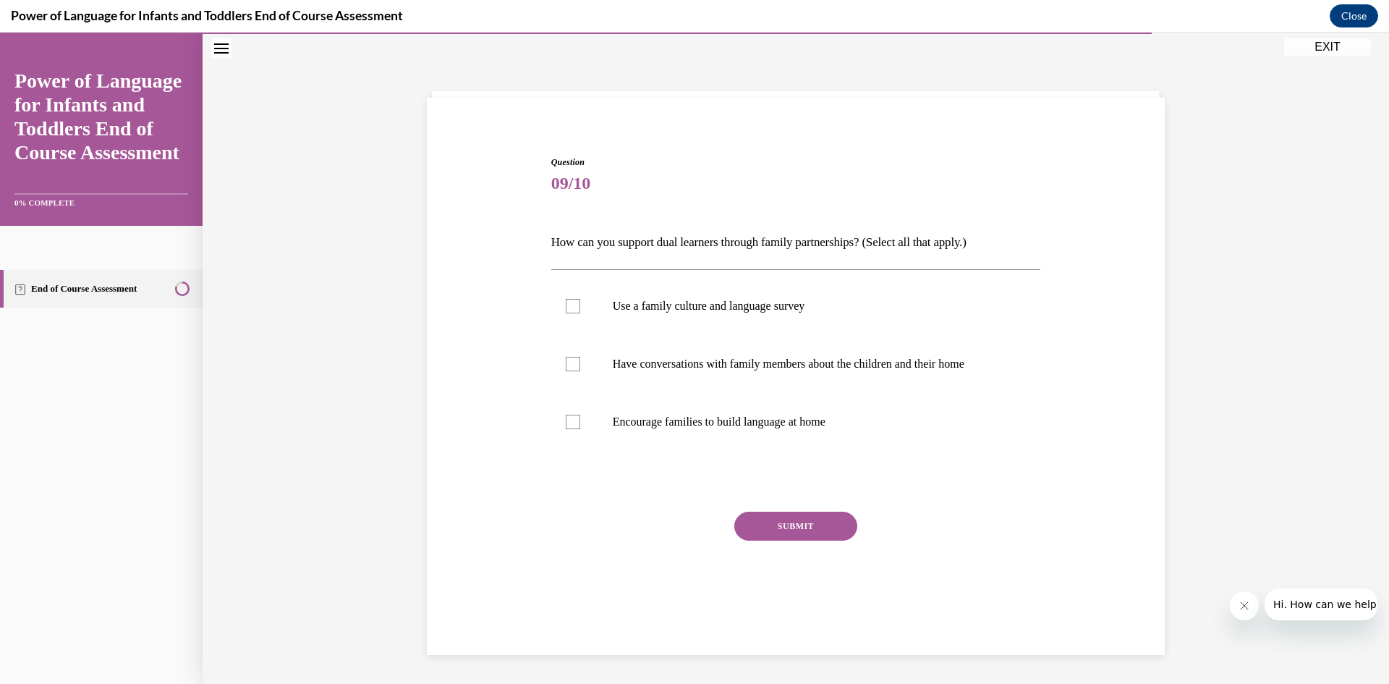
scroll to position [46, 0]
click at [755, 317] on label "Use a family culture and language survey" at bounding box center [796, 306] width 490 height 58
click at [580, 313] on input "Use a family culture and language survey" at bounding box center [573, 306] width 14 height 14
checkbox input "true"
click at [736, 365] on p "Have conversations with family members about the children and their home" at bounding box center [809, 364] width 392 height 14
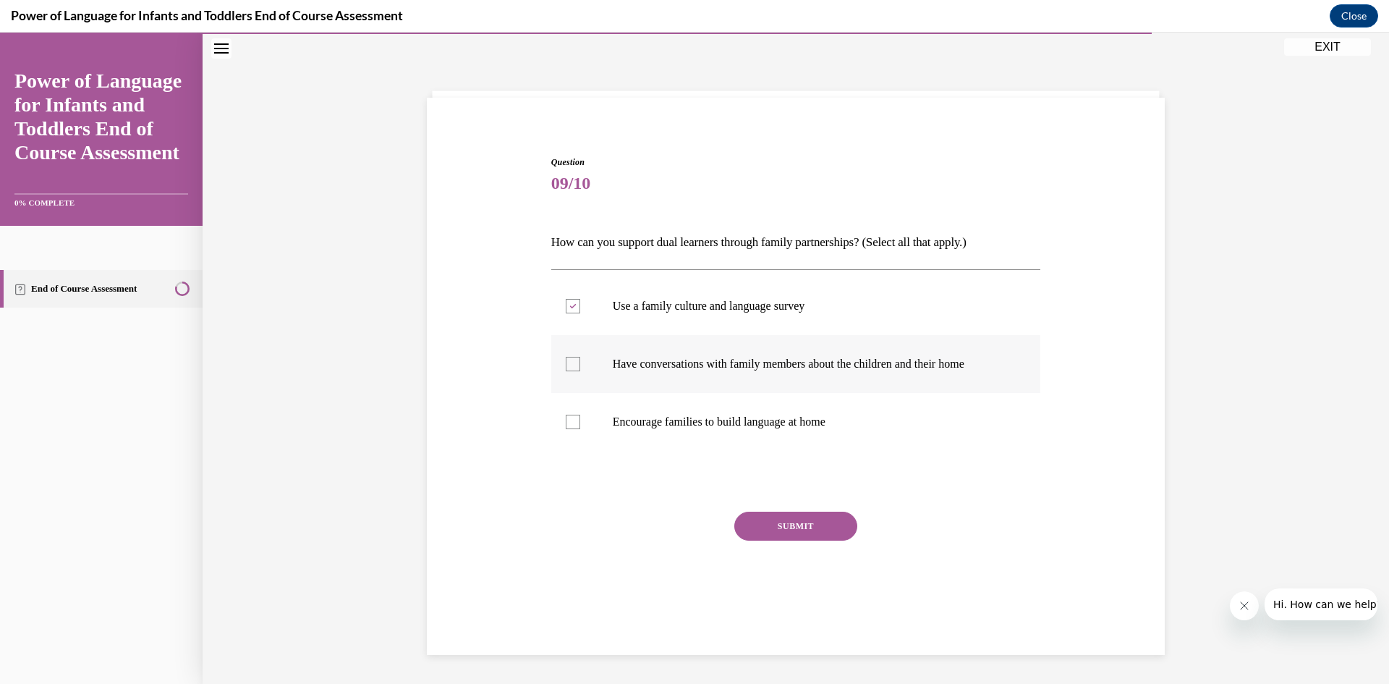
click at [580, 365] on input "Have conversations with family members about the children and their home" at bounding box center [573, 364] width 14 height 14
checkbox input "true"
click at [758, 451] on div "Use a family culture and language survey Have conversations with family members…" at bounding box center [796, 363] width 490 height 189
click at [778, 440] on label "Encourage families to build language at home" at bounding box center [796, 422] width 490 height 58
click at [580, 429] on input "Encourage families to build language at home" at bounding box center [573, 422] width 14 height 14
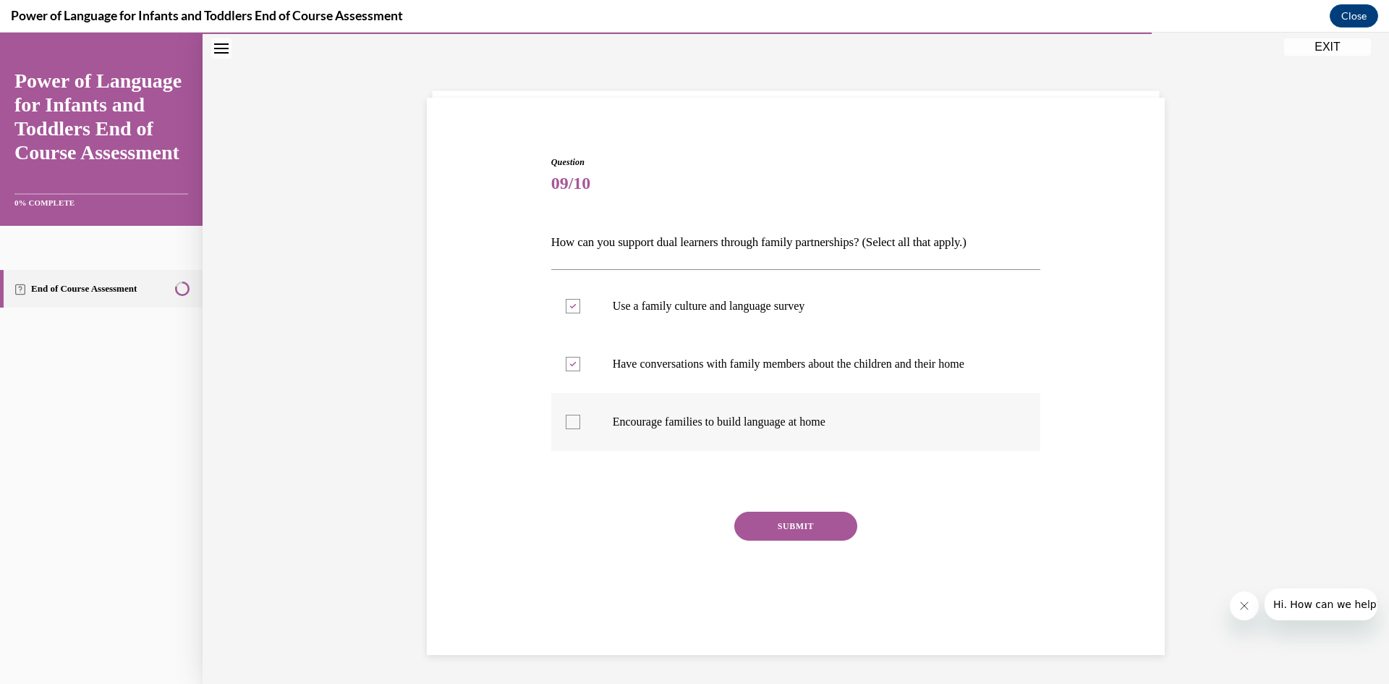
checkbox input "true"
click at [801, 530] on button "SUBMIT" at bounding box center [795, 526] width 123 height 29
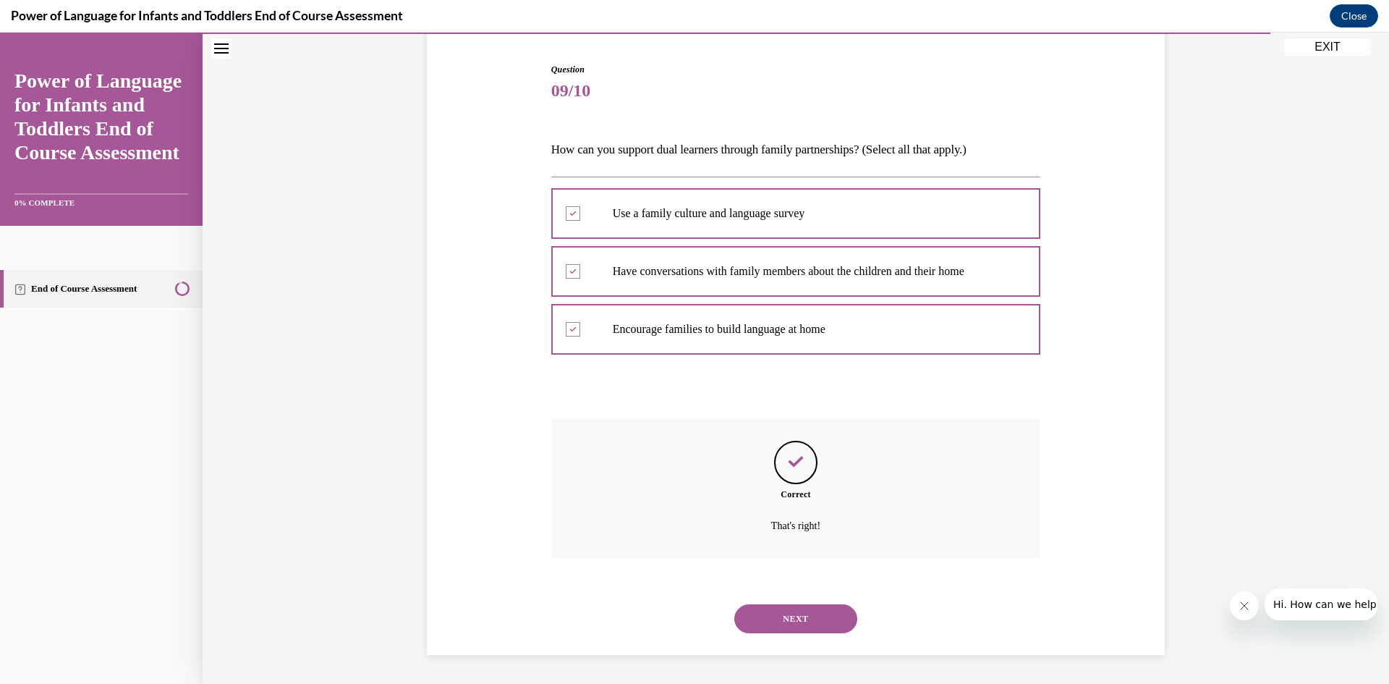
click at [780, 608] on button "NEXT" at bounding box center [795, 618] width 123 height 29
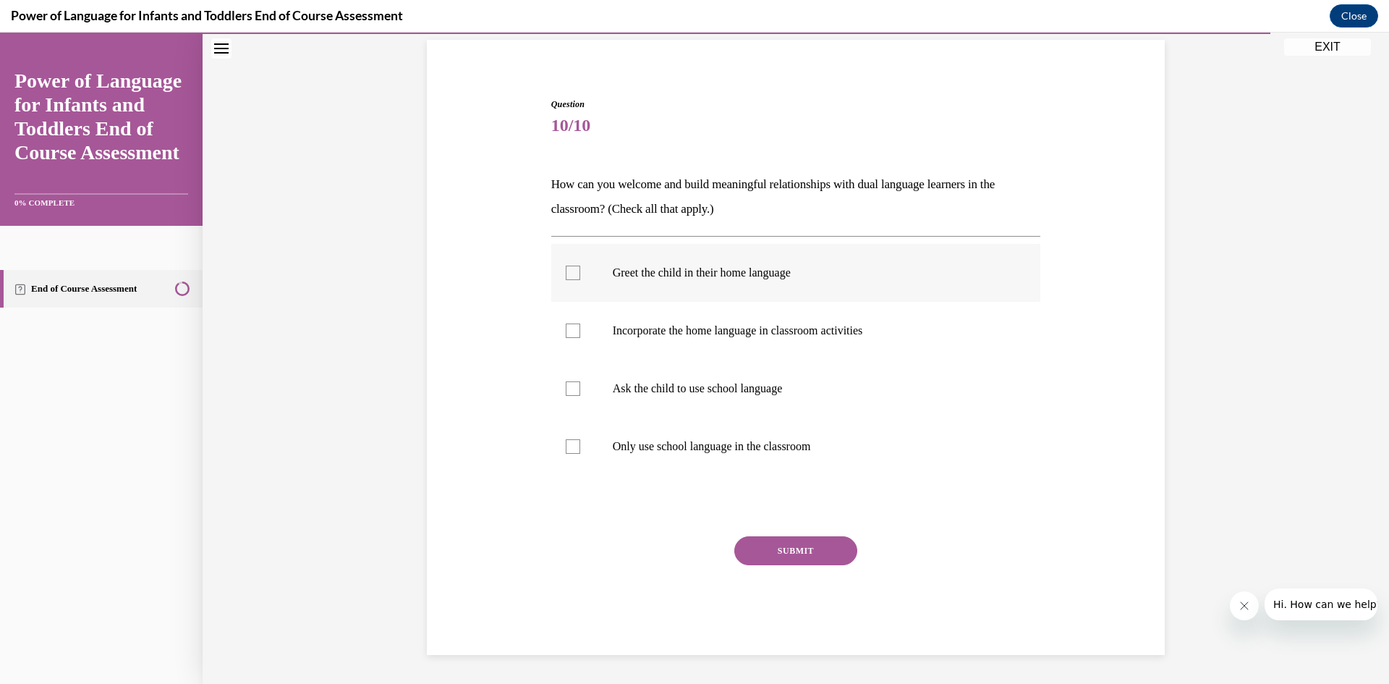
click at [742, 281] on label "Greet the child in their home language" at bounding box center [796, 273] width 490 height 58
click at [580, 280] on input "Greet the child in their home language" at bounding box center [573, 273] width 14 height 14
checkbox input "true"
click at [774, 334] on p "Incorporate the home language in classroom activities" at bounding box center [809, 330] width 392 height 14
click at [580, 334] on input "Incorporate the home language in classroom activities" at bounding box center [573, 330] width 14 height 14
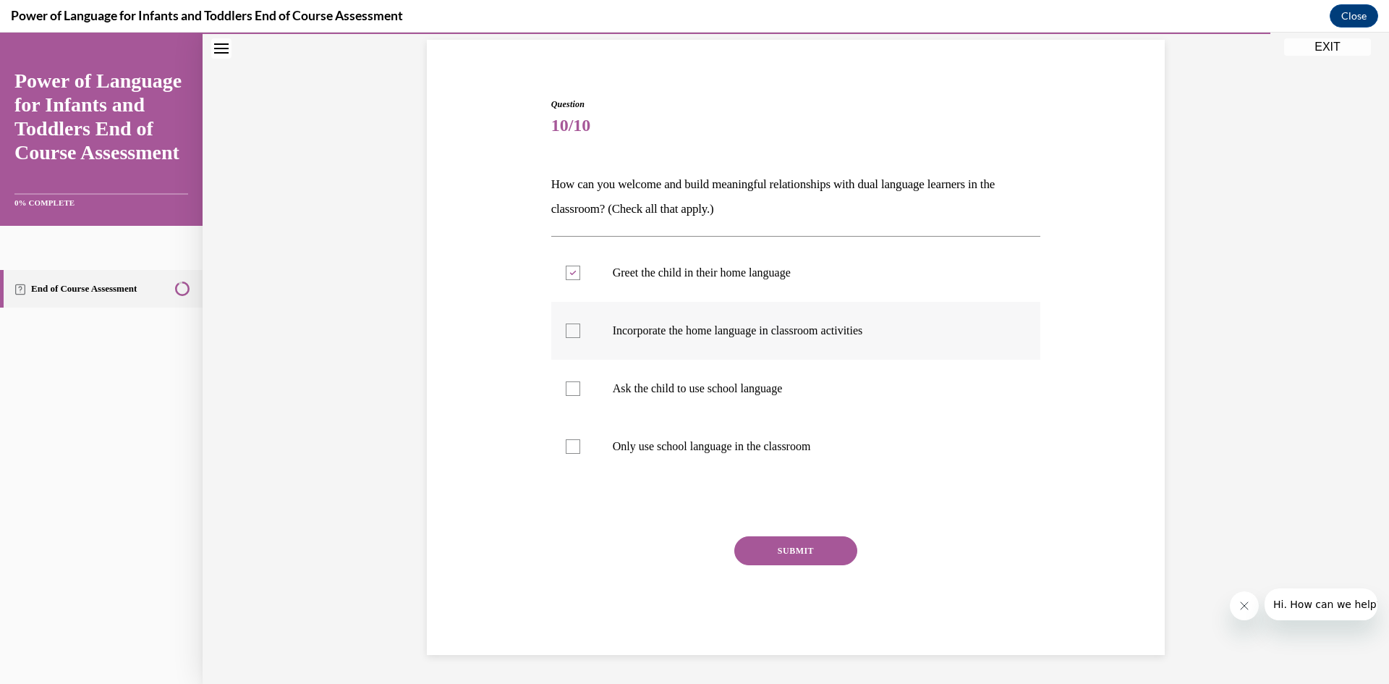
checkbox input "true"
click at [789, 538] on button "SUBMIT" at bounding box center [795, 550] width 123 height 29
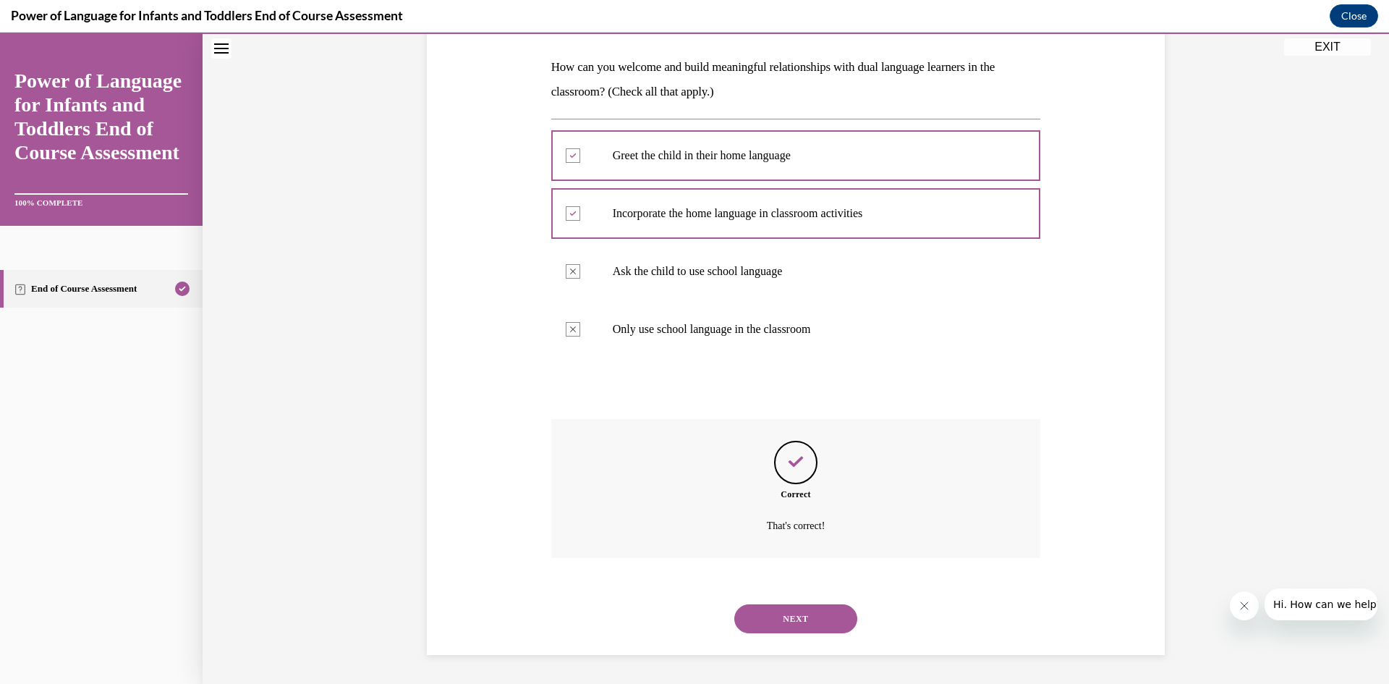
click at [780, 614] on button "NEXT" at bounding box center [795, 618] width 123 height 29
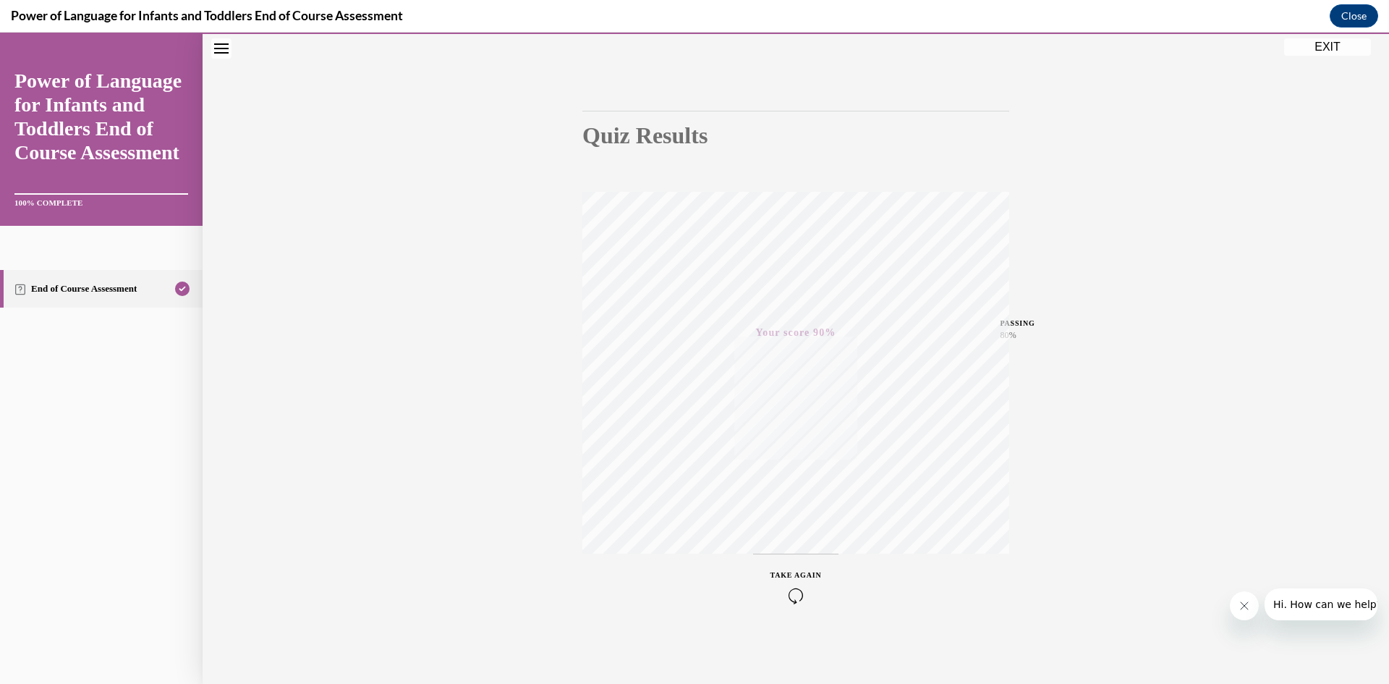
drag, startPoint x: 1355, startPoint y: 45, endPoint x: 1070, endPoint y: 135, distance: 298.9
click at [1355, 45] on button "EXIT" at bounding box center [1327, 46] width 87 height 17
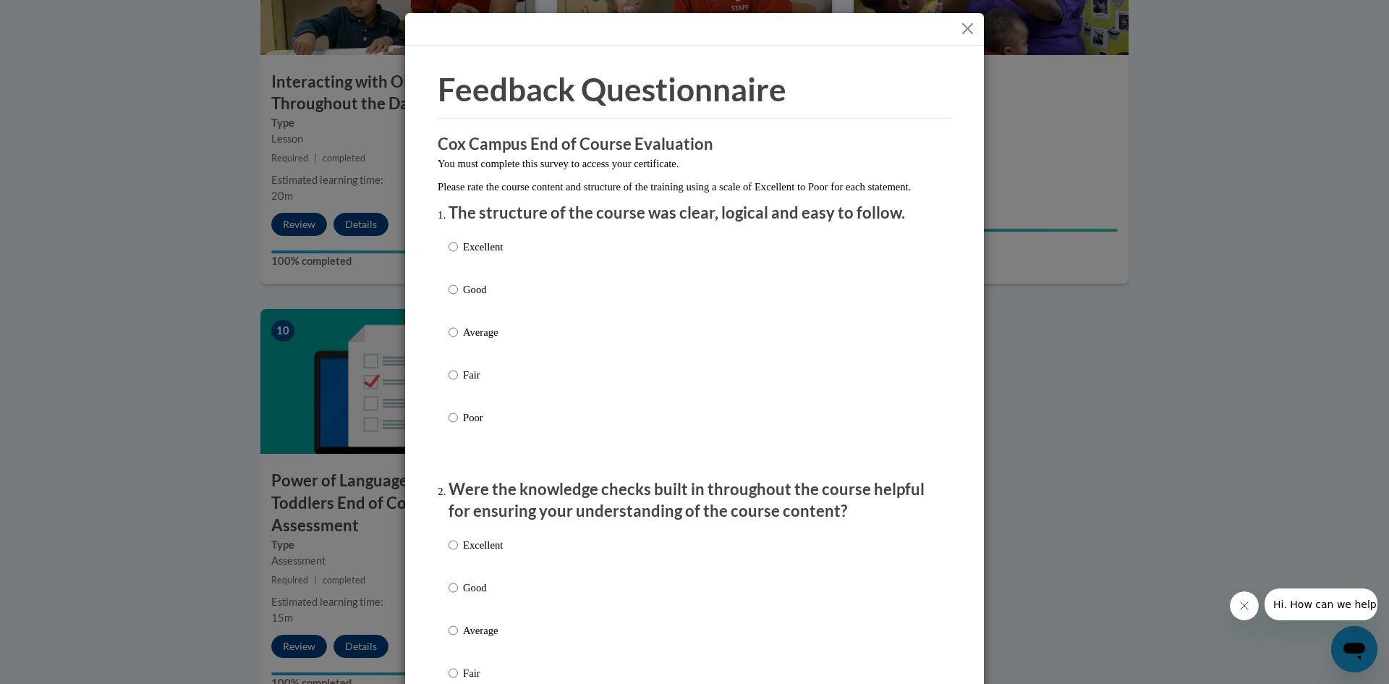
click at [483, 255] on p "Excellent" at bounding box center [483, 247] width 40 height 16
click at [458, 255] on input "Excellent" at bounding box center [453, 247] width 9 height 16
radio input "true"
click at [463, 553] on p "Excellent" at bounding box center [483, 545] width 40 height 16
click at [458, 553] on input "Excellent" at bounding box center [453, 545] width 9 height 16
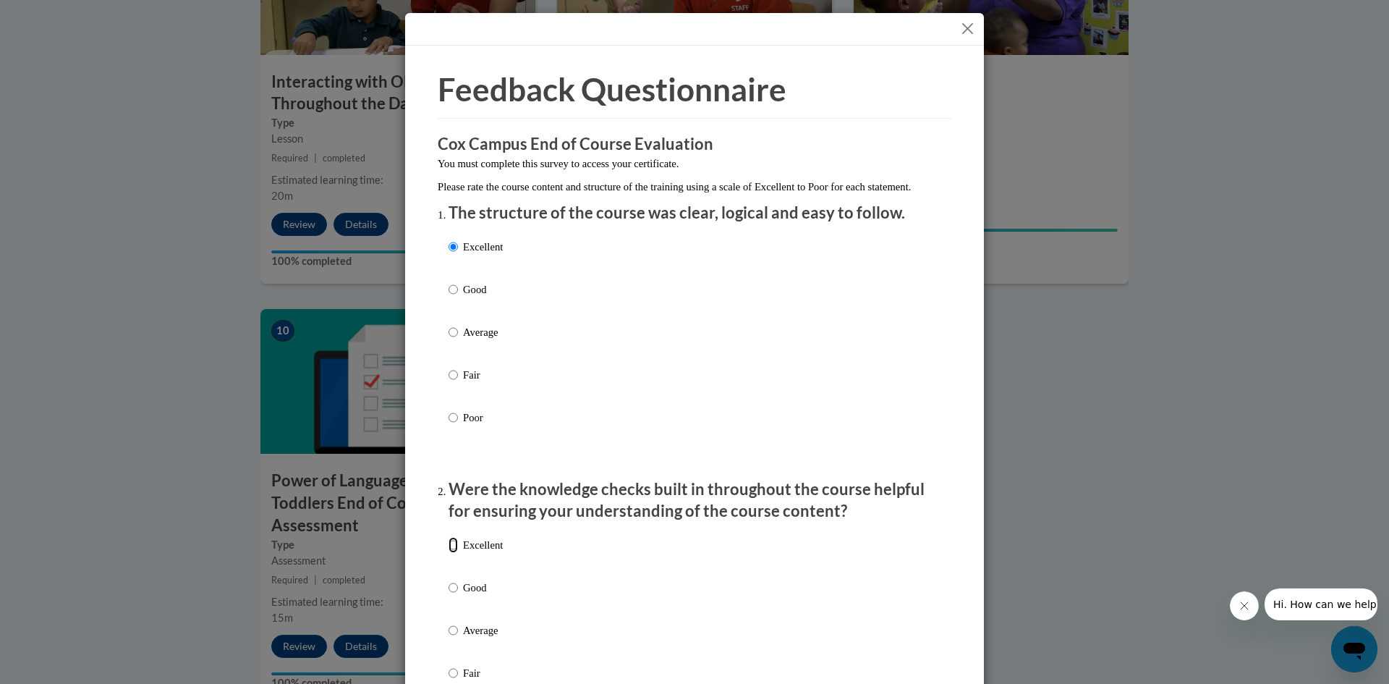
radio input "true"
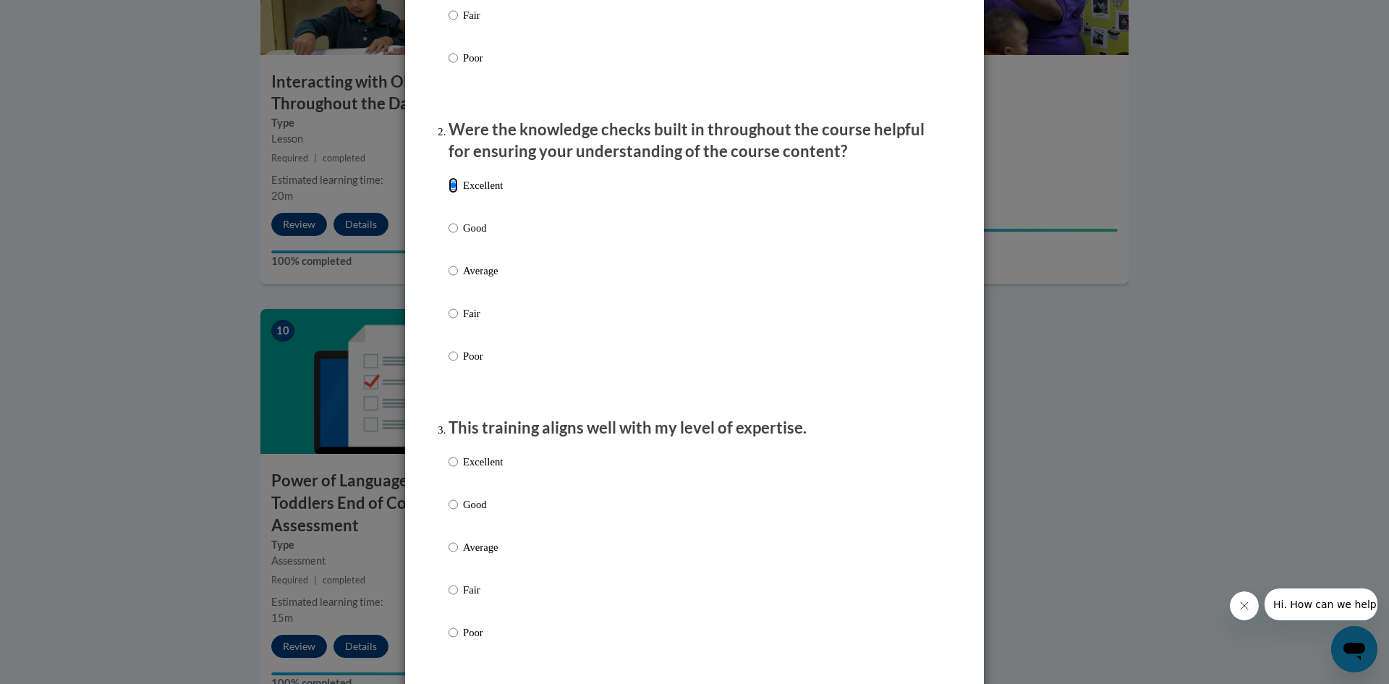
scroll to position [362, 0]
click at [452, 467] on input "Excellent" at bounding box center [453, 460] width 9 height 16
radio input "true"
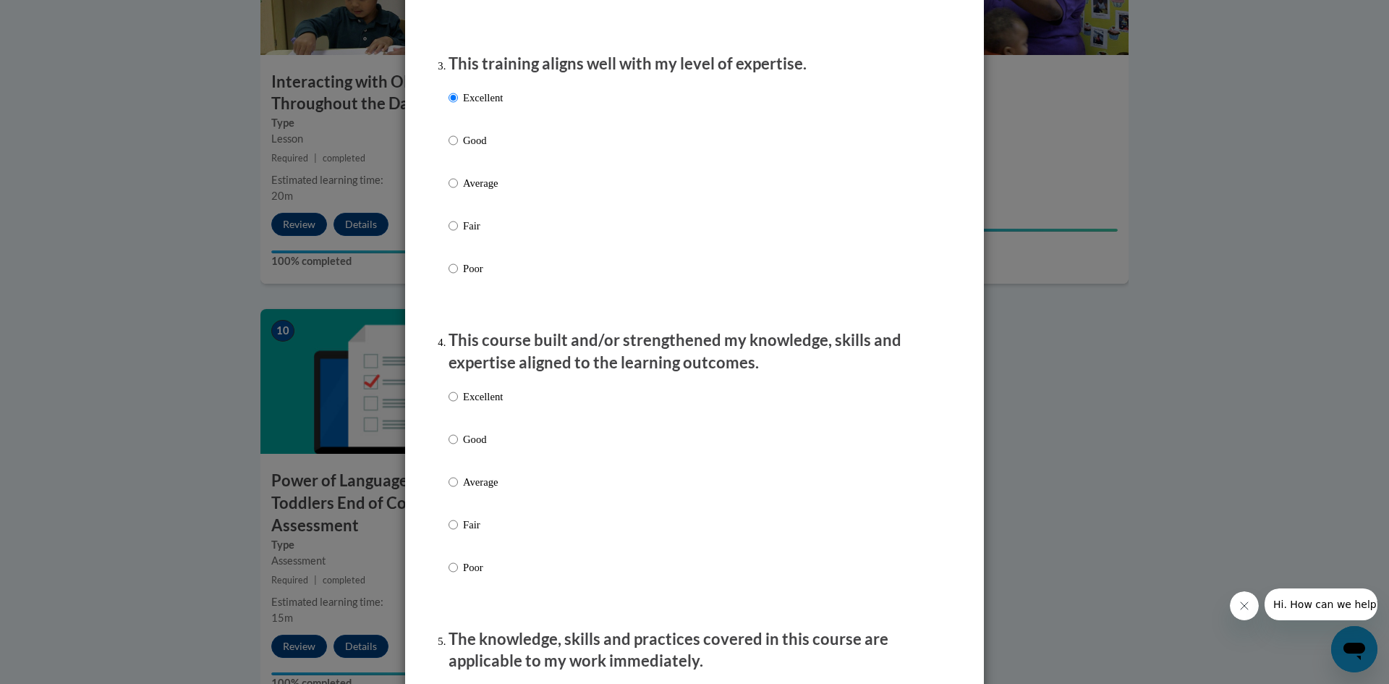
click at [501, 410] on div "Excellent Good Average Fair Poor" at bounding box center [695, 499] width 492 height 236
click at [486, 404] on p "Excellent" at bounding box center [483, 397] width 40 height 16
click at [458, 404] on input "Excellent" at bounding box center [453, 397] width 9 height 16
radio input "true"
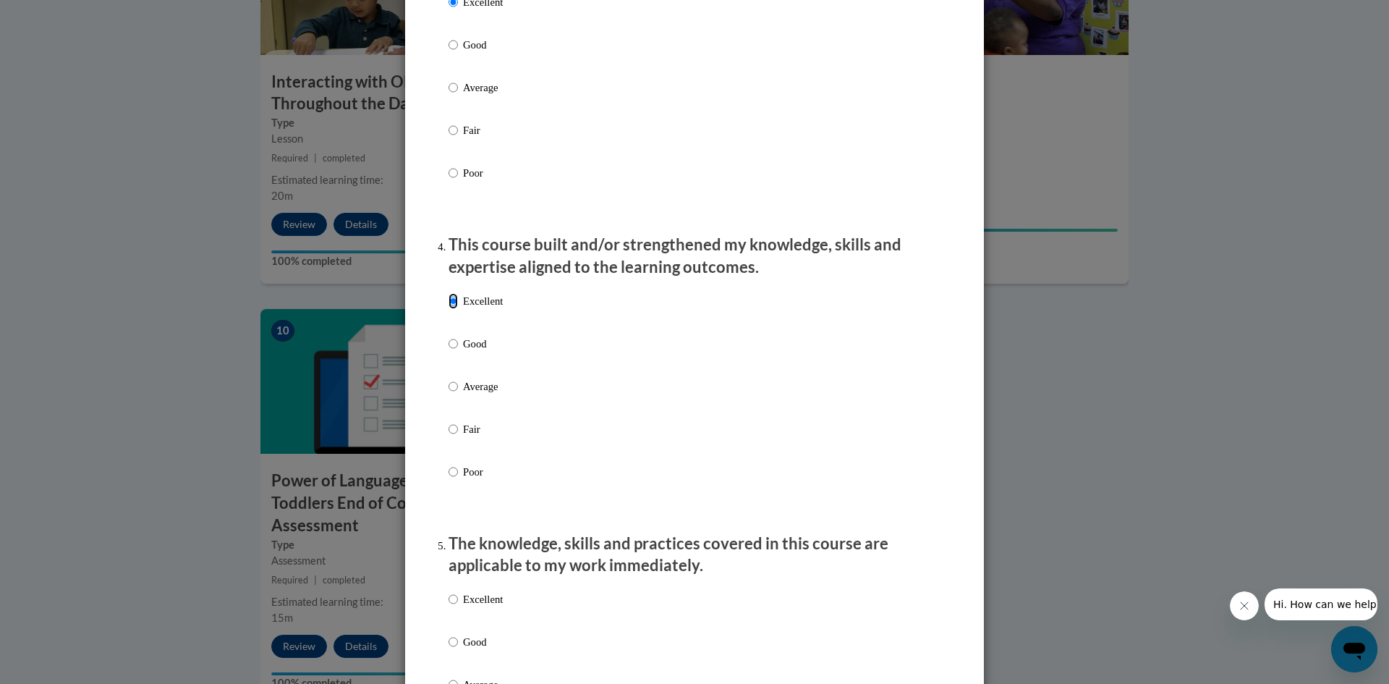
scroll to position [1158, 0]
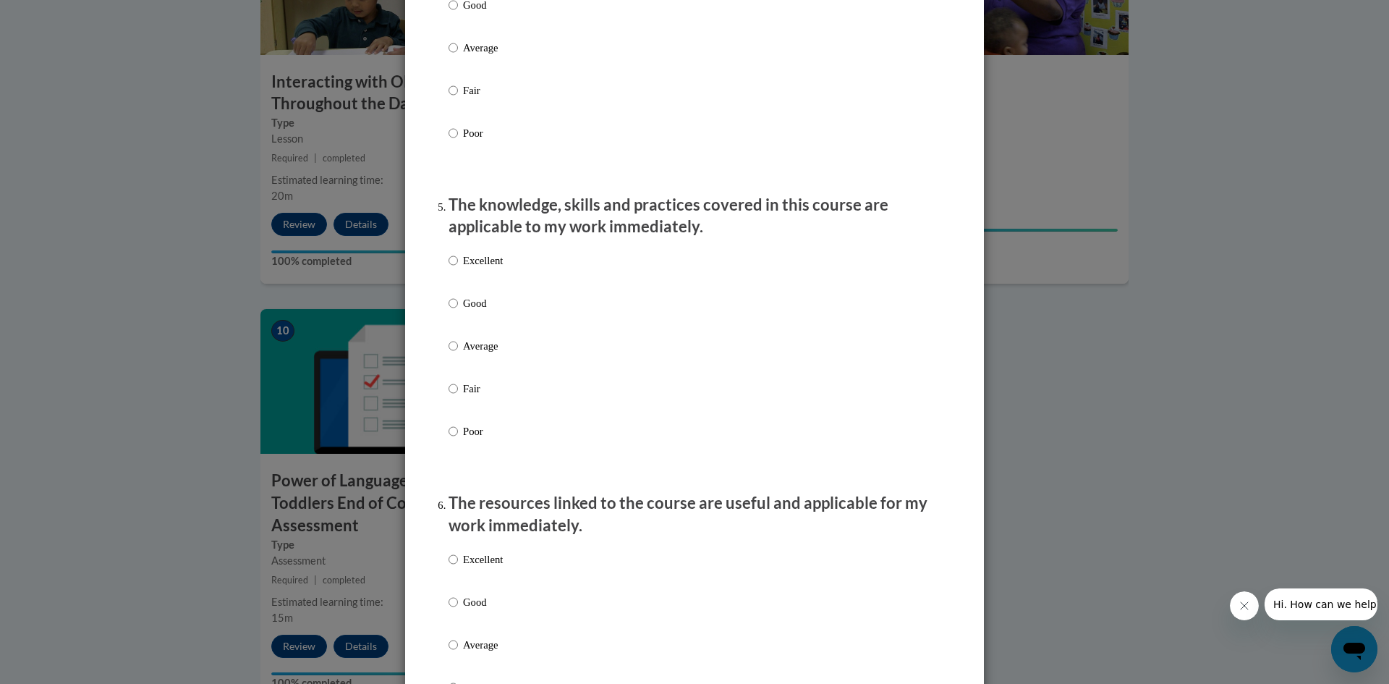
click at [460, 284] on label "Excellent" at bounding box center [476, 272] width 54 height 39
click at [458, 268] on input "Excellent" at bounding box center [453, 261] width 9 height 16
radio input "true"
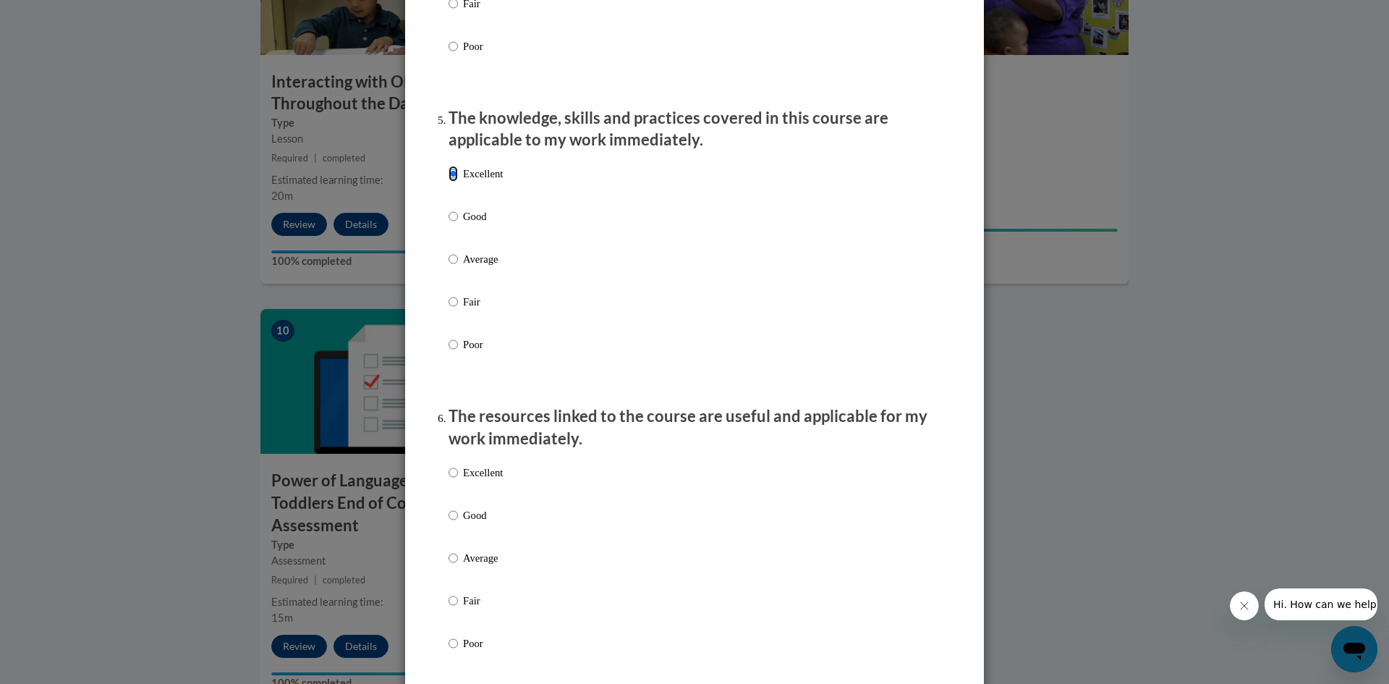
scroll to position [1447, 0]
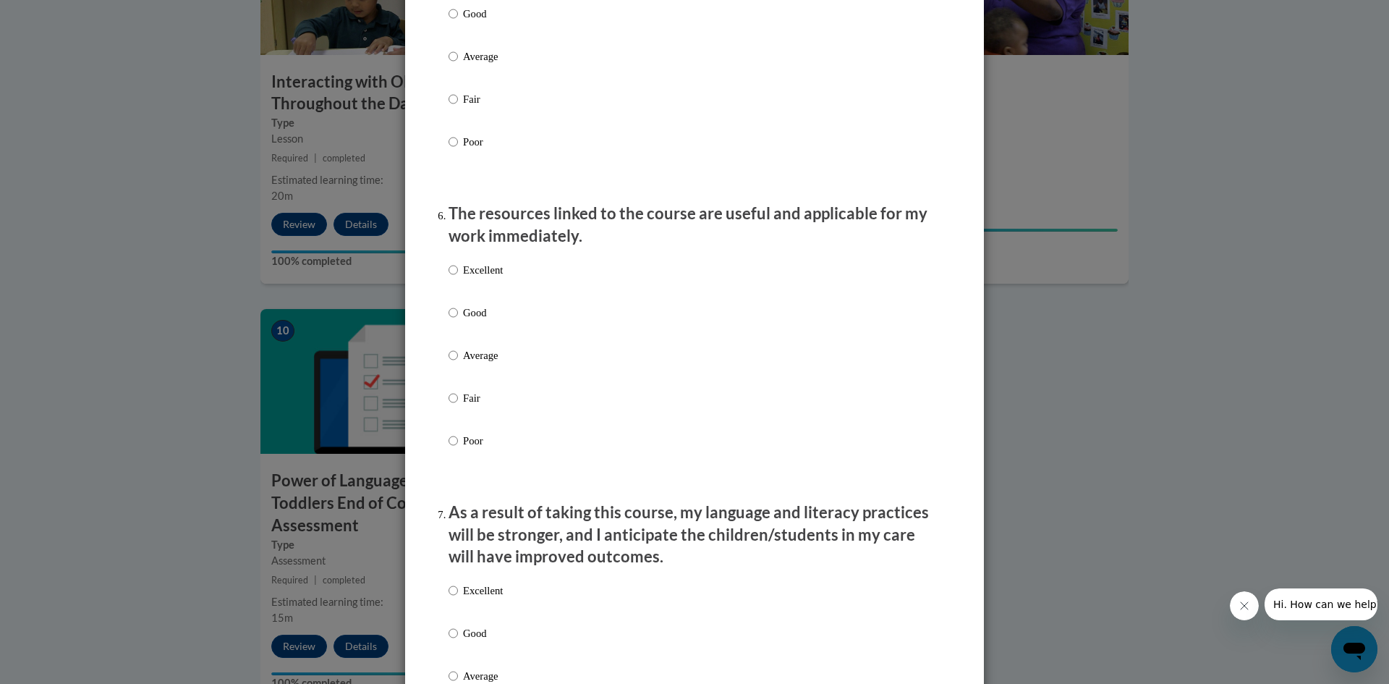
click at [486, 266] on div "Excellent Good Average Fair Poor" at bounding box center [476, 367] width 54 height 224
click at [489, 275] on p "Excellent" at bounding box center [483, 270] width 40 height 16
click at [458, 275] on input "Excellent" at bounding box center [453, 270] width 9 height 16
radio input "true"
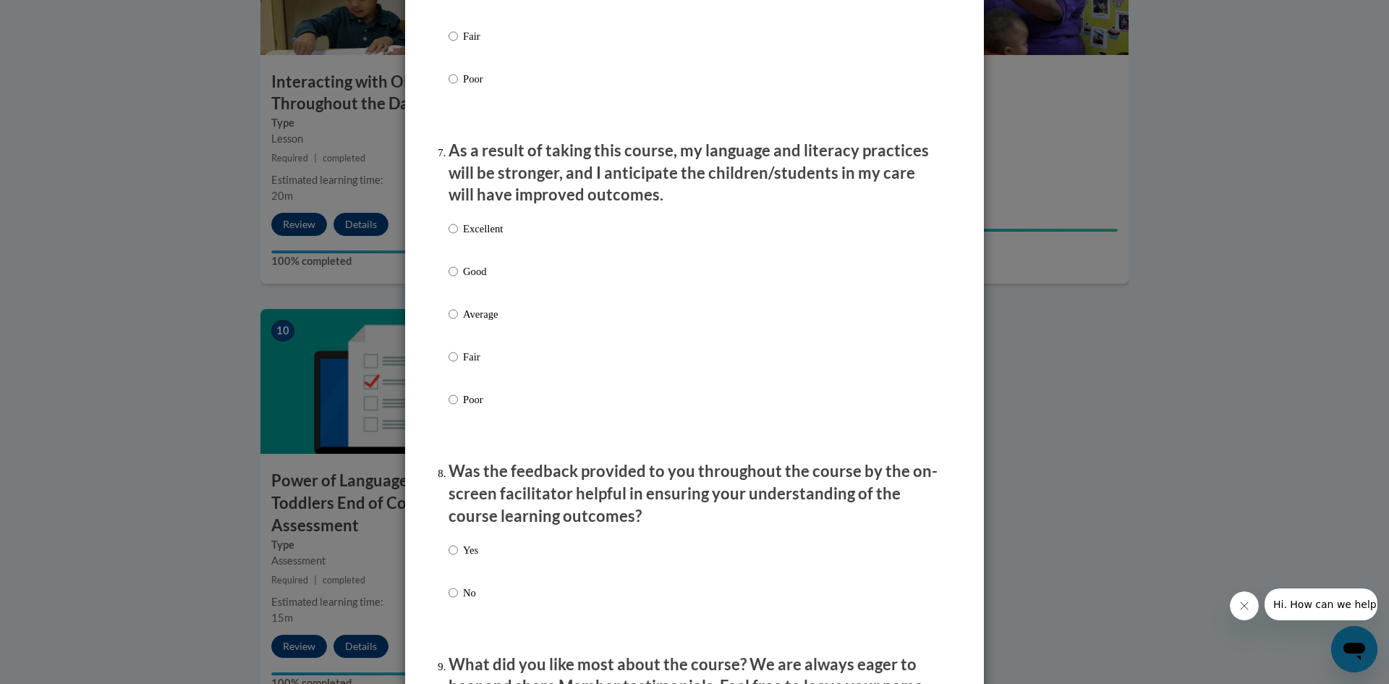
click at [488, 237] on p "Excellent" at bounding box center [483, 229] width 40 height 16
click at [458, 237] on input "Excellent" at bounding box center [453, 229] width 9 height 16
radio input "true"
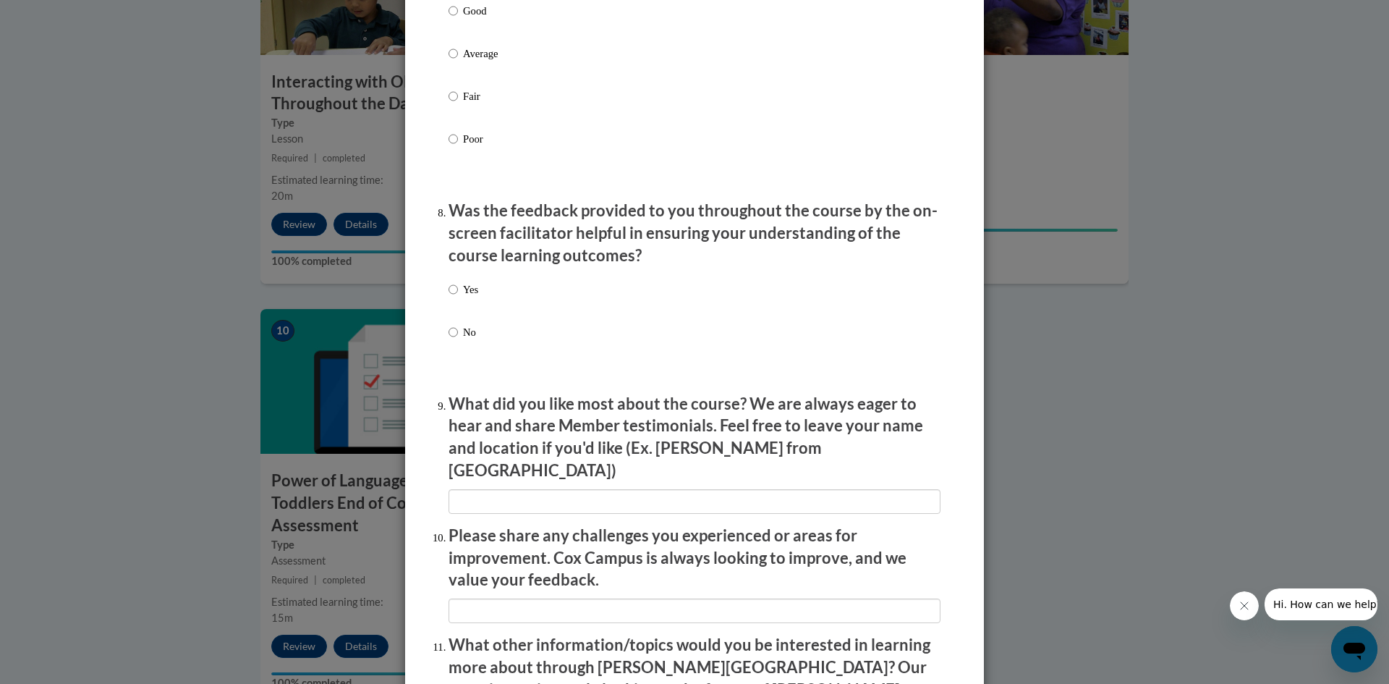
scroll to position [2098, 0]
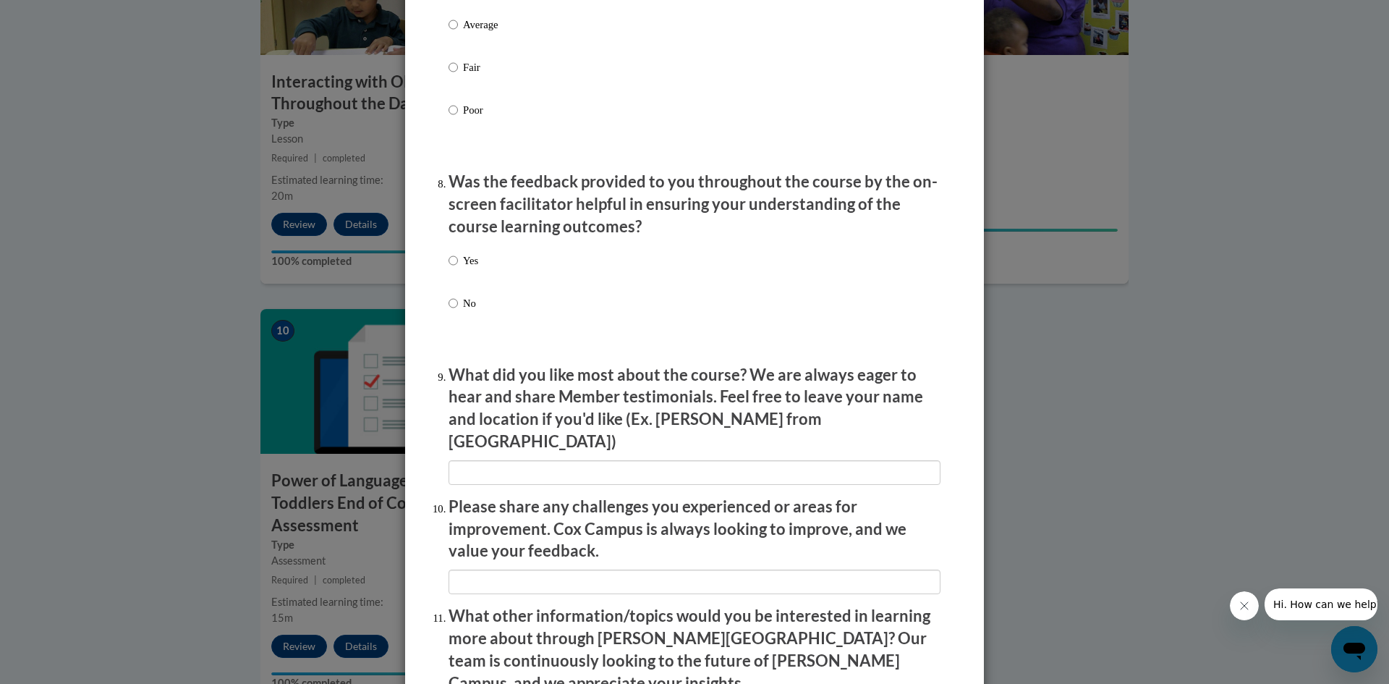
click at [467, 268] on p "Yes" at bounding box center [470, 261] width 15 height 16
click at [458, 268] on input "Yes" at bounding box center [453, 261] width 9 height 16
radio input "true"
click at [511, 445] on li "What did you like most about the course? We are always eager to hear and share …" at bounding box center [695, 424] width 492 height 121
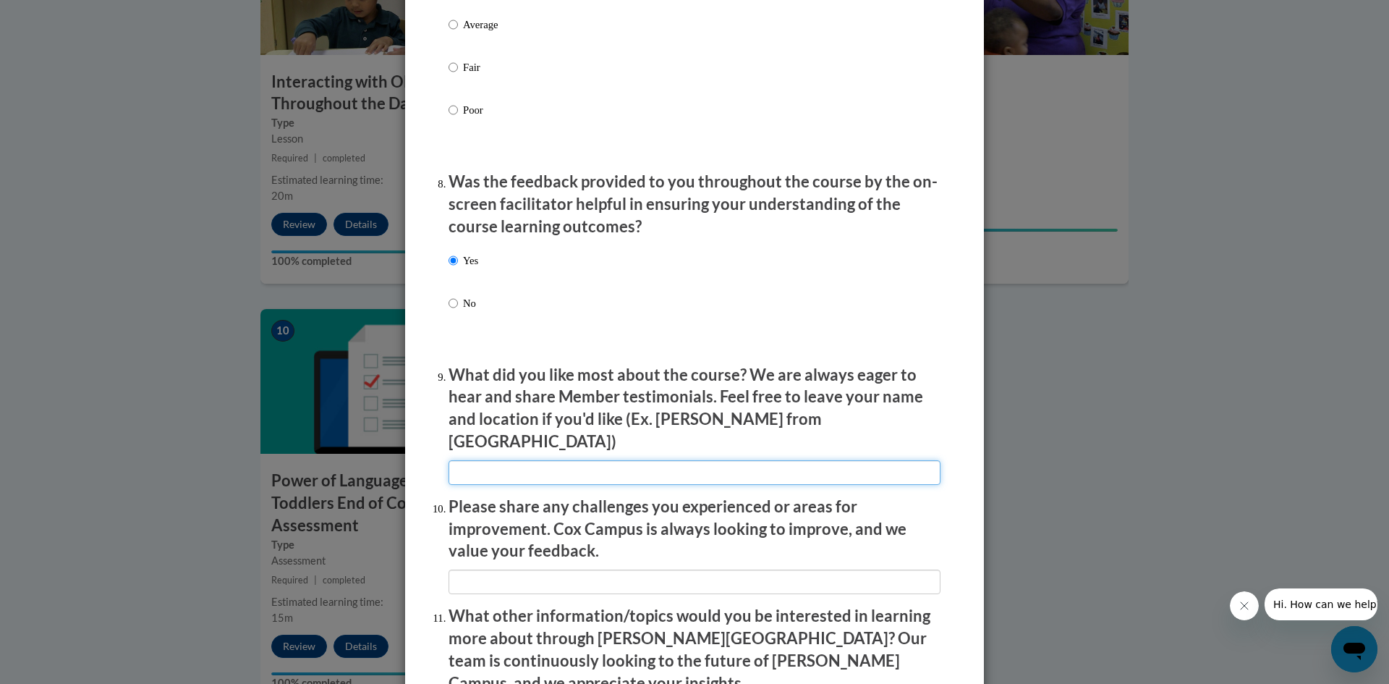
click at [514, 466] on input "textbox" at bounding box center [695, 472] width 492 height 25
type input "n/a"
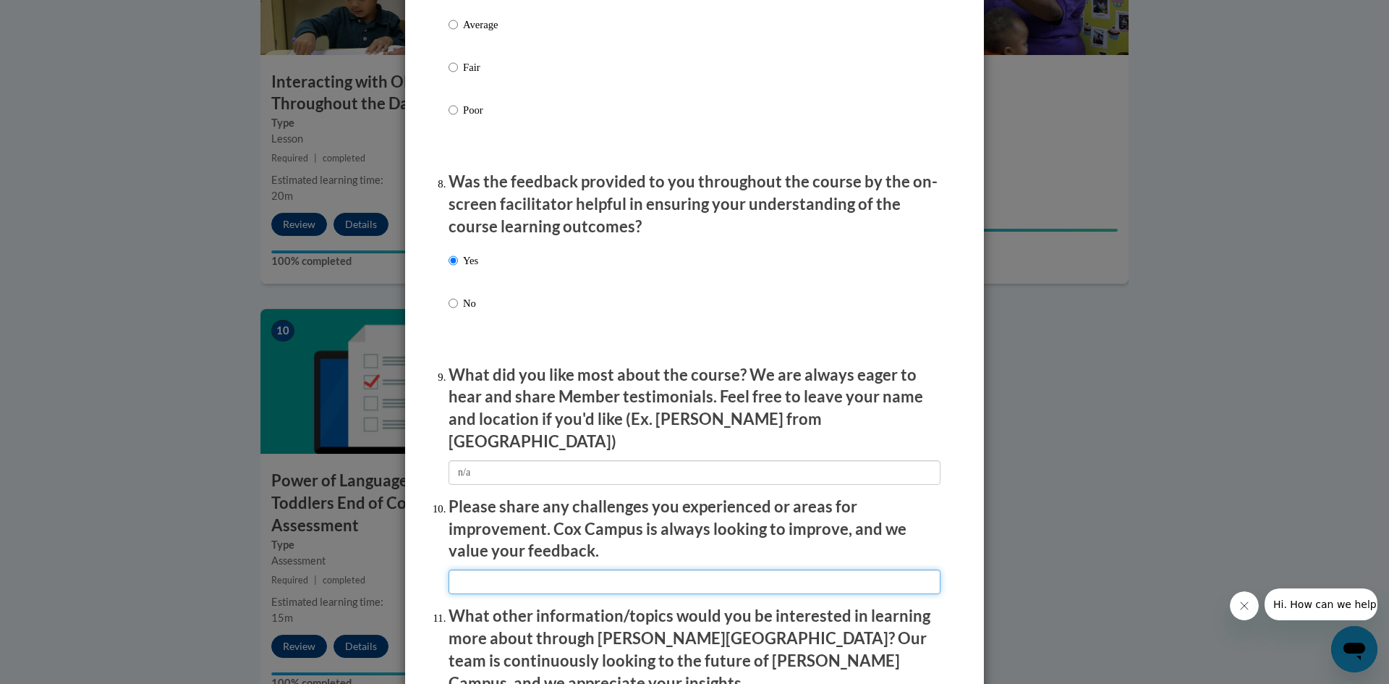
click at [603, 569] on input "textbox" at bounding box center [695, 581] width 492 height 25
type input "n/a"
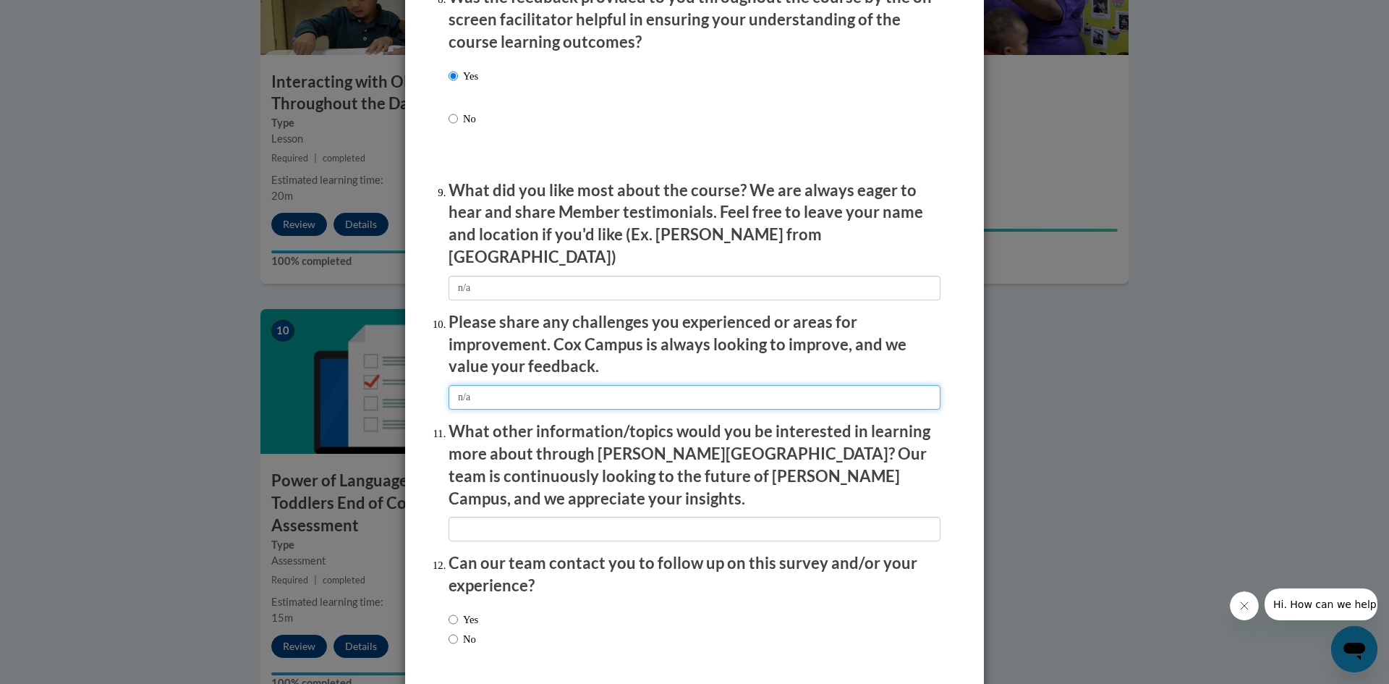
scroll to position [2315, 0]
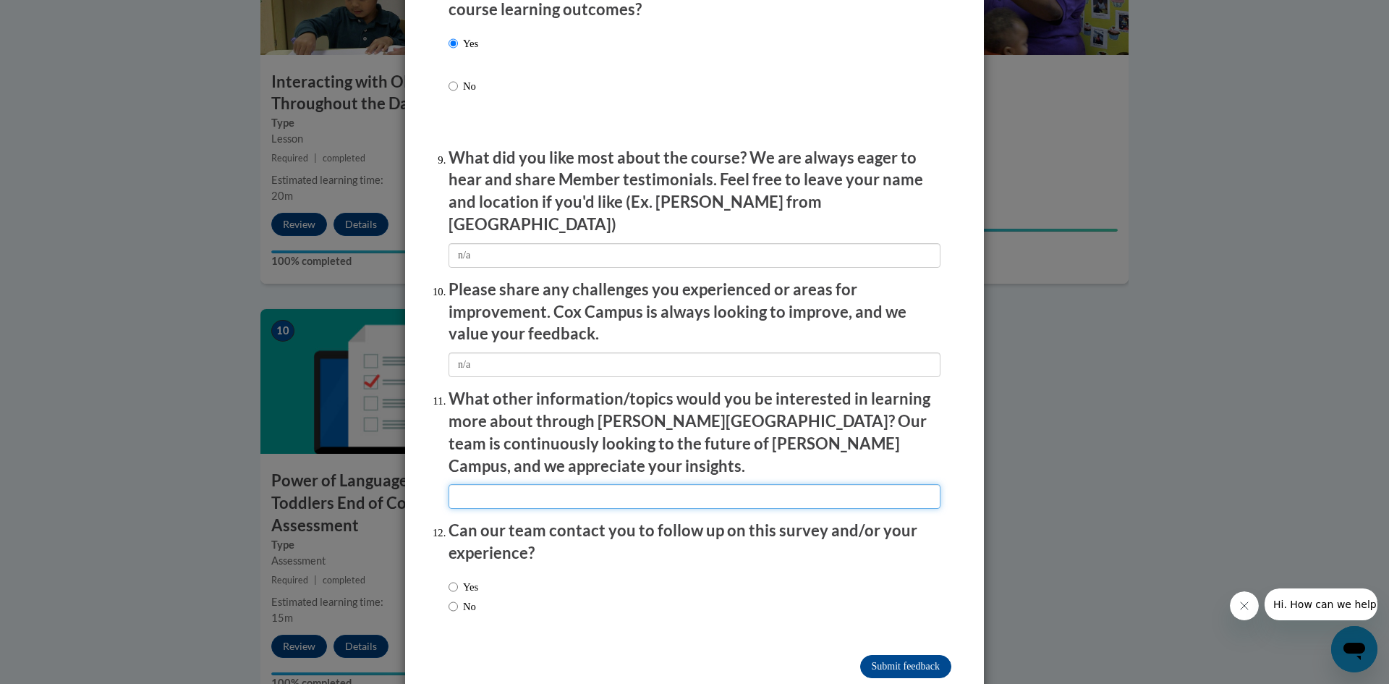
click at [569, 484] on input "textbox" at bounding box center [695, 496] width 492 height 25
type input "n/a"
click at [449, 598] on input "No" at bounding box center [453, 606] width 9 height 16
radio input "true"
click at [860, 655] on input "Submit feedback" at bounding box center [905, 666] width 91 height 23
